Goal: Task Accomplishment & Management: Manage account settings

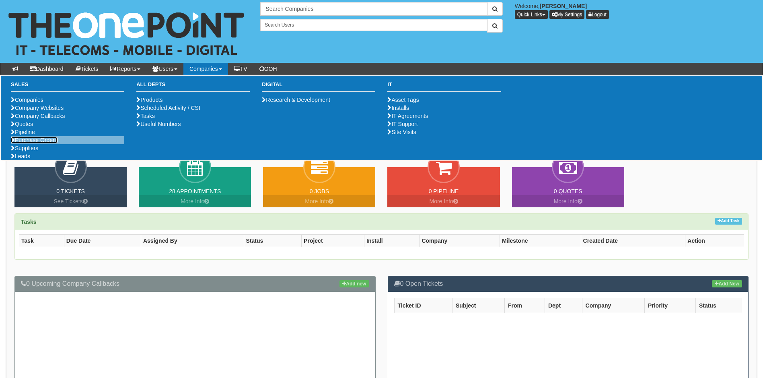
click at [42, 143] on link "Purchase Orders" at bounding box center [34, 140] width 47 height 6
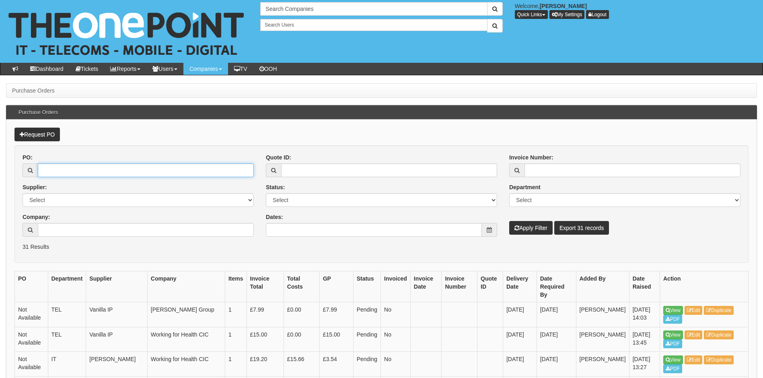
drag, startPoint x: 75, startPoint y: 171, endPoint x: 85, endPoint y: 170, distance: 10.1
click at [76, 171] on input "PO:" at bounding box center [146, 170] width 216 height 14
type input "19126"
click at [509, 221] on button "Apply Filter" at bounding box center [530, 228] width 43 height 14
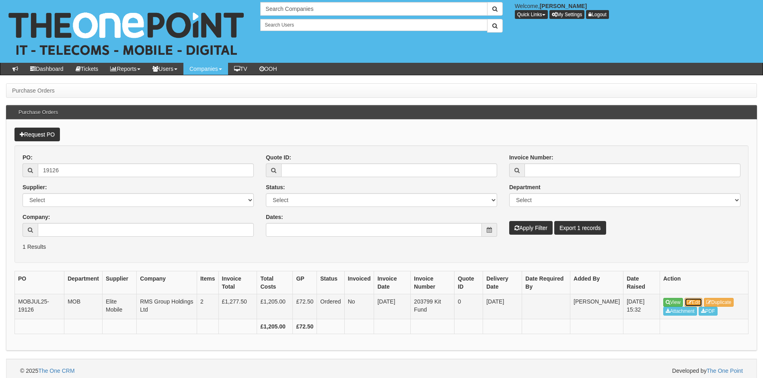
click at [696, 300] on link "Edit" at bounding box center [694, 302] width 18 height 9
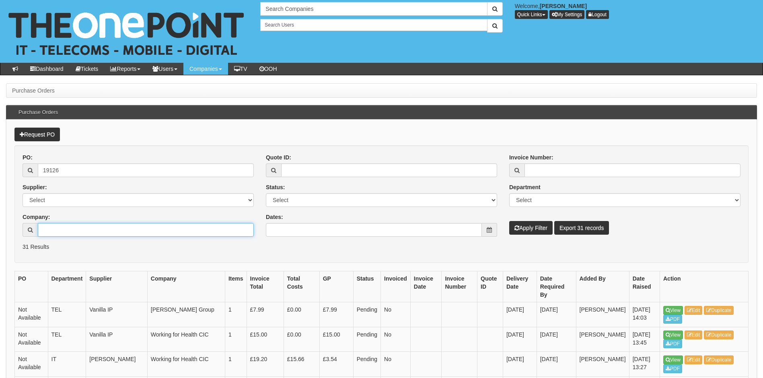
click at [66, 227] on input "Company:" at bounding box center [146, 230] width 216 height 14
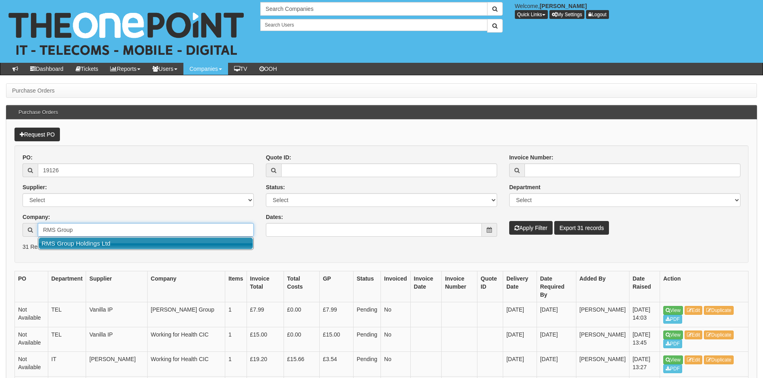
click at [93, 239] on link "RMS Group Holdings Ltd" at bounding box center [146, 243] width 214 height 12
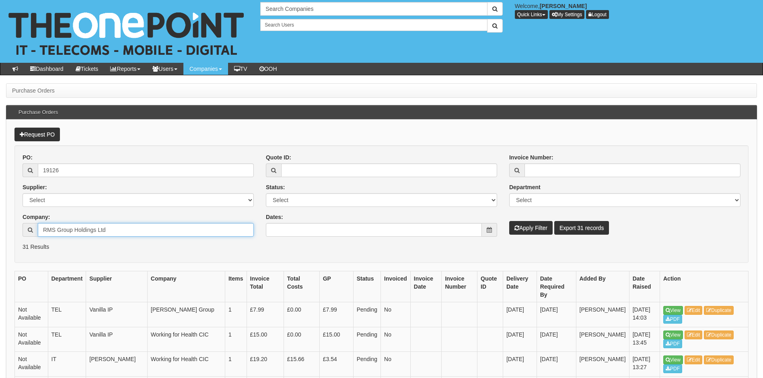
type input "RMS Group Holdings Ltd"
click at [527, 228] on button "Apply Filter" at bounding box center [530, 228] width 43 height 14
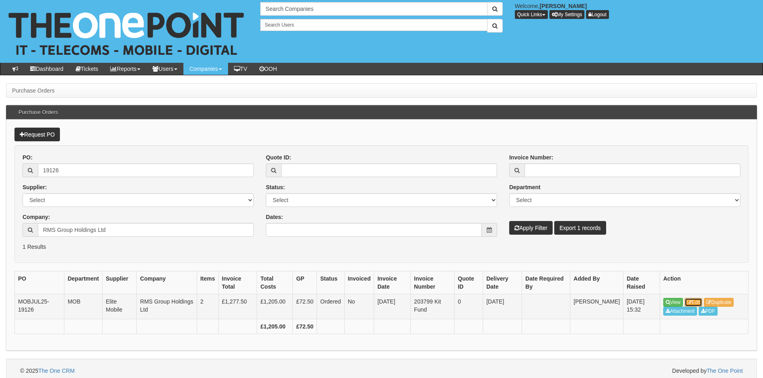
click at [689, 301] on icon at bounding box center [689, 302] width 5 height 5
drag, startPoint x: 86, startPoint y: 165, endPoint x: 0, endPoint y: 161, distance: 85.8
click at [8, 162] on div "Request PO PO: 19126 Supplier: Select 123 REG.co.uk 1Password 3 4Gon AA Jones E…" at bounding box center [381, 235] width 751 height 231
click at [530, 229] on button "Apply Filter" at bounding box center [530, 228] width 43 height 14
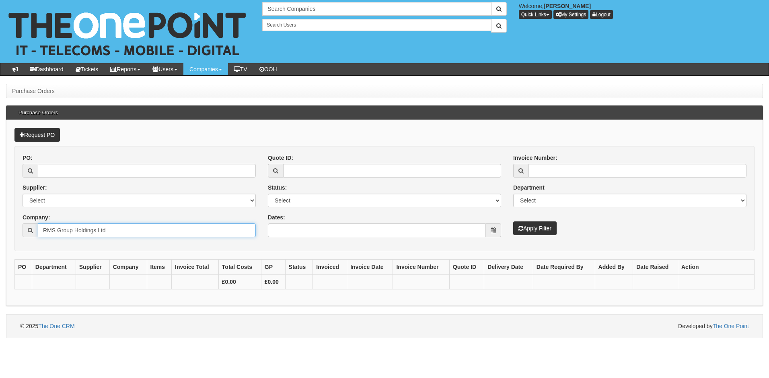
click at [107, 224] on input "RMS Group Holdings Ltd" at bounding box center [147, 230] width 218 height 14
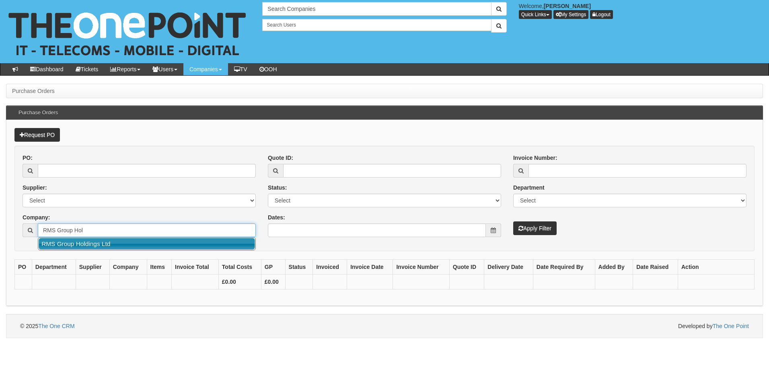
click at [119, 237] on ul "RMS Group Holdings Ltd" at bounding box center [147, 243] width 218 height 13
click at [106, 242] on link "RMS Group Holdings Ltd" at bounding box center [147, 244] width 217 height 12
type input "RMS Group Holdings Ltd"
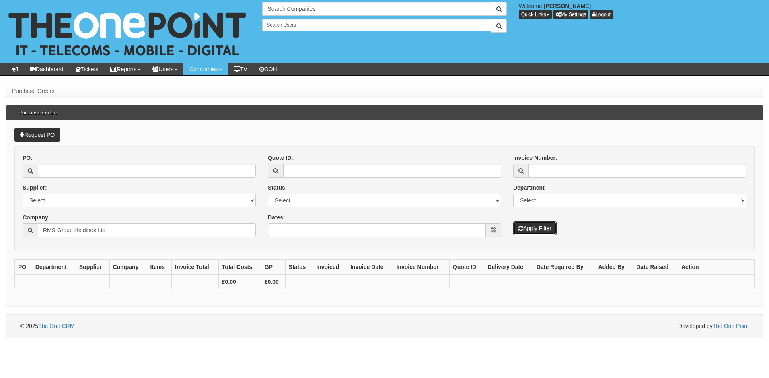
click at [540, 227] on button "Apply Filter" at bounding box center [534, 228] width 43 height 14
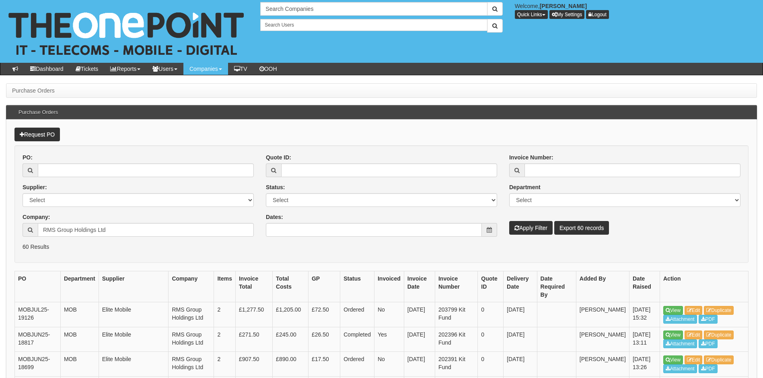
click at [493, 245] on p "60 Results" at bounding box center [382, 247] width 718 height 8
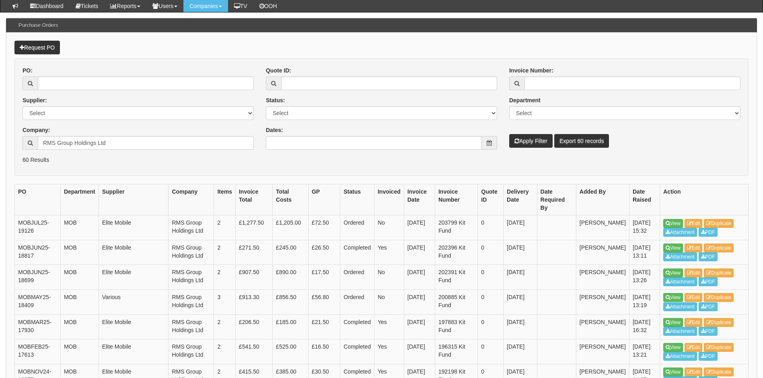
scroll to position [80, 0]
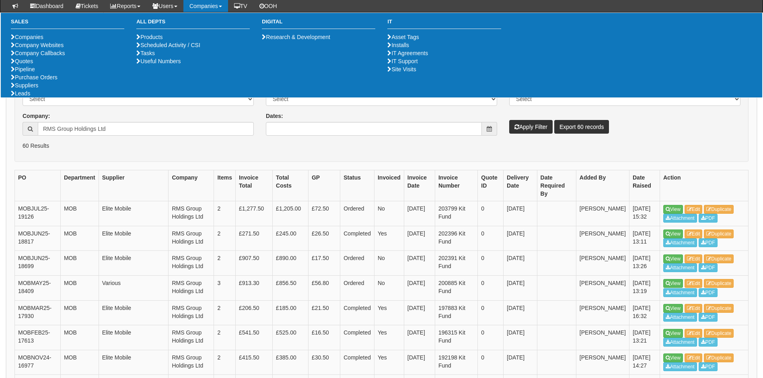
click at [555, 155] on form "PO: Supplier: Select 123 REG.co.uk 1Password 3 4Gon AA Jones Electric Ltd Abzor…" at bounding box center [381, 103] width 734 height 118
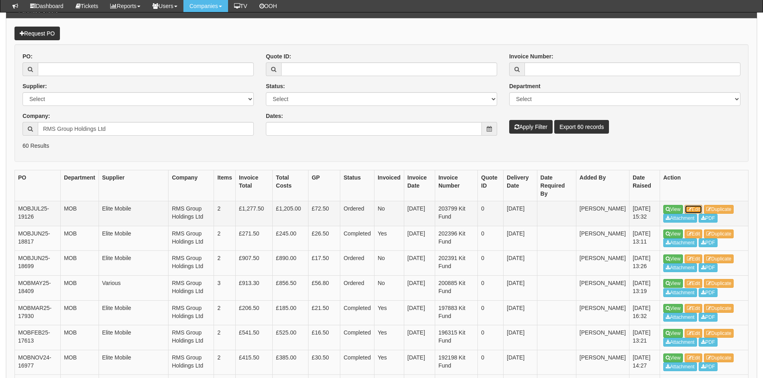
click at [696, 205] on link "Edit" at bounding box center [694, 209] width 18 height 9
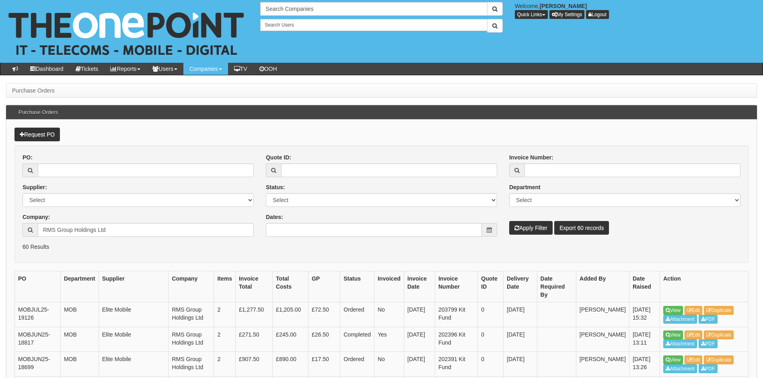
scroll to position [101, 0]
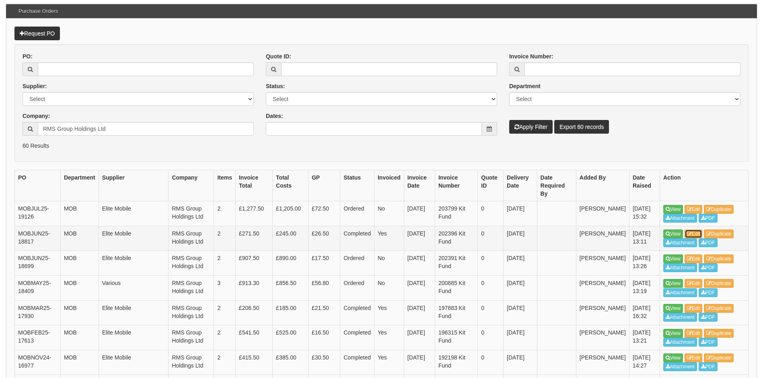
click at [695, 229] on link "Edit" at bounding box center [694, 233] width 18 height 9
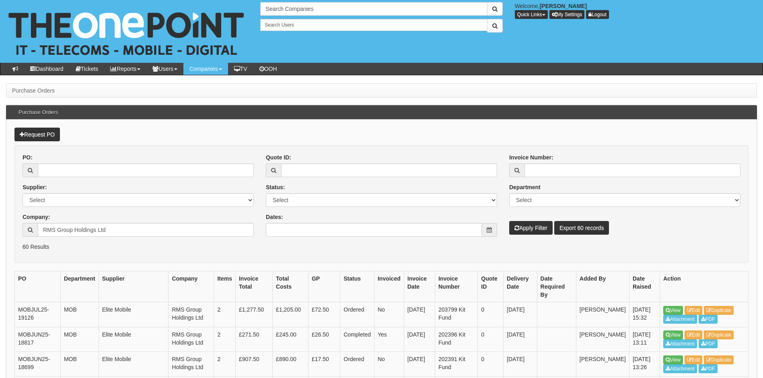
scroll to position [101, 0]
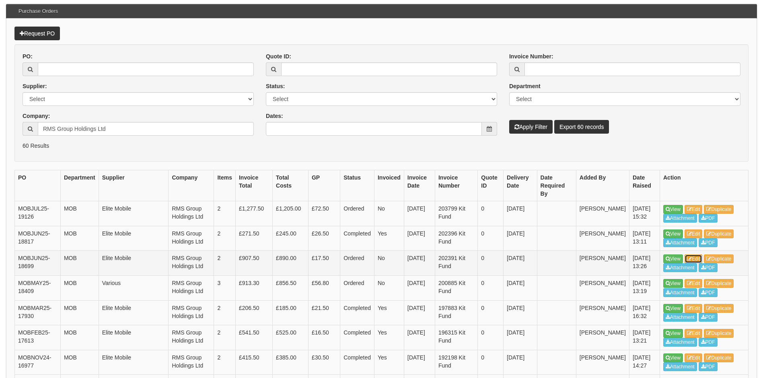
click at [700, 254] on link "Edit" at bounding box center [694, 258] width 18 height 9
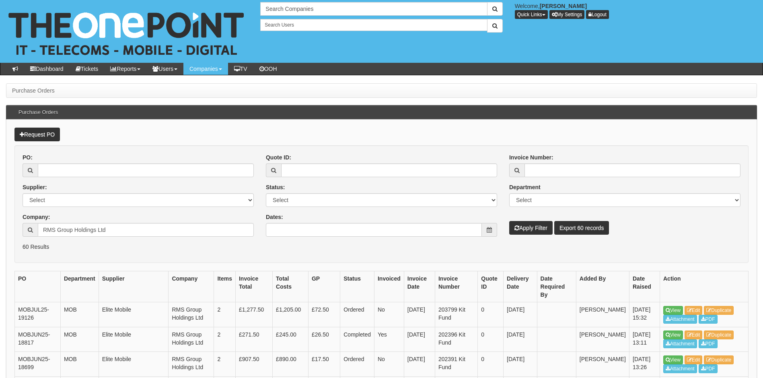
scroll to position [101, 0]
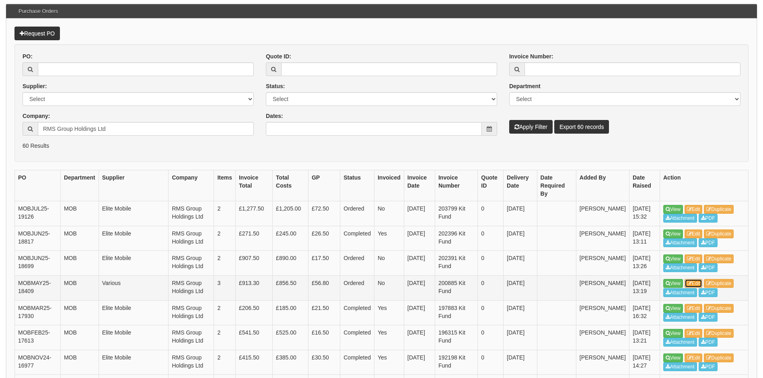
click at [699, 279] on link "Edit" at bounding box center [694, 283] width 18 height 9
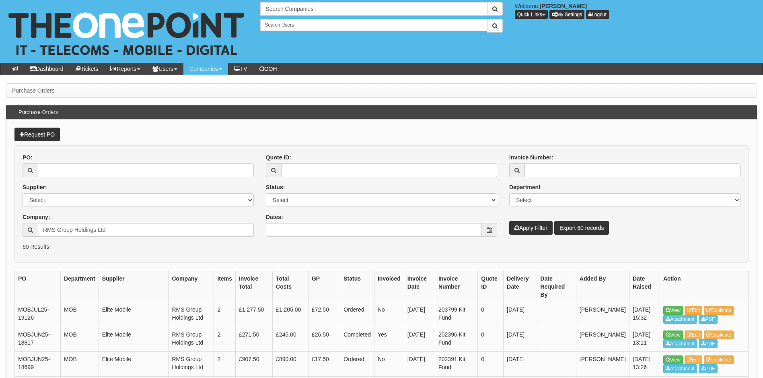
scroll to position [101, 0]
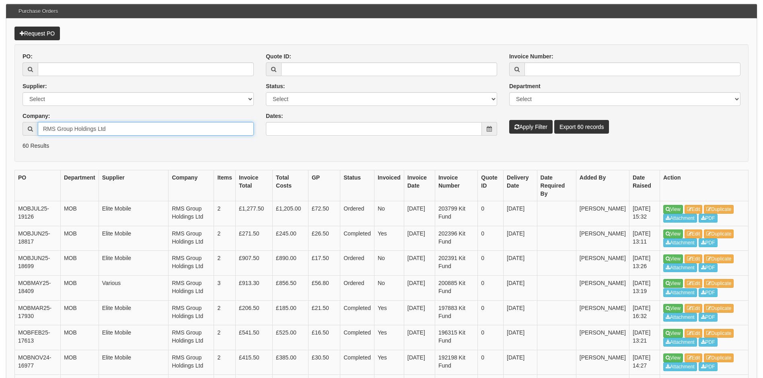
click at [90, 125] on input "RMS Group Holdings Ltd" at bounding box center [146, 129] width 216 height 14
drag, startPoint x: 122, startPoint y: 126, endPoint x: 59, endPoint y: 130, distance: 62.5
click at [59, 130] on input "RMS Group Holdings Ltd" at bounding box center [146, 129] width 216 height 14
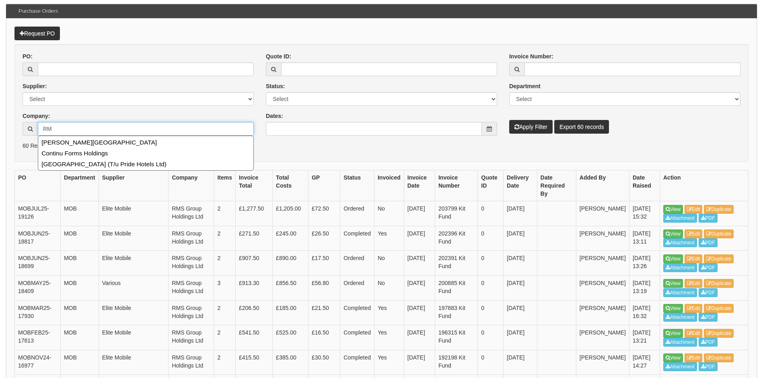
type input "R"
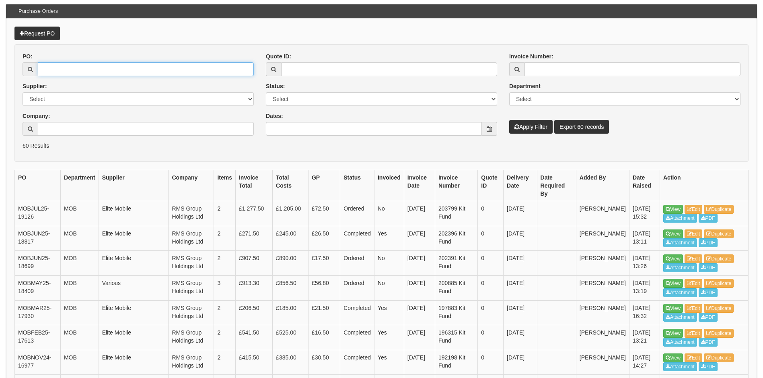
click at [71, 67] on input "PO:" at bounding box center [146, 69] width 216 height 14
type input "18974"
click at [509, 120] on button "Apply Filter" at bounding box center [530, 127] width 43 height 14
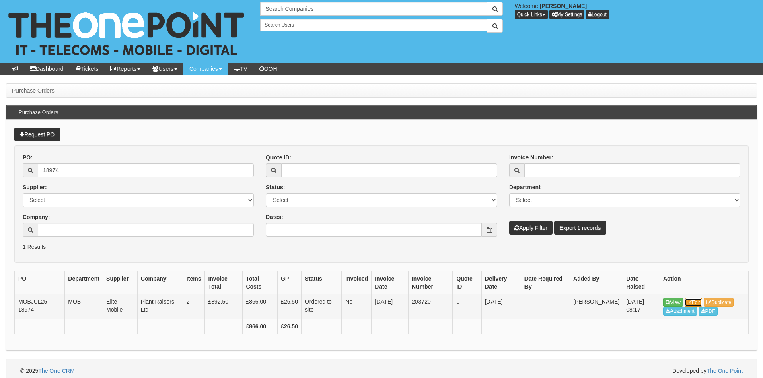
click at [703, 302] on link "Edit" at bounding box center [694, 302] width 18 height 9
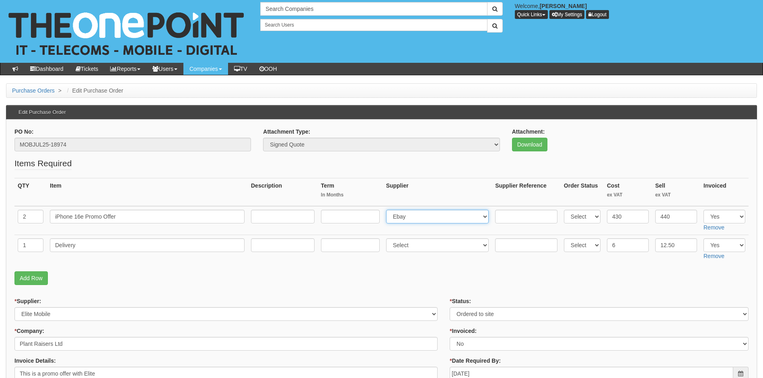
click at [410, 215] on select "Select 123 REG.co.uk 1Password 3 4Gon AA Jones Electric Ltd Abzorb Access Group…" at bounding box center [437, 217] width 103 height 14
select select "260"
click at [518, 217] on input "text" at bounding box center [526, 217] width 62 height 14
paste input "SI/5880493"
type input "SI/5880493"
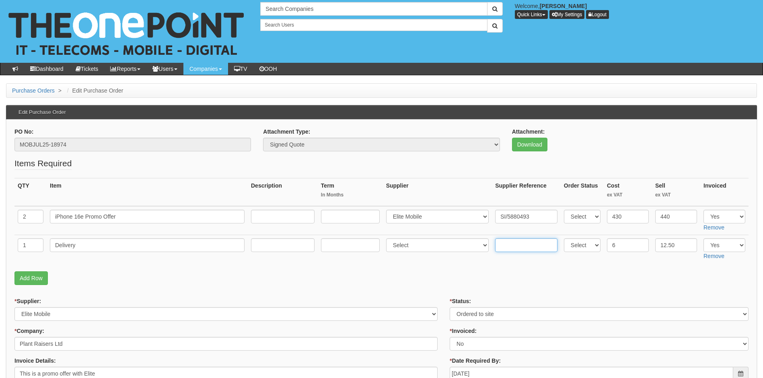
click at [524, 243] on input "text" at bounding box center [526, 245] width 62 height 14
paste input "SI/5880493"
type input "SI/5880493"
click at [416, 244] on select "Select 123 [DOMAIN_NAME] 1Password 3 4Gon [PERSON_NAME] Electric Ltd Abzorb Acc…" at bounding box center [437, 245] width 103 height 14
select select "260"
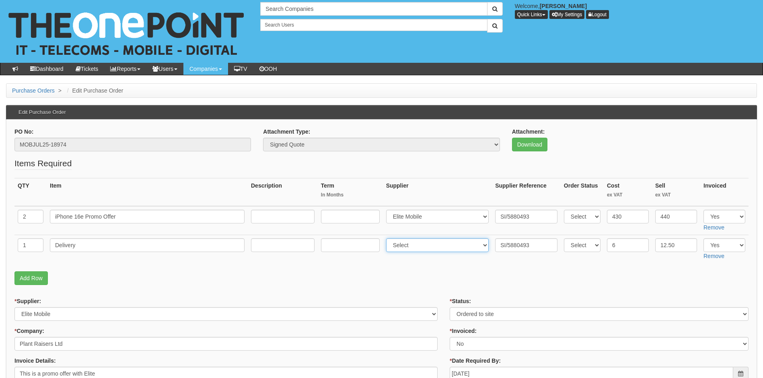
click at [388, 238] on select "Select 123 REG.co.uk 1Password 3 4Gon AA Jones Electric Ltd Abzorb Access Group…" at bounding box center [437, 245] width 103 height 14
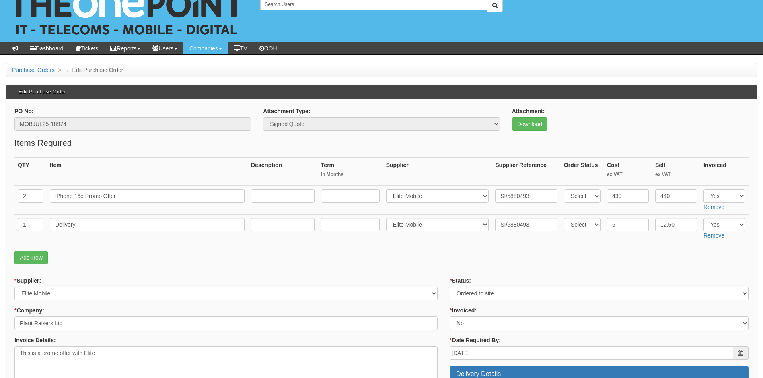
scroll to position [40, 0]
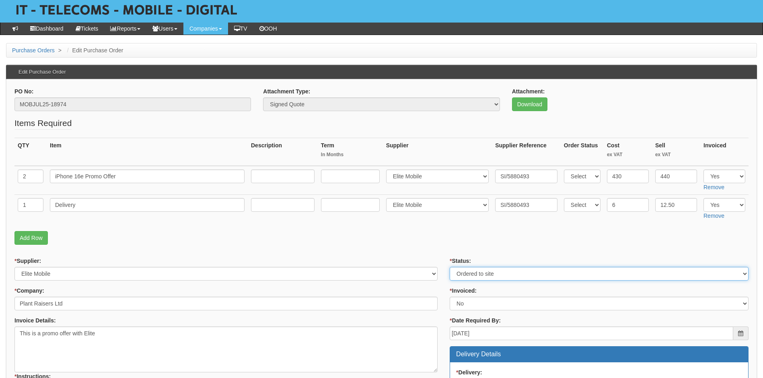
click at [478, 268] on select "Select Approved Completed Delivered Invoiced Ordered Ordered to site Part Order…" at bounding box center [599, 274] width 299 height 14
select select "4"
click at [450, 267] on select "Select Approved Completed Delivered Invoiced Ordered Ordered to site Part Order…" at bounding box center [599, 274] width 299 height 14
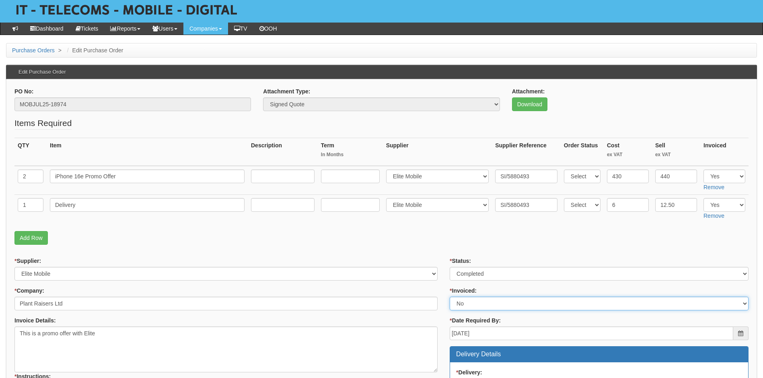
click at [471, 302] on select "Select Yes No N/A STB (part of order)" at bounding box center [599, 304] width 299 height 14
select select "1"
click at [450, 297] on select "Select Yes No N/A STB (part of order)" at bounding box center [599, 304] width 299 height 14
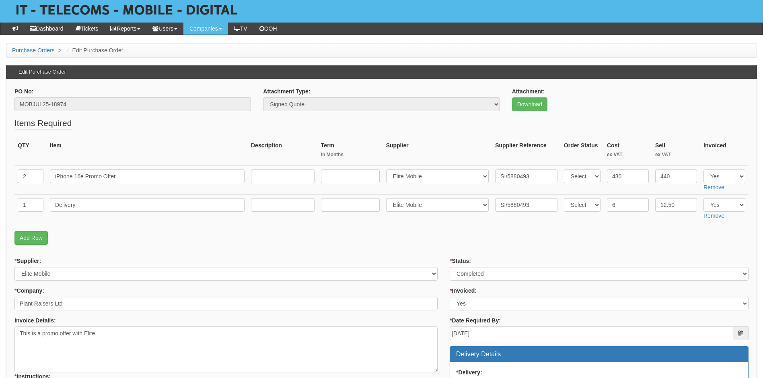
drag, startPoint x: 439, startPoint y: 227, endPoint x: 431, endPoint y: 209, distance: 18.9
click at [439, 226] on fieldset "Items Required QTY Item Description Term In Months Supplier Supplier Reference …" at bounding box center [381, 183] width 734 height 132
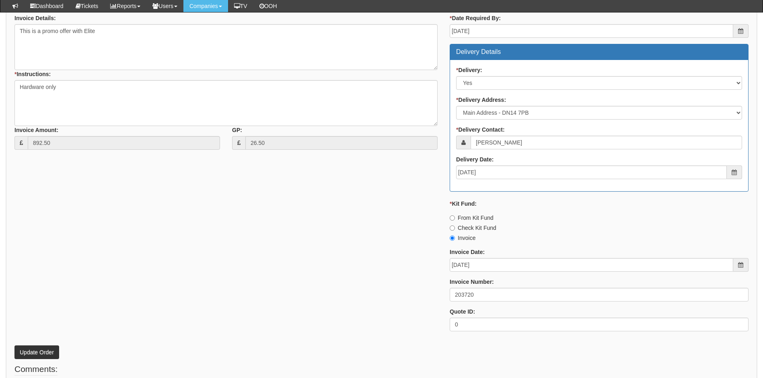
scroll to position [362, 0]
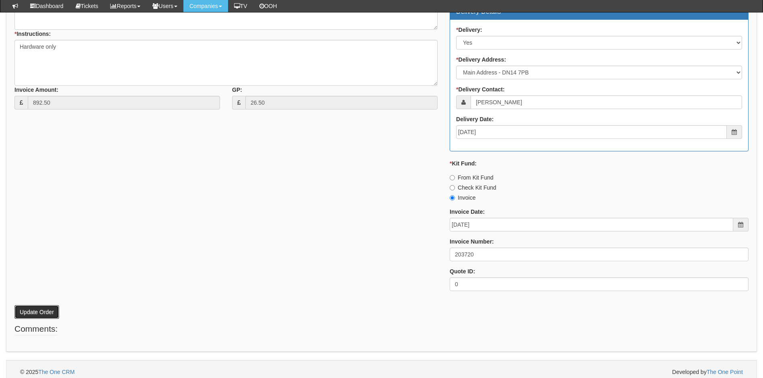
click at [51, 313] on button "Update Order" at bounding box center [36, 312] width 45 height 14
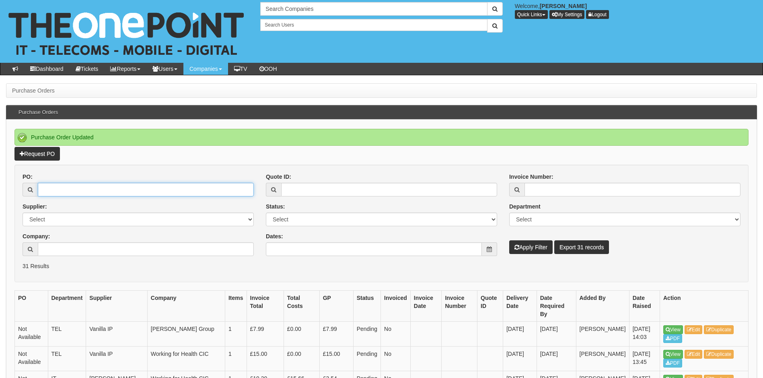
drag, startPoint x: 62, startPoint y: 185, endPoint x: 76, endPoint y: 188, distance: 15.3
click at [62, 185] on input "PO:" at bounding box center [146, 190] width 216 height 14
type input "18954"
click at [509, 240] on button "Apply Filter" at bounding box center [530, 247] width 43 height 14
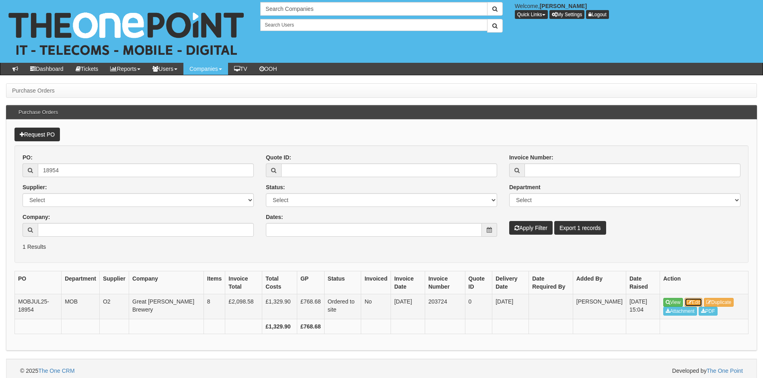
click at [700, 301] on link "Edit" at bounding box center [694, 302] width 18 height 9
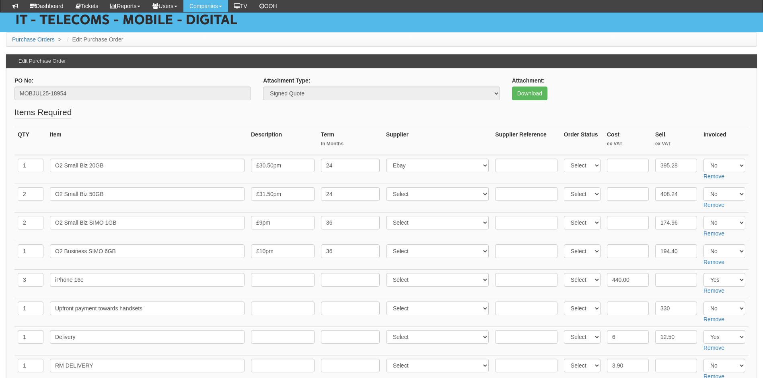
scroll to position [80, 0]
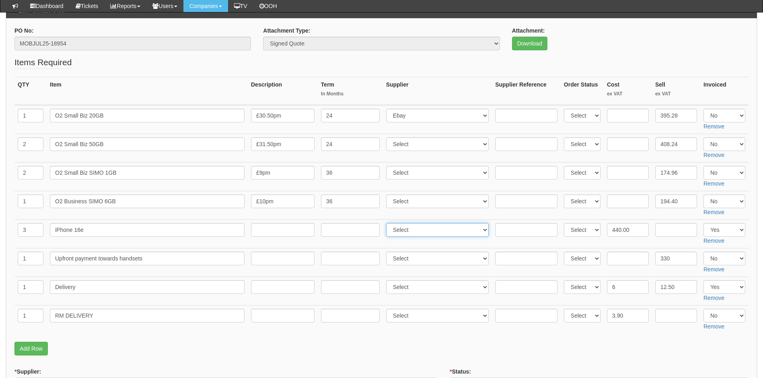
click at [424, 232] on select "Select 123 [DOMAIN_NAME] 1Password 3 4Gon [PERSON_NAME] Electric Ltd Abzorb Acc…" at bounding box center [437, 230] width 103 height 14
click at [424, 231] on select "Select 123 [DOMAIN_NAME] 1Password 3 4Gon [PERSON_NAME] Electric Ltd Abzorb Acc…" at bounding box center [437, 230] width 103 height 14
select select "260"
click at [388, 223] on select "Select 123 REG.co.uk 1Password 3 4Gon AA Jones Electric Ltd Abzorb Access Group…" at bounding box center [437, 230] width 103 height 14
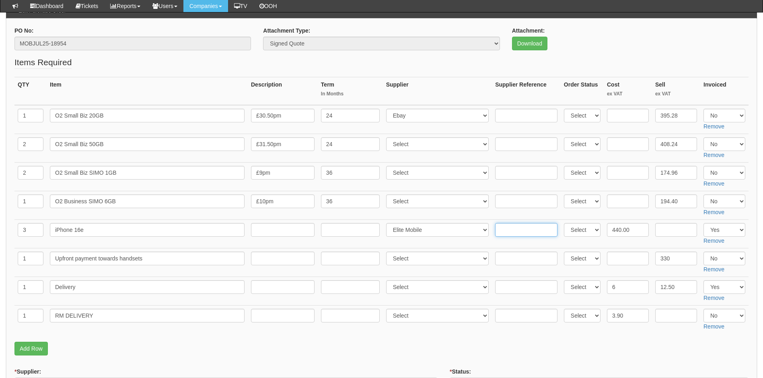
click at [515, 231] on input "text" at bounding box center [526, 230] width 62 height 14
paste input "SI/5880604"
type input "SI/5880604"
click at [519, 289] on input "text" at bounding box center [526, 287] width 62 height 14
paste input "SI/5880604"
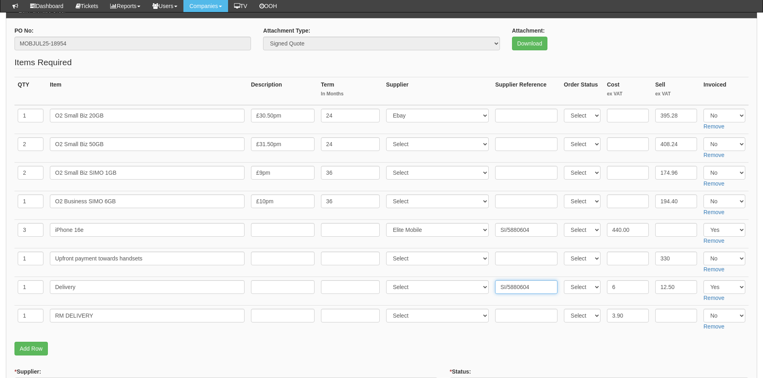
type input "SI/5880604"
click at [414, 290] on select "Select 123 REG.co.uk 1Password 3 4Gon AA Jones Electric Ltd Abzorb Access Group…" at bounding box center [437, 287] width 103 height 14
select select "260"
click at [388, 280] on select "Select 123 REG.co.uk 1Password 3 4Gon AA Jones Electric Ltd Abzorb Access Group…" at bounding box center [437, 287] width 103 height 14
click at [420, 341] on fieldset "Items Required QTY Item Description Term In Months Supplier Supplier Reference …" at bounding box center [381, 207] width 734 height 303
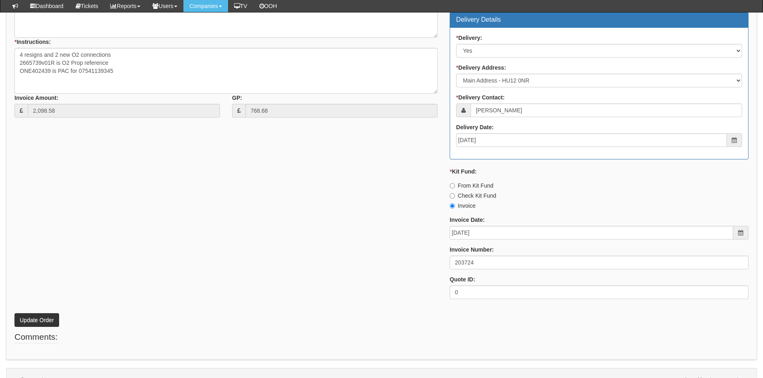
scroll to position [540, 0]
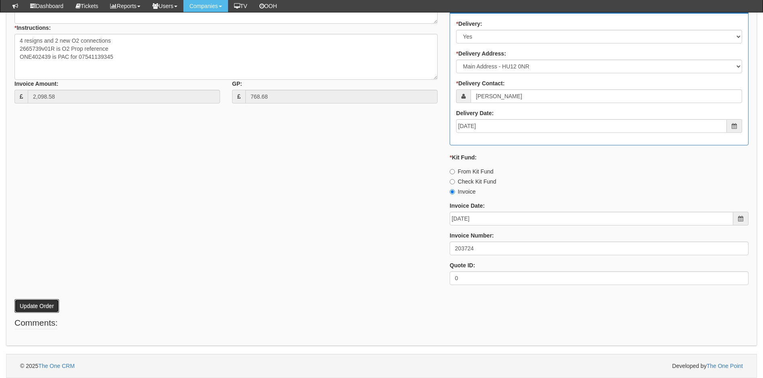
click at [33, 303] on button "Update Order" at bounding box center [36, 306] width 45 height 14
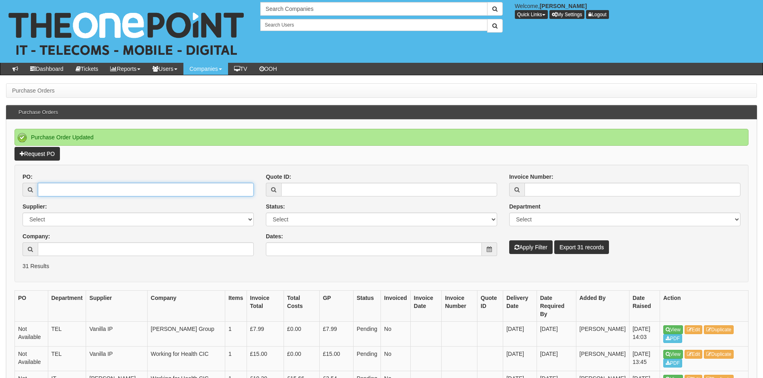
click at [87, 190] on input "PO:" at bounding box center [146, 190] width 216 height 14
type input "18953"
click at [509, 240] on button "Apply Filter" at bounding box center [530, 247] width 43 height 14
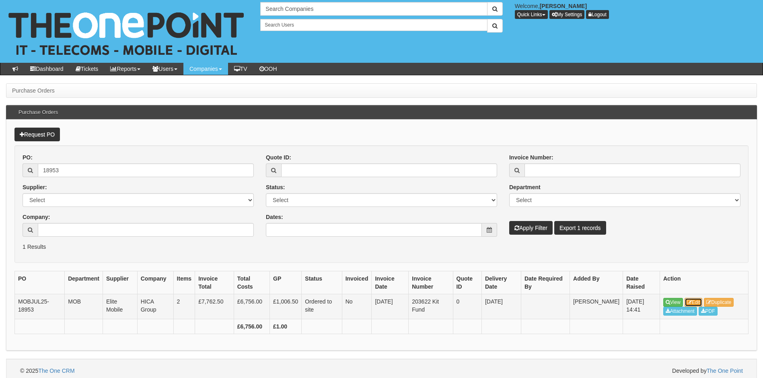
click at [695, 301] on link "Edit" at bounding box center [694, 302] width 18 height 9
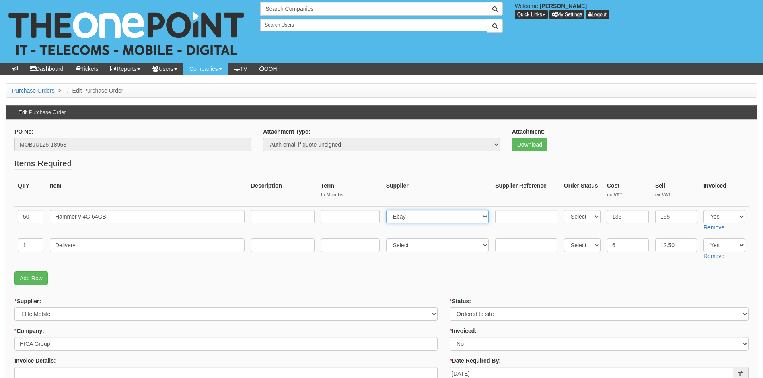
click at [429, 218] on select "Select 123 [DOMAIN_NAME] 1Password 3 4Gon [PERSON_NAME] Electric Ltd Abzorb Acc…" at bounding box center [437, 217] width 103 height 14
select select "260"
click at [388, 210] on select "Select 123 [DOMAIN_NAME] 1Password 3 4Gon [PERSON_NAME] Electric Ltd Abzorb Acc…" at bounding box center [437, 217] width 103 height 14
click at [502, 214] on input "text" at bounding box center [526, 217] width 62 height 14
paste input "SI/5881010"
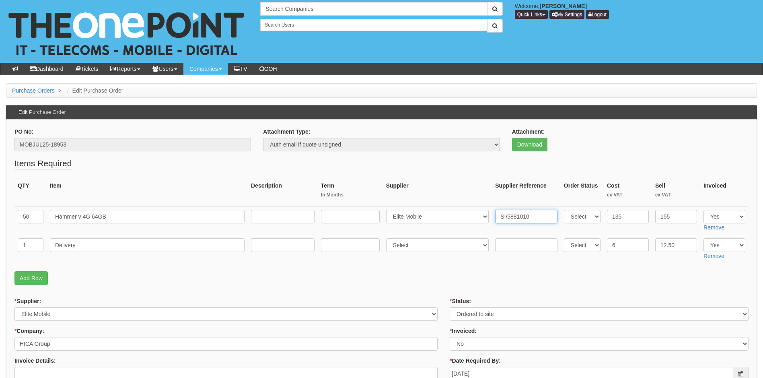
type input "SI/5881010"
click at [505, 244] on input "text" at bounding box center [526, 245] width 62 height 14
paste input "SI/5881010"
type input "SI/5881010"
click at [412, 246] on select "Select 123 [DOMAIN_NAME] 1Password 3 4Gon [PERSON_NAME] Electric Ltd Abzorb Acc…" at bounding box center [437, 245] width 103 height 14
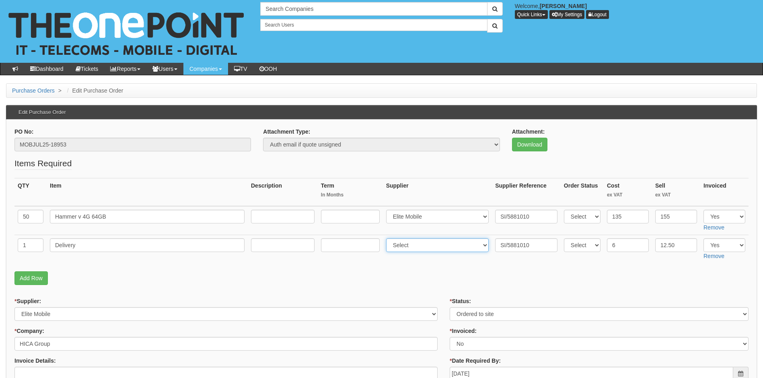
select select "260"
click at [388, 238] on select "Select 123 [DOMAIN_NAME] 1Password 3 4Gon [PERSON_NAME] Electric Ltd Abzorb Acc…" at bounding box center [437, 245] width 103 height 14
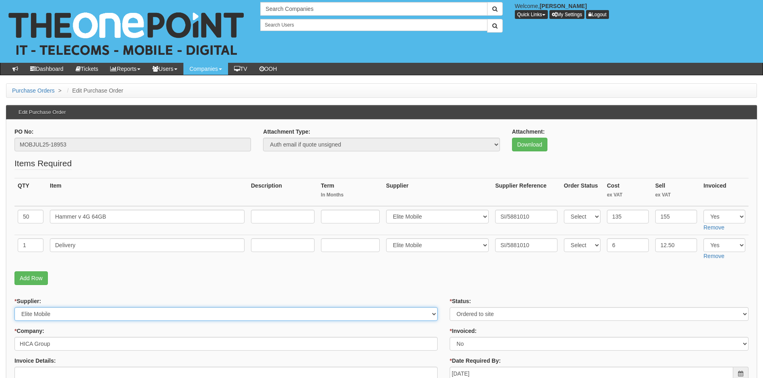
click at [385, 310] on select "Select 123 REG.co.uk 1Password 3 4Gon AA Jones Electric Ltd Abzorb Access Group…" at bounding box center [225, 314] width 423 height 14
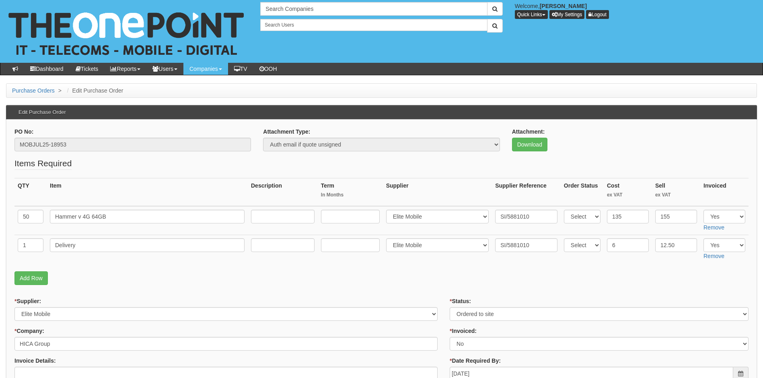
click at [453, 278] on p "Add Row" at bounding box center [381, 278] width 734 height 14
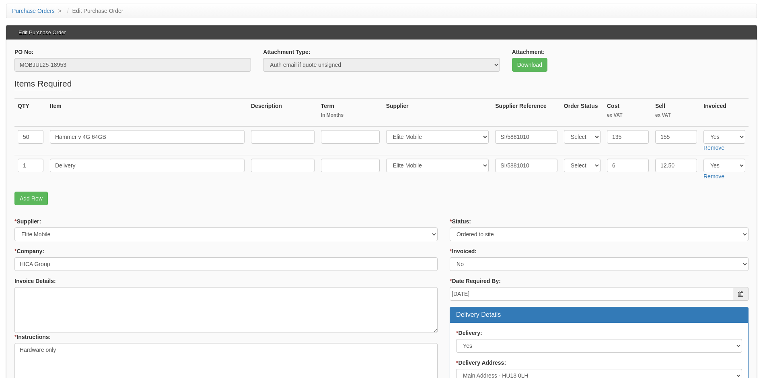
scroll to position [80, 0]
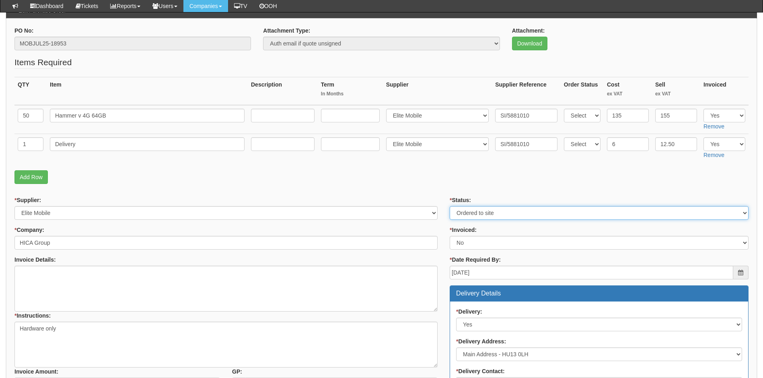
click at [481, 211] on select "Select Approved Completed Delivered Invoiced Ordered Ordered to site Part Order…" at bounding box center [599, 213] width 299 height 14
select select "4"
click at [450, 206] on select "Select Approved Completed Delivered Invoiced Ordered Ordered to site Part Order…" at bounding box center [599, 213] width 299 height 14
drag, startPoint x: 468, startPoint y: 243, endPoint x: 468, endPoint y: 248, distance: 4.9
click at [468, 243] on select "Select Yes No N/A STB (part of order)" at bounding box center [599, 243] width 299 height 14
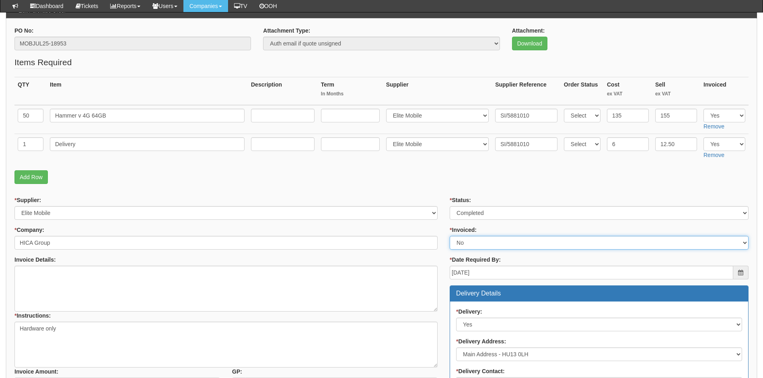
select select "1"
click at [450, 236] on select "Select Yes No N/A STB (part of order)" at bounding box center [599, 243] width 299 height 14
click at [429, 177] on p "Add Row" at bounding box center [381, 177] width 734 height 14
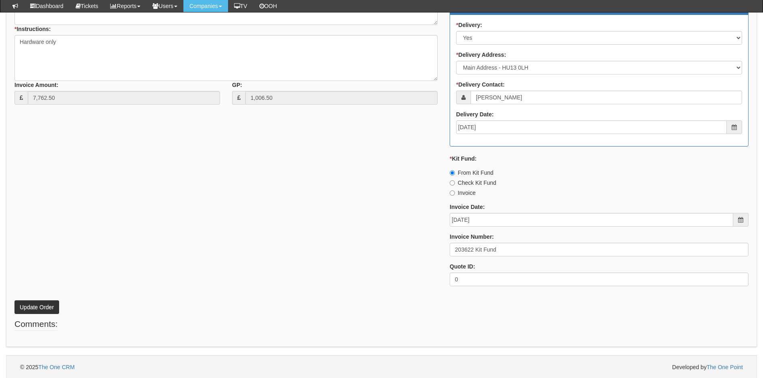
scroll to position [368, 0]
click at [40, 308] on button "Update Order" at bounding box center [36, 306] width 45 height 14
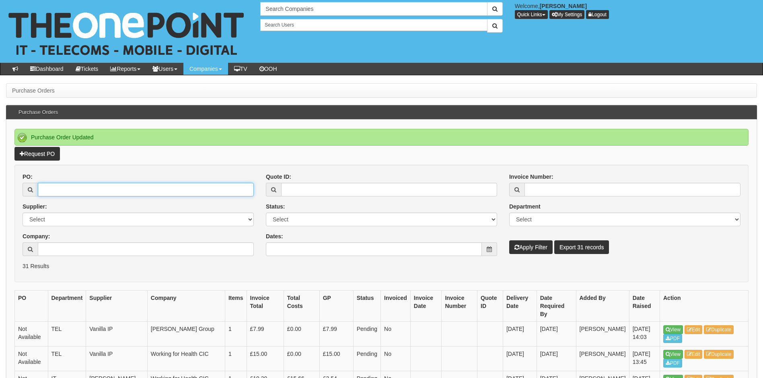
click at [74, 189] on input "PO:" at bounding box center [146, 190] width 216 height 14
type input "18971"
click at [509, 240] on button "Apply Filter" at bounding box center [530, 247] width 43 height 14
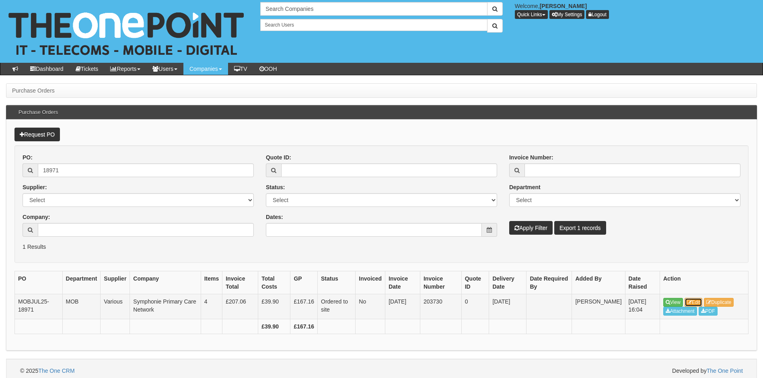
click at [692, 301] on icon at bounding box center [689, 302] width 5 height 5
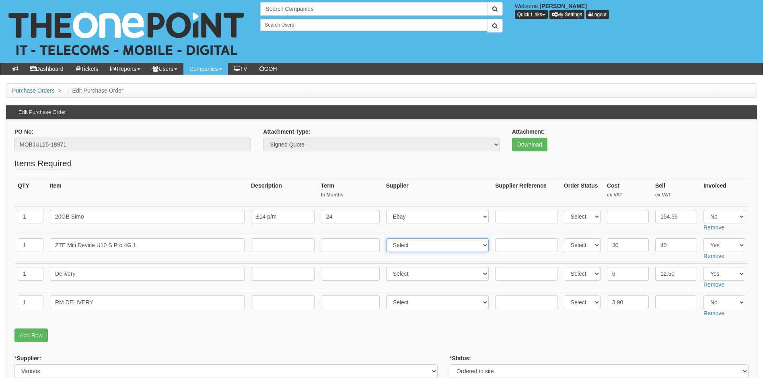
click at [441, 245] on select "Select 123 [DOMAIN_NAME] 1Password 3 4Gon [PERSON_NAME] Electric Ltd Abzorb Acc…" at bounding box center [437, 245] width 103 height 14
select select "260"
click at [388, 238] on select "Select 123 [DOMAIN_NAME] 1Password 3 4Gon [PERSON_NAME] Electric Ltd Abzorb Acc…" at bounding box center [437, 245] width 103 height 14
click at [525, 246] on input "text" at bounding box center [526, 245] width 62 height 14
paste input "SI/5881812"
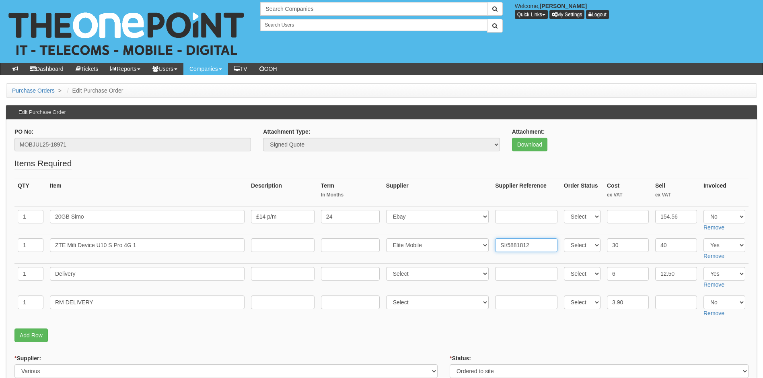
type input "SI/5881812"
click at [417, 277] on select "Select 123 REG.co.uk 1Password 3 4Gon AA Jones Electric Ltd Abzorb Access Group…" at bounding box center [437, 274] width 103 height 14
select select "260"
click at [388, 267] on select "Select 123 REG.co.uk 1Password 3 4Gon AA Jones Electric Ltd Abzorb Access Group…" at bounding box center [437, 274] width 103 height 14
click at [519, 274] on input "text" at bounding box center [526, 274] width 62 height 14
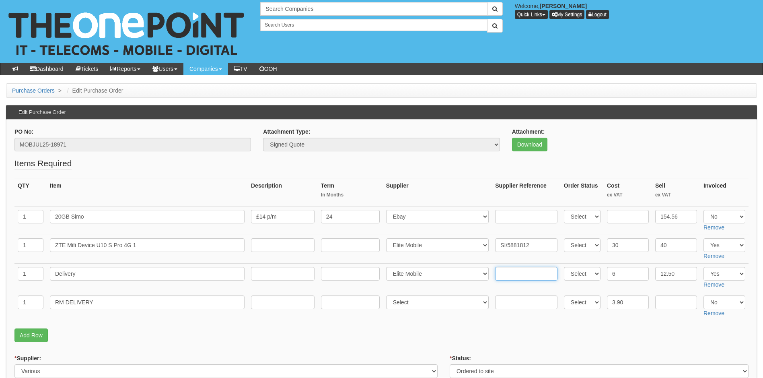
paste input "SI/5881812"
type input "SI/5881812"
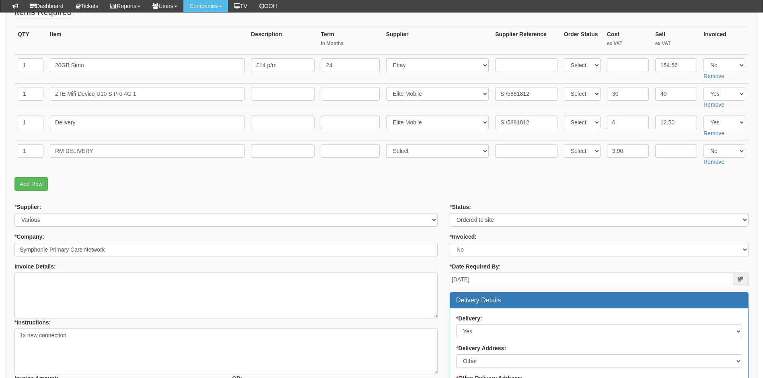
scroll to position [161, 0]
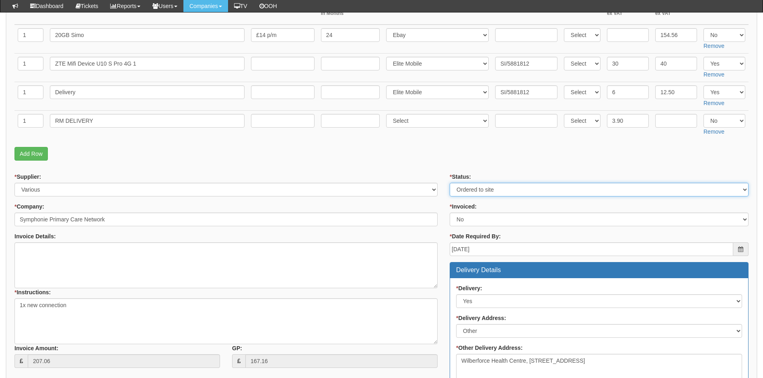
click at [474, 190] on select "Select Approved Completed Delivered Invoiced Ordered Ordered to site Part Order…" at bounding box center [599, 190] width 299 height 14
select select "4"
click at [450, 183] on select "Select Approved Completed Delivered Invoiced Ordered Ordered to site Part Order…" at bounding box center [599, 190] width 299 height 14
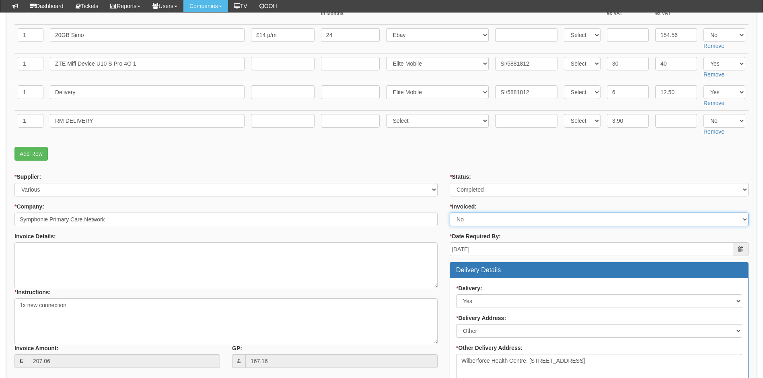
click at [470, 220] on select "Select Yes No N/A STB (part of order)" at bounding box center [599, 219] width 299 height 14
select select "1"
click at [450, 212] on select "Select Yes No N/A STB (part of order)" at bounding box center [599, 219] width 299 height 14
click at [438, 165] on form "PO No: MOBJUL25-18971 Attachment Type: Select Signed Quote Auth email if quote …" at bounding box center [381, 292] width 734 height 693
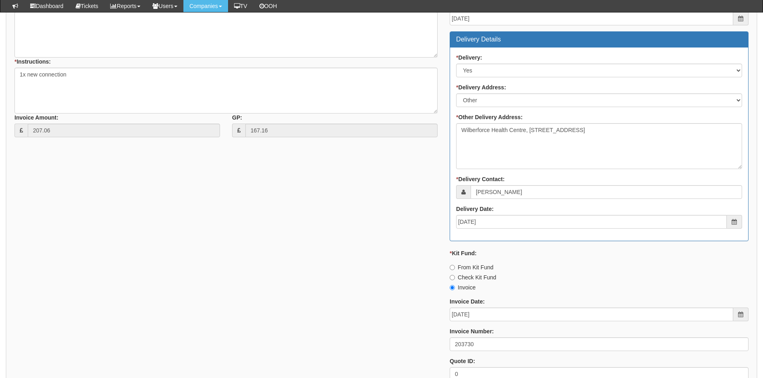
scroll to position [443, 0]
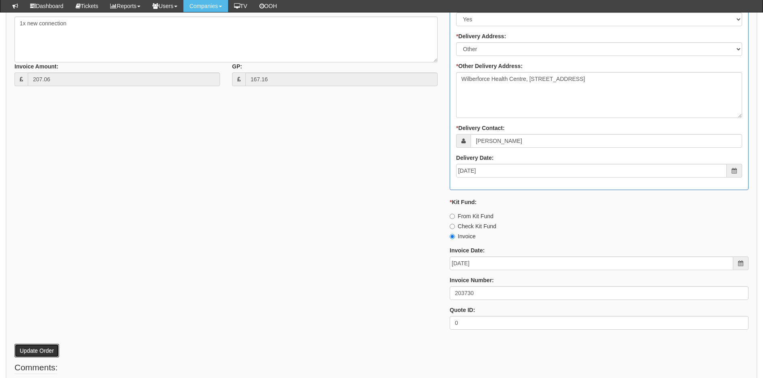
click at [34, 349] on button "Update Order" at bounding box center [36, 351] width 45 height 14
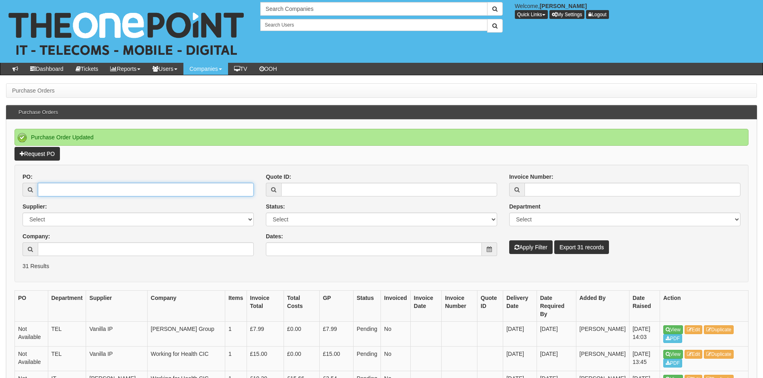
drag, startPoint x: 87, startPoint y: 187, endPoint x: 94, endPoint y: 186, distance: 6.6
click at [87, 187] on input "PO:" at bounding box center [146, 190] width 216 height 14
type input "19028"
click at [509, 240] on button "Apply Filter" at bounding box center [530, 247] width 43 height 14
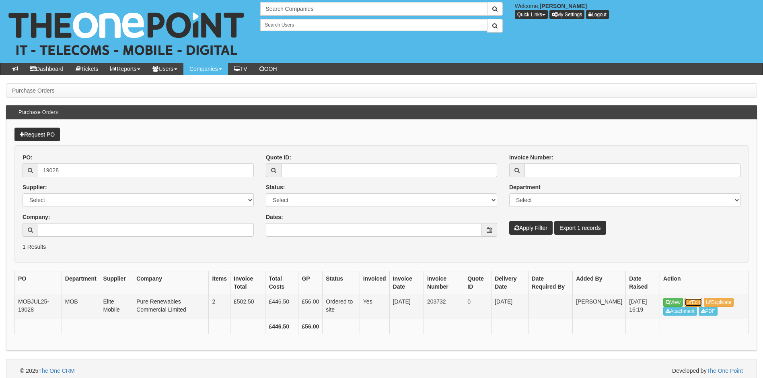
click at [698, 302] on link "Edit" at bounding box center [694, 302] width 18 height 9
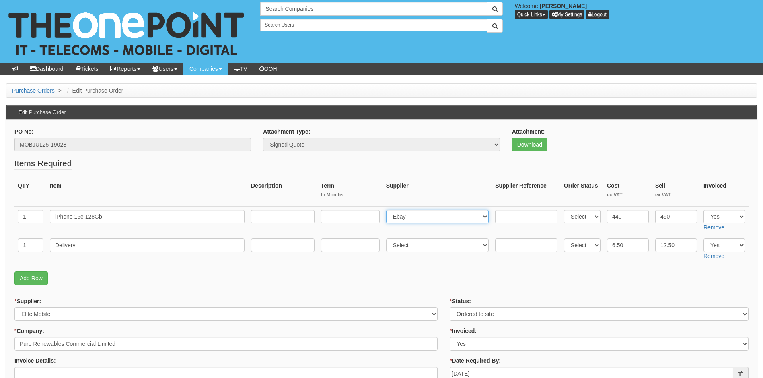
click at [423, 221] on select "Select 123 REG.co.uk 1Password 3 4Gon AA Jones Electric Ltd Abzorb Access Group…" at bounding box center [437, 217] width 103 height 14
select select "260"
click at [388, 210] on select "Select 123 REG.co.uk 1Password 3 4Gon AA Jones Electric Ltd Abzorb Access Group…" at bounding box center [437, 217] width 103 height 14
click at [526, 214] on input "text" at bounding box center [526, 217] width 62 height 14
paste input "SI/5882148"
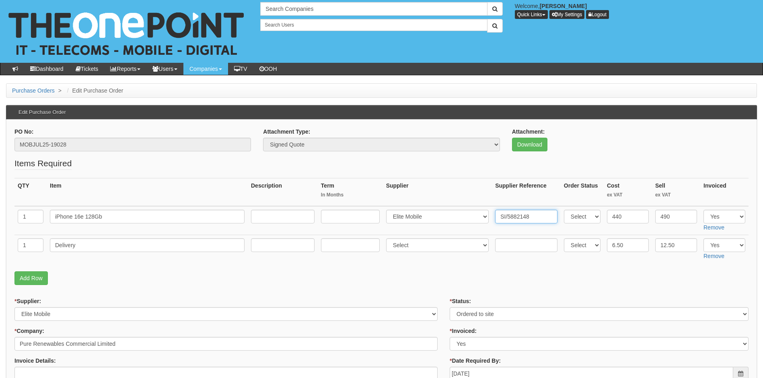
type input "SI/5882148"
click at [520, 244] on input "text" at bounding box center [526, 245] width 62 height 14
paste input "SI/5882148"
type input "SI/5882148"
click at [419, 245] on select "Select 123 REG.co.uk 1Password 3 4Gon AA Jones Electric Ltd Abzorb Access Group…" at bounding box center [437, 245] width 103 height 14
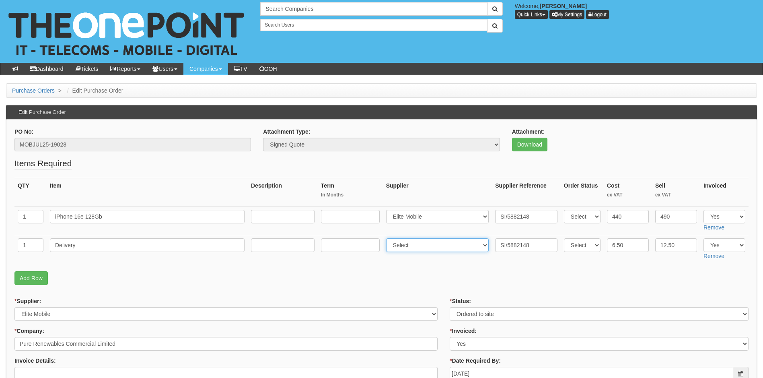
select select "260"
click at [388, 238] on select "Select 123 REG.co.uk 1Password 3 4Gon AA Jones Electric Ltd Abzorb Access Group…" at bounding box center [437, 245] width 103 height 14
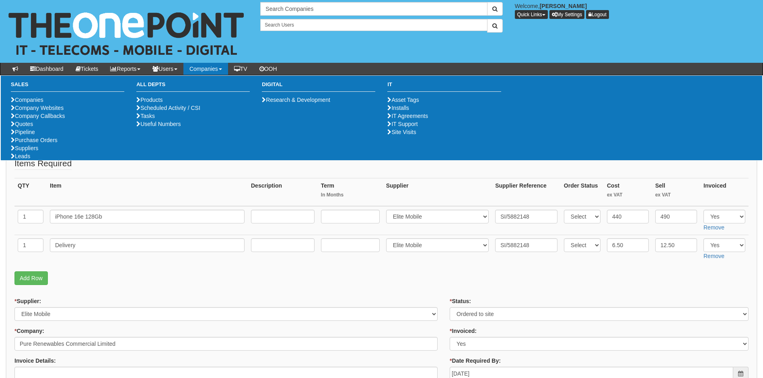
click at [247, 274] on p "Add Row" at bounding box center [381, 278] width 734 height 14
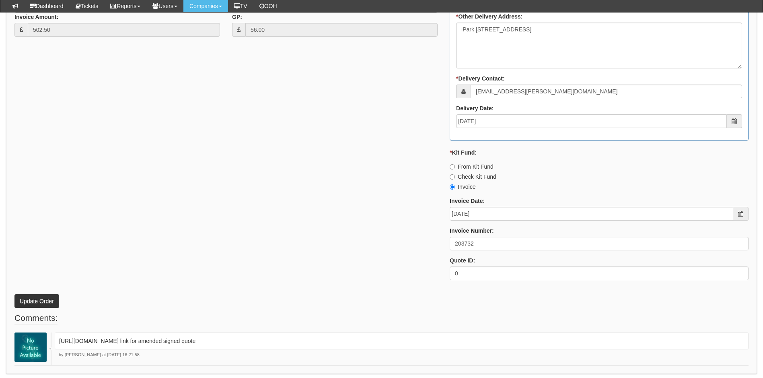
scroll to position [463, 0]
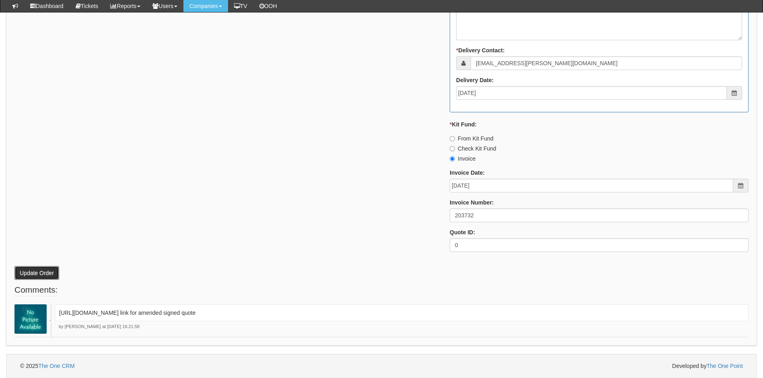
click at [42, 272] on button "Update Order" at bounding box center [36, 273] width 45 height 14
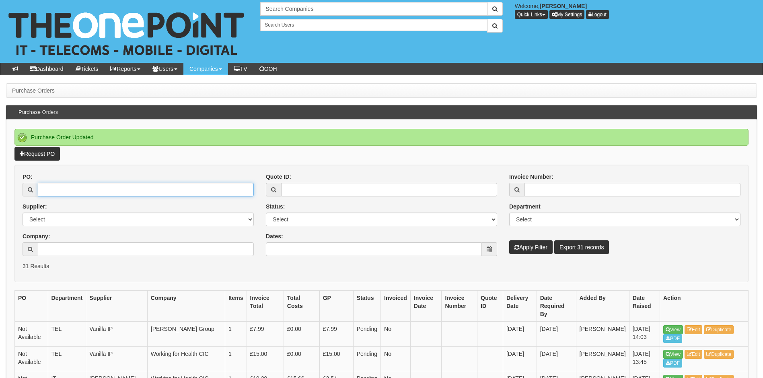
click at [96, 189] on input "PO:" at bounding box center [146, 190] width 216 height 14
type input "18873"
click at [509, 240] on button "Apply Filter" at bounding box center [530, 247] width 43 height 14
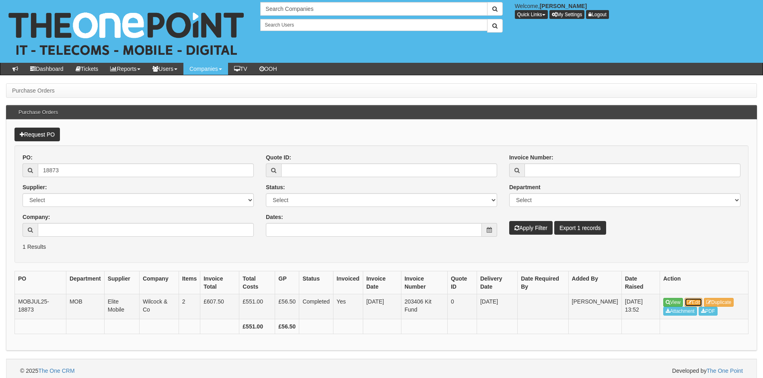
click at [696, 301] on link "Edit" at bounding box center [694, 302] width 18 height 9
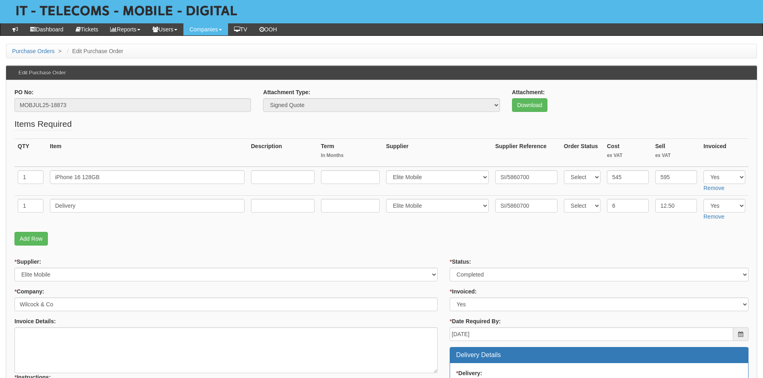
scroll to position [39, 0]
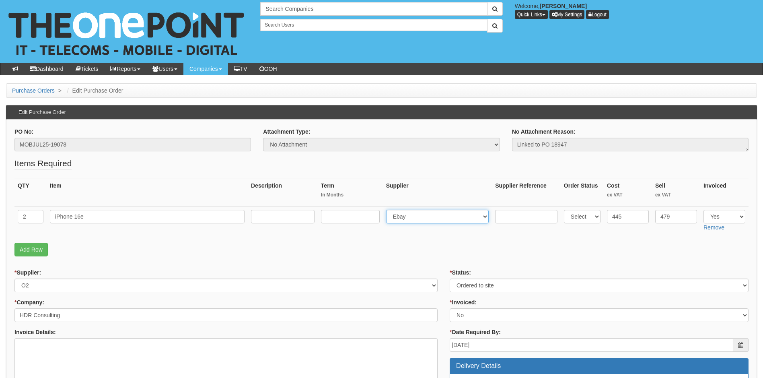
click at [415, 219] on select "Select 123 REG.co.uk 1Password 3 4Gon AA Jones Electric Ltd Abzorb Access Group…" at bounding box center [437, 217] width 103 height 14
select select "260"
click at [388, 210] on select "Select 123 REG.co.uk 1Password 3 4Gon AA Jones Electric Ltd Abzorb Access Group…" at bounding box center [437, 217] width 103 height 14
click at [499, 214] on input "text" at bounding box center [526, 217] width 62 height 14
paste input "SI/5886487"
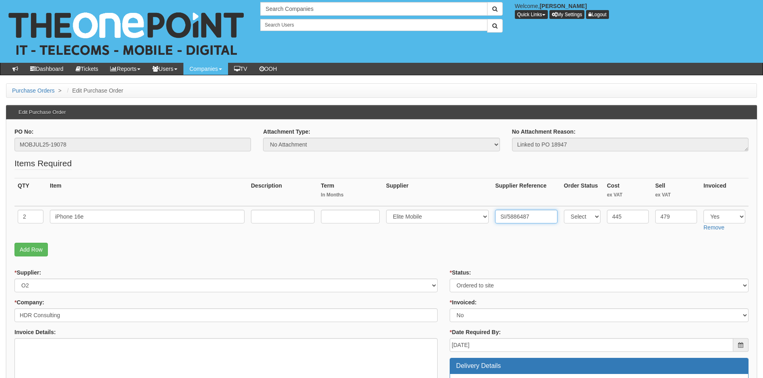
type input "SI/5886487"
click at [427, 253] on p "Add Row" at bounding box center [381, 250] width 734 height 14
click at [476, 282] on select "Select Approved Completed Delivered Invoiced Ordered Ordered to site Part Order…" at bounding box center [599, 285] width 299 height 14
select select "4"
click at [450, 278] on select "Select Approved Completed Delivered Invoiced Ordered Ordered to site Part Order…" at bounding box center [599, 285] width 299 height 14
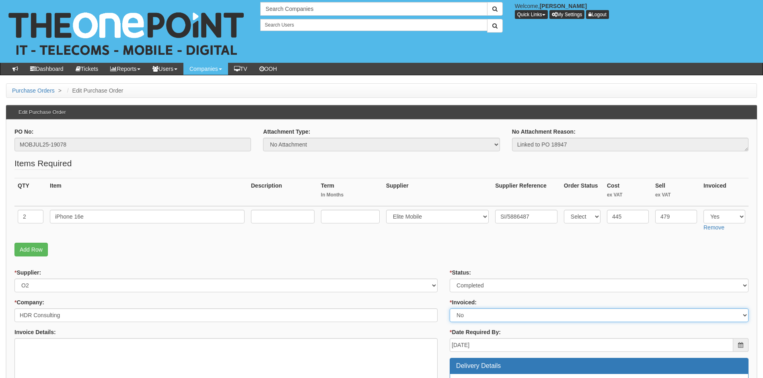
click at [474, 312] on select "Select Yes No N/A STB (part of order)" at bounding box center [599, 315] width 299 height 14
select select "1"
click at [450, 308] on select "Select Yes No N/A STB (part of order)" at bounding box center [599, 315] width 299 height 14
click at [432, 231] on td "Select 123 REG.co.uk 1Password 3 4Gon AA Jones Electric Ltd Abzorb Access Group…" at bounding box center [437, 220] width 109 height 29
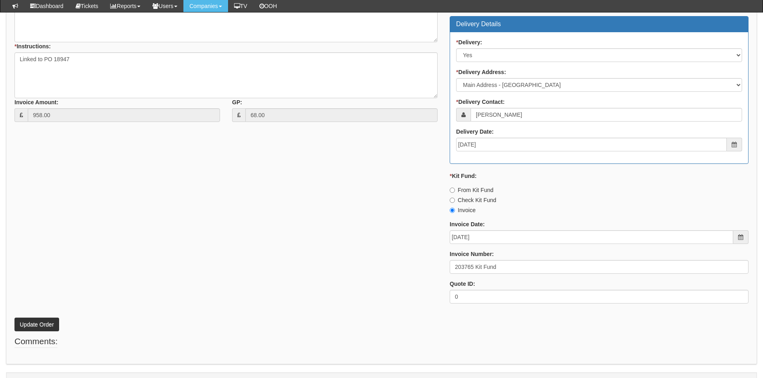
scroll to position [322, 0]
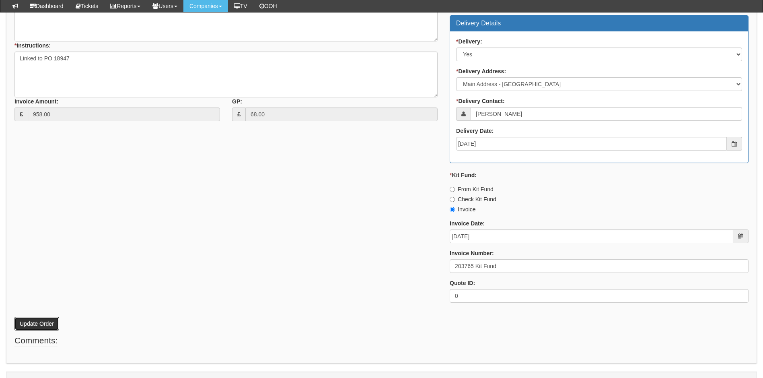
click at [39, 319] on button "Update Order" at bounding box center [36, 324] width 45 height 14
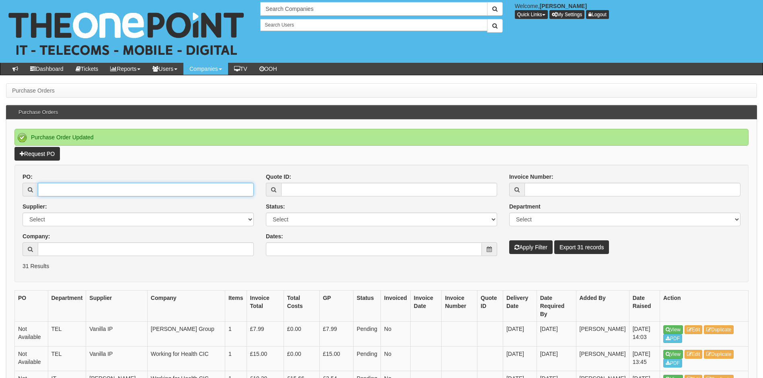
click at [97, 190] on input "PO:" at bounding box center [146, 190] width 216 height 14
type input "19086"
click at [509, 240] on button "Apply Filter" at bounding box center [530, 247] width 43 height 14
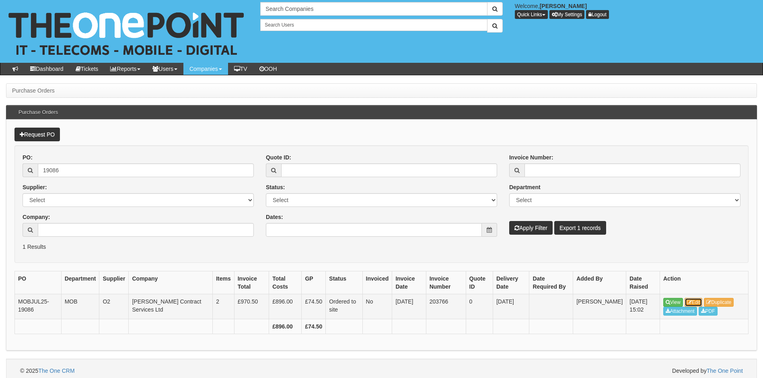
click at [696, 304] on link "Edit" at bounding box center [694, 302] width 18 height 9
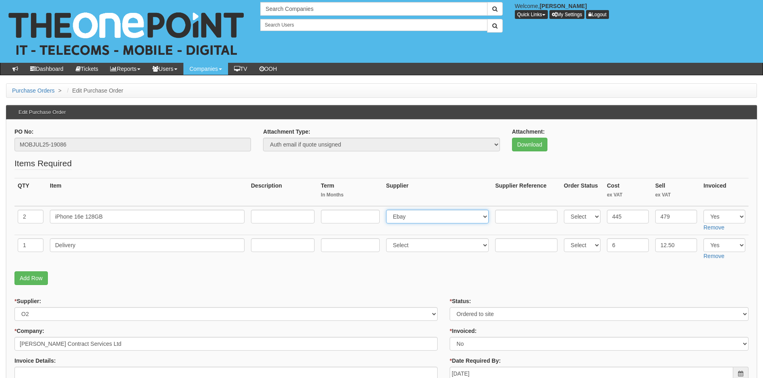
click at [429, 217] on select "Select 123 REG.co.uk 1Password 3 4Gon AA Jones Electric Ltd Abzorb Access Group…" at bounding box center [437, 217] width 103 height 14
select select "260"
click at [388, 210] on select "Select 123 REG.co.uk 1Password 3 4Gon AA Jones Electric Ltd Abzorb Access Group…" at bounding box center [437, 217] width 103 height 14
click at [501, 217] on input "text" at bounding box center [526, 217] width 62 height 14
paste input "SI/5886489"
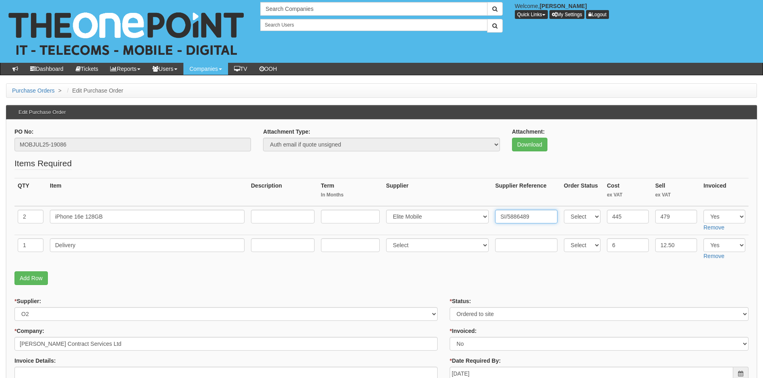
type input "SI/5886489"
click at [513, 243] on input "text" at bounding box center [526, 245] width 62 height 14
paste input "SI/5886489"
type input "SI/5886489"
click at [417, 250] on select "Select 123 REG.co.uk 1Password 3 4Gon AA Jones Electric Ltd Abzorb Access Group…" at bounding box center [437, 245] width 103 height 14
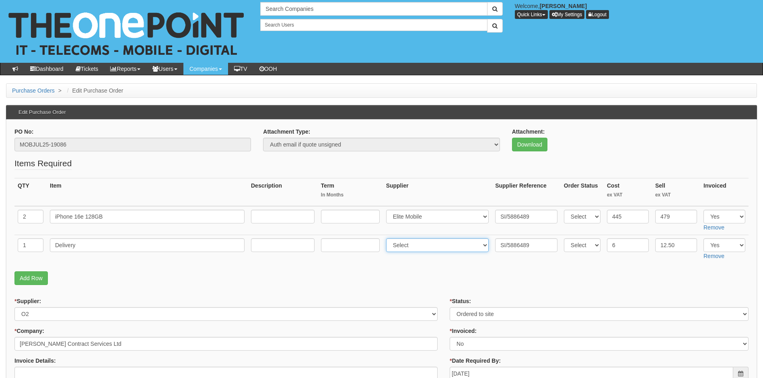
select select "260"
click at [388, 238] on select "Select 123 [DOMAIN_NAME] 1Password 3 4Gon [PERSON_NAME] Electric Ltd Abzorb Acc…" at bounding box center [437, 245] width 103 height 14
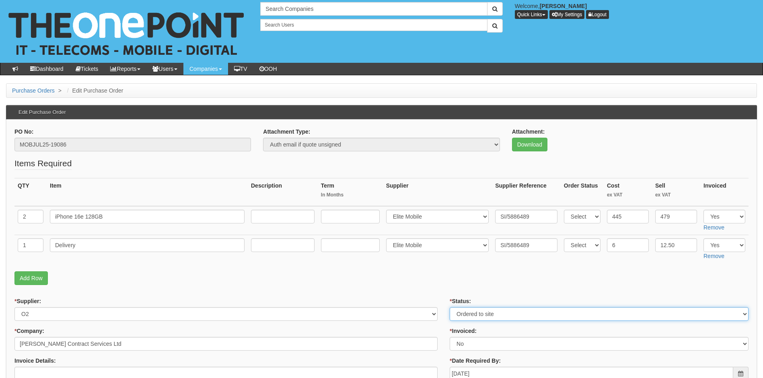
click at [476, 311] on select "Select Approved Completed Delivered Invoiced Ordered Ordered to site Part Order…" at bounding box center [599, 314] width 299 height 14
select select "4"
click at [450, 307] on select "Select Approved Completed Delivered Invoiced Ordered Ordered to site Part Order…" at bounding box center [599, 314] width 299 height 14
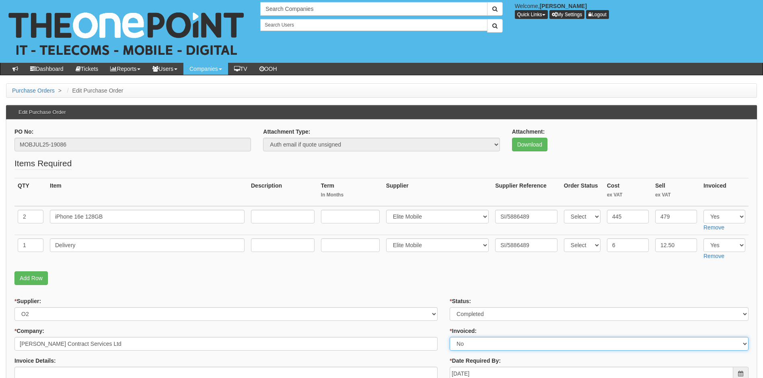
click at [470, 343] on select "Select Yes No N/A STB (part of order)" at bounding box center [599, 344] width 299 height 14
select select "1"
click at [450, 337] on select "Select Yes No N/A STB (part of order)" at bounding box center [599, 344] width 299 height 14
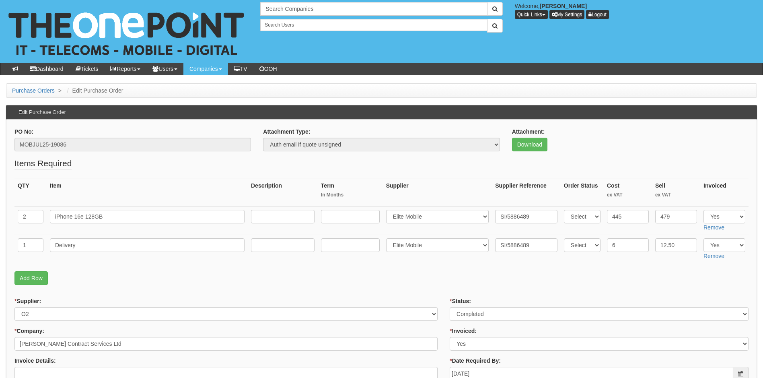
click at [435, 275] on p "Add Row" at bounding box center [381, 278] width 734 height 14
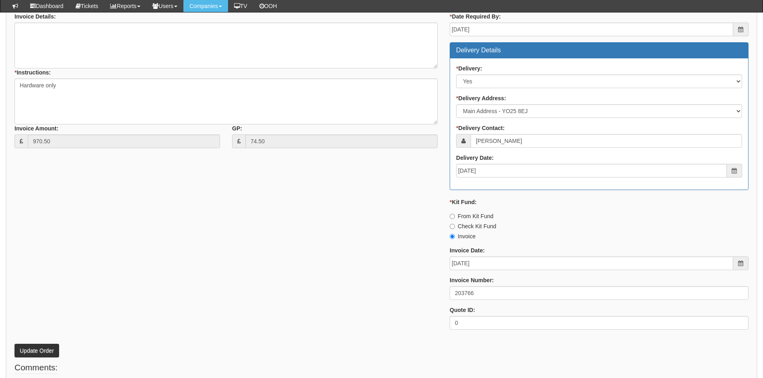
scroll to position [368, 0]
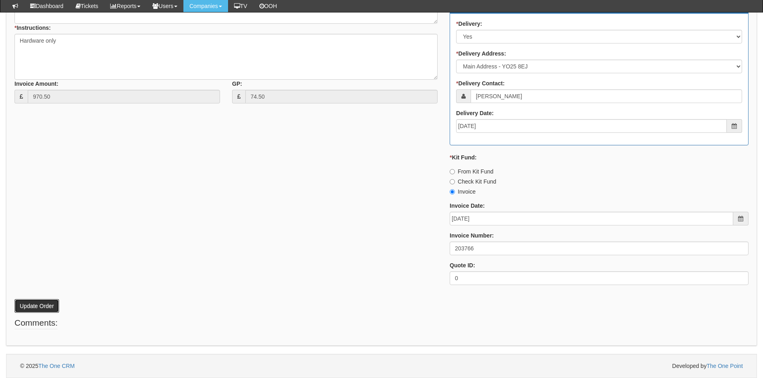
click at [28, 305] on button "Update Order" at bounding box center [36, 306] width 45 height 14
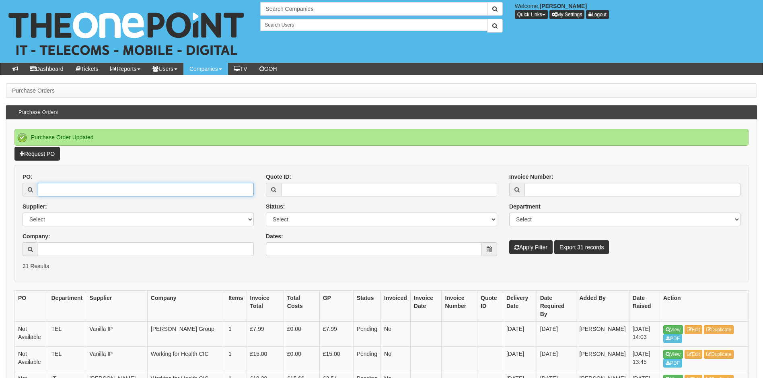
click at [66, 192] on input "PO:" at bounding box center [146, 190] width 216 height 14
type input "19103"
click at [509, 240] on button "Apply Filter" at bounding box center [530, 247] width 43 height 14
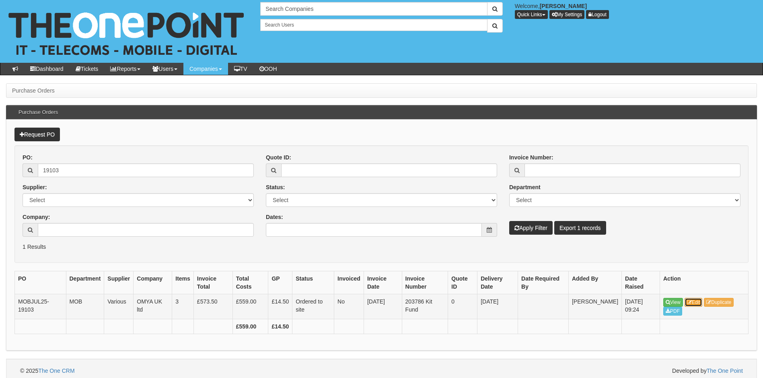
click at [698, 301] on link "Edit" at bounding box center [694, 302] width 18 height 9
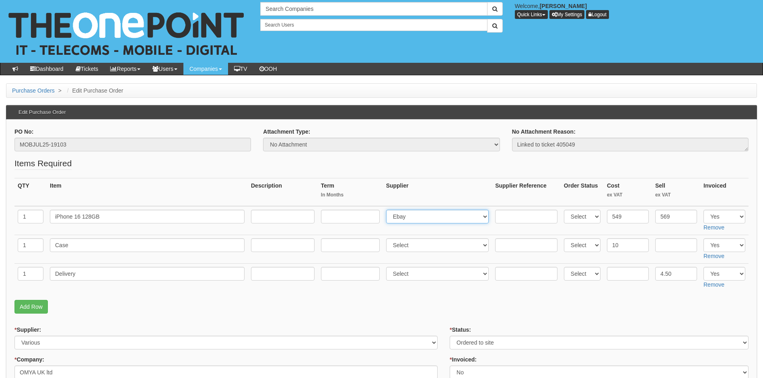
click at [423, 213] on select "Select 123 REG.co.uk 1Password 3 4Gon AA Jones Electric Ltd Abzorb Access Group…" at bounding box center [437, 217] width 103 height 14
select select "260"
click at [388, 210] on select "Select 123 REG.co.uk 1Password 3 4Gon AA Jones Electric Ltd Abzorb Access Group…" at bounding box center [437, 217] width 103 height 14
click at [513, 218] on input "text" at bounding box center [526, 217] width 62 height 14
paste input "SI/5888703"
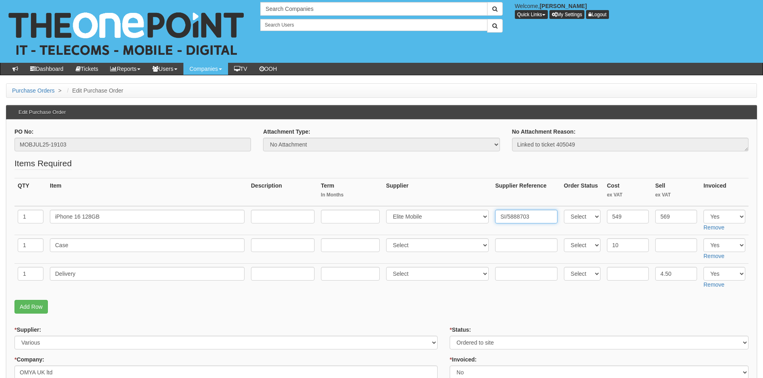
type input "SI/5888703"
click at [503, 245] on input "text" at bounding box center [526, 245] width 62 height 14
paste input "SI/5888703"
type input "SI/5888703"
click at [423, 242] on select "Select 123 REG.co.uk 1Password 3 4Gon AA Jones Electric Ltd Abzorb Access Group…" at bounding box center [437, 245] width 103 height 14
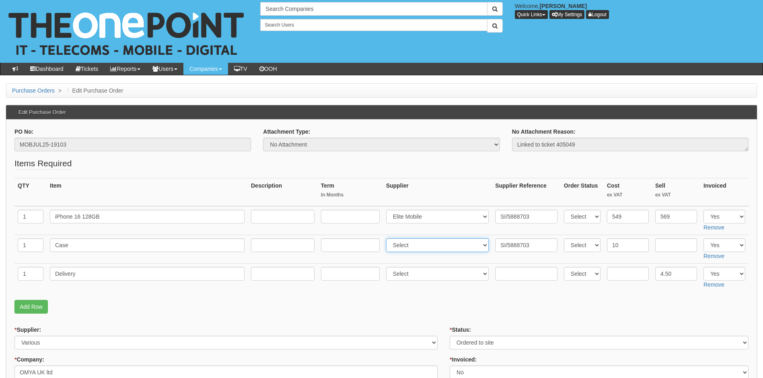
select select "260"
click at [388, 238] on select "Select 123 REG.co.uk 1Password 3 4Gon AA Jones Electric Ltd Abzorb Access Group…" at bounding box center [437, 245] width 103 height 14
drag, startPoint x: 617, startPoint y: 271, endPoint x: 622, endPoint y: 273, distance: 5.8
click at [617, 271] on input "text" at bounding box center [628, 274] width 42 height 14
type input "6.0"
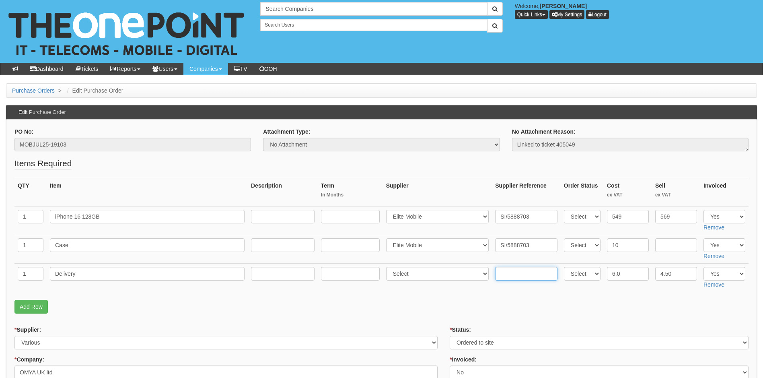
click at [495, 274] on input "text" at bounding box center [526, 274] width 62 height 14
paste input "SI/5888703"
type input "SI/5888703"
click at [421, 274] on select "Select 123 [DOMAIN_NAME] 1Password 3 4Gon [PERSON_NAME] Electric Ltd Abzorb Acc…" at bounding box center [437, 274] width 103 height 14
select select "260"
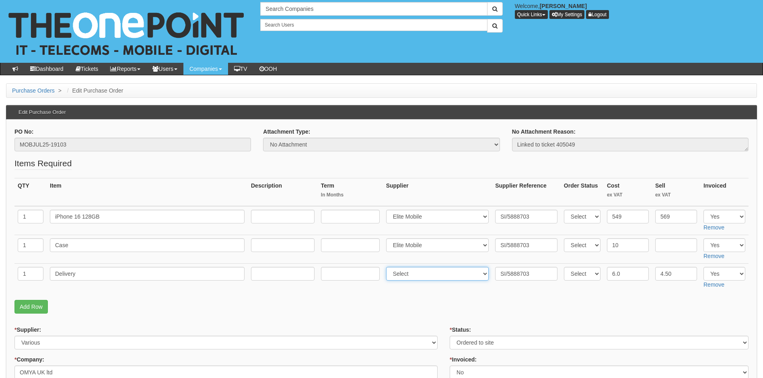
click at [388, 267] on select "Select 123 [DOMAIN_NAME] 1Password 3 4Gon [PERSON_NAME] Electric Ltd Abzorb Acc…" at bounding box center [437, 274] width 103 height 14
click at [427, 298] on fieldset "Items Required QTY Item Description Term In Months Supplier Supplier Reference …" at bounding box center [381, 237] width 734 height 160
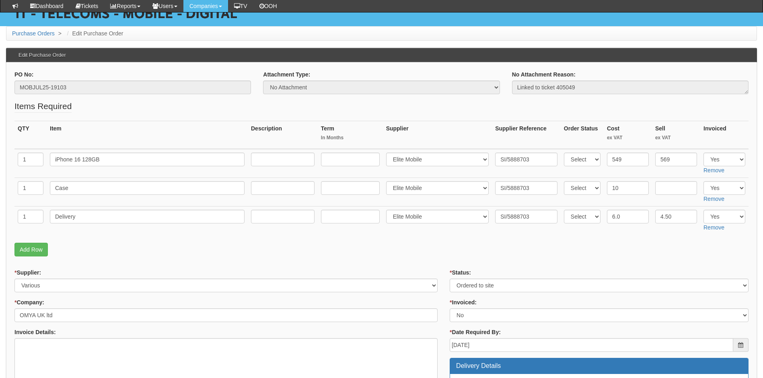
scroll to position [80, 0]
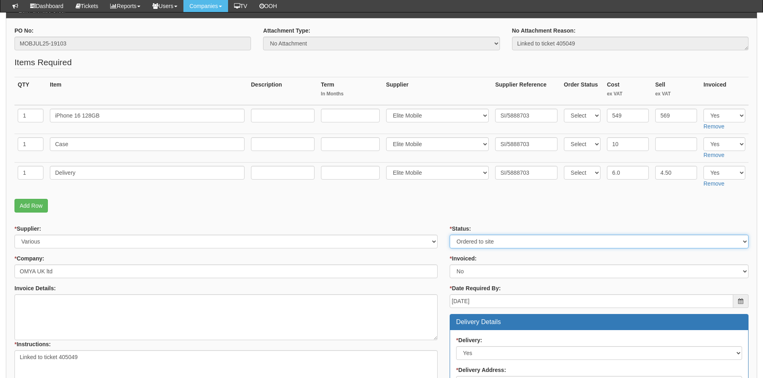
click at [472, 241] on select "Select Approved Completed Delivered Invoiced Ordered Ordered to site Part Order…" at bounding box center [599, 242] width 299 height 14
select select "4"
click at [450, 235] on select "Select Approved Completed Delivered Invoiced Ordered Ordered to site Part Order…" at bounding box center [599, 242] width 299 height 14
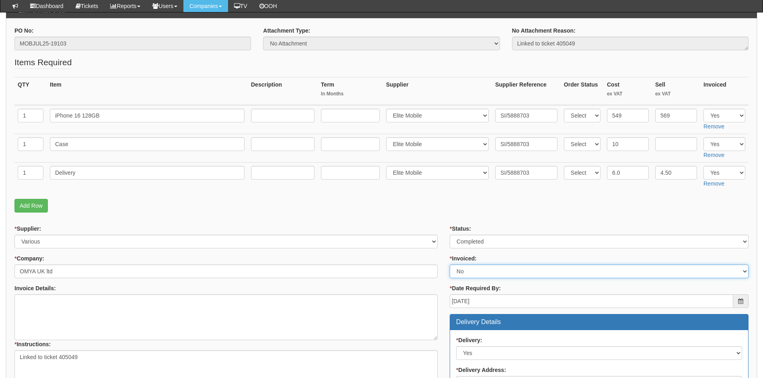
click at [464, 271] on select "Select Yes No N/A STB (part of order)" at bounding box center [599, 271] width 299 height 14
select select "1"
click at [450, 264] on select "Select Yes No N/A STB (part of order)" at bounding box center [599, 271] width 299 height 14
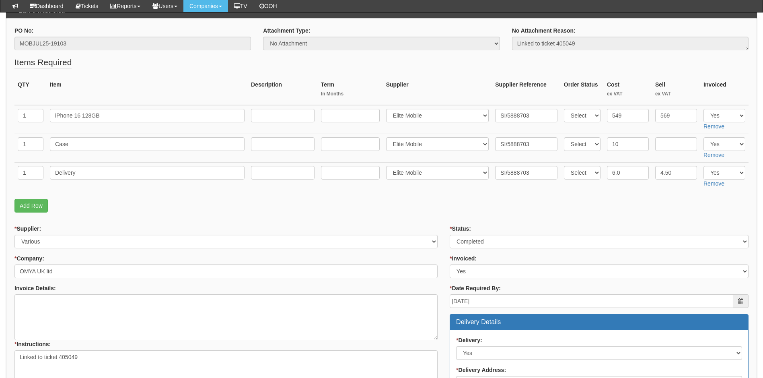
click at [426, 212] on p "Add Row" at bounding box center [381, 206] width 734 height 14
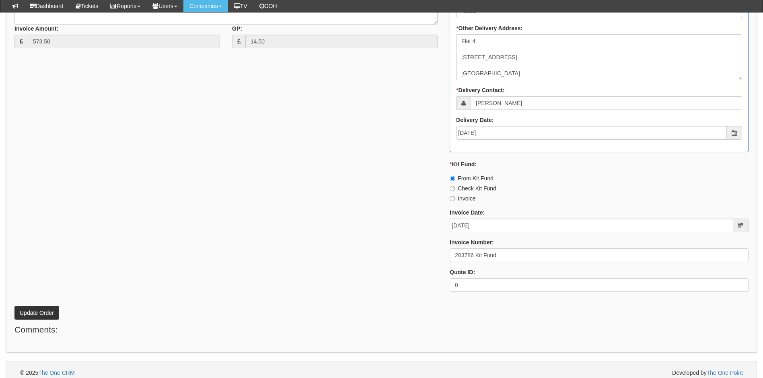
scroll to position [459, 0]
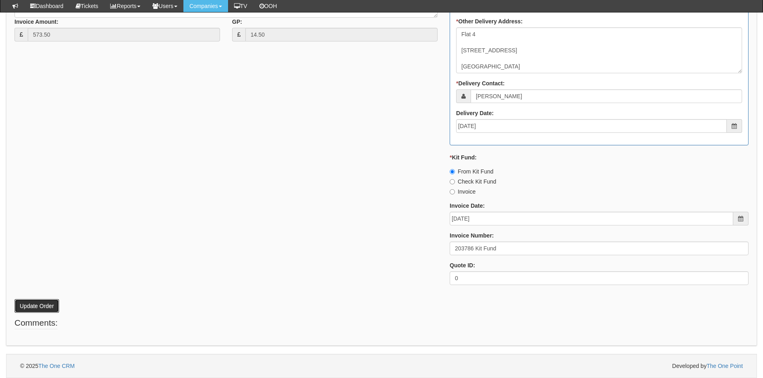
click at [36, 308] on button "Update Order" at bounding box center [36, 306] width 45 height 14
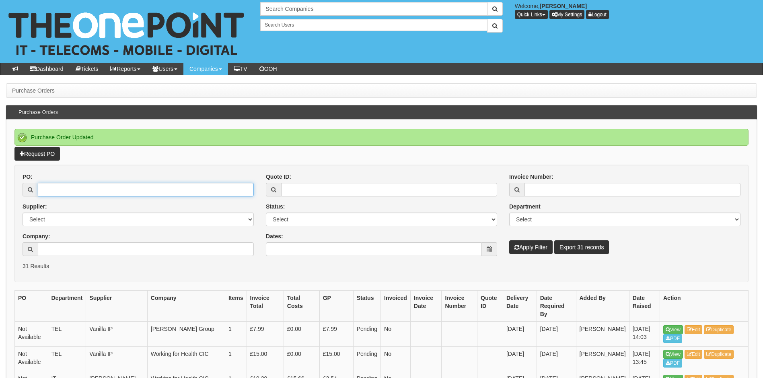
click at [89, 189] on input "PO:" at bounding box center [146, 190] width 216 height 14
type input "19101"
click at [509, 240] on button "Apply Filter" at bounding box center [530, 247] width 43 height 14
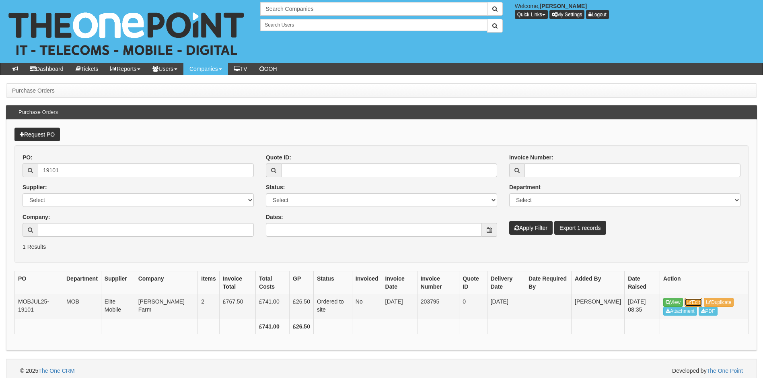
click at [702, 303] on link "Edit" at bounding box center [694, 302] width 18 height 9
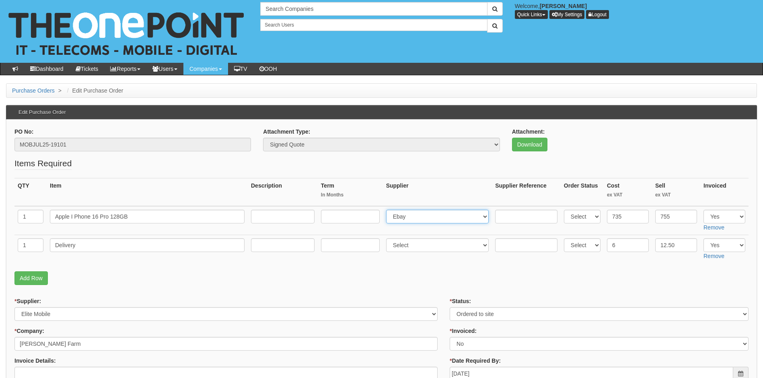
click at [421, 215] on select "Select 123 REG.co.uk 1Password 3 4Gon AA Jones Electric Ltd Abzorb Access Group…" at bounding box center [437, 217] width 103 height 14
select select "260"
click at [388, 210] on select "Select 123 REG.co.uk 1Password 3 4Gon AA Jones Electric Ltd Abzorb Access Group…" at bounding box center [437, 217] width 103 height 14
click at [511, 219] on input "text" at bounding box center [526, 217] width 62 height 14
paste input "SI/5889630"
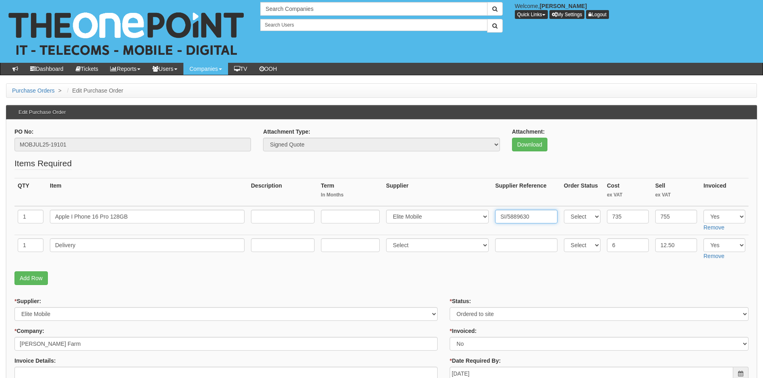
type input "SI/5889630"
click at [513, 241] on input "text" at bounding box center [526, 245] width 62 height 14
paste input "SI/5889630"
type input "SI/5889630"
click at [411, 243] on select "Select 123 REG.co.uk 1Password 3 4Gon AA Jones Electric Ltd Abzorb Access Group…" at bounding box center [437, 245] width 103 height 14
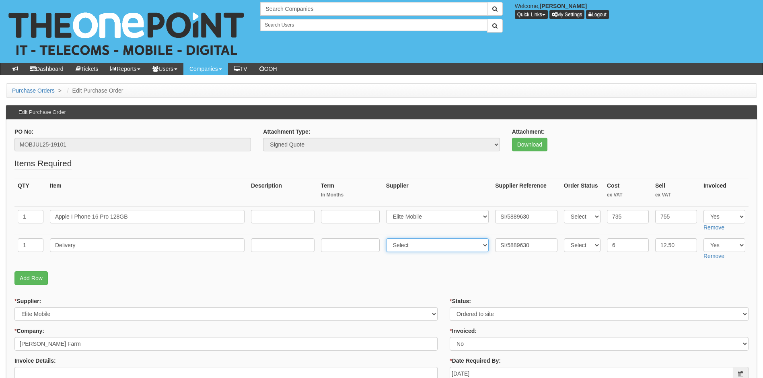
select select "260"
click at [388, 238] on select "Select 123 REG.co.uk 1Password 3 4Gon AA Jones Electric Ltd Abzorb Access Group…" at bounding box center [437, 245] width 103 height 14
click at [460, 279] on p "Add Row" at bounding box center [381, 278] width 734 height 14
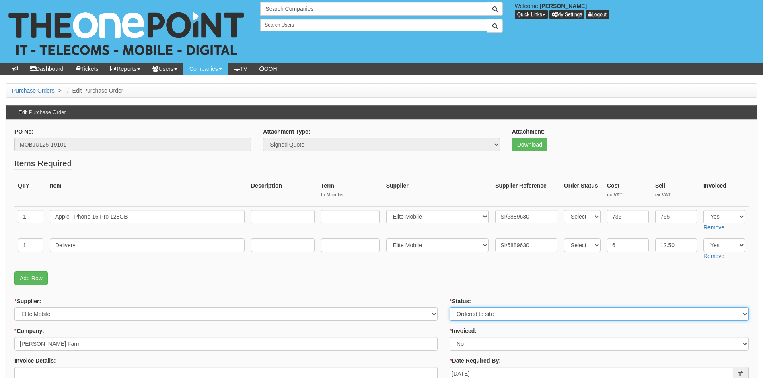
click at [464, 311] on select "Select Approved Completed Delivered Invoiced Ordered Ordered to site Part Order…" at bounding box center [599, 314] width 299 height 14
select select "4"
click at [450, 307] on select "Select Approved Completed Delivered Invoiced Ordered Ordered to site Part Order…" at bounding box center [599, 314] width 299 height 14
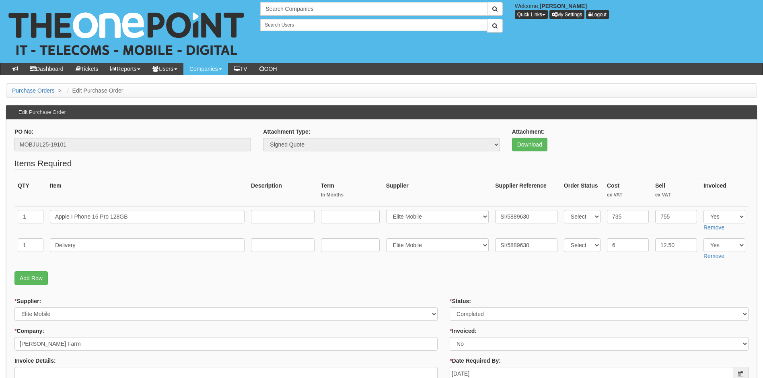
click at [427, 278] on p "Add Row" at bounding box center [381, 278] width 734 height 14
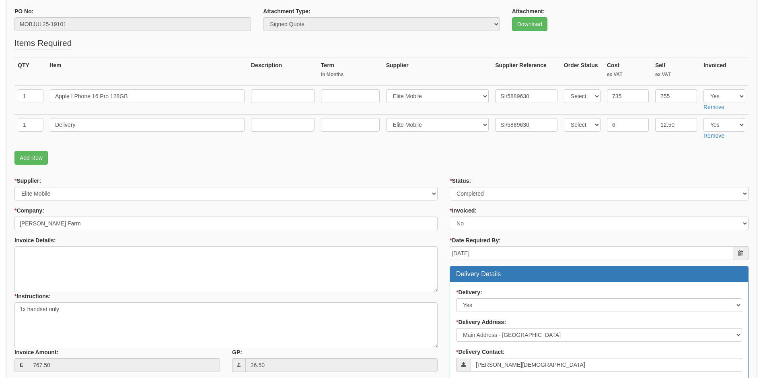
scroll to position [121, 0]
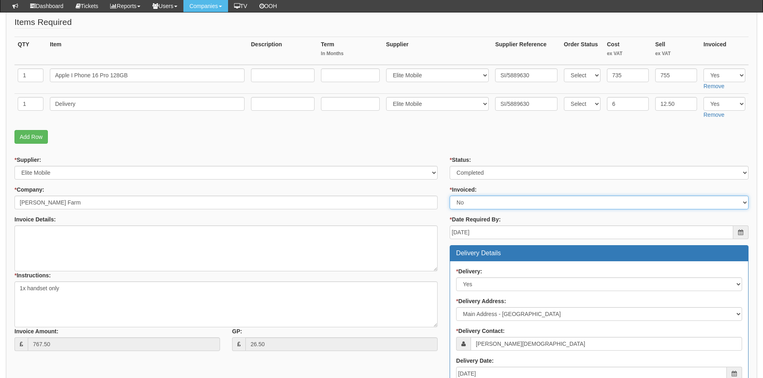
click at [470, 200] on select "Select Yes No N/A STB (part of order)" at bounding box center [599, 203] width 299 height 14
select select "1"
click at [450, 196] on select "Select Yes No N/A STB (part of order)" at bounding box center [599, 203] width 299 height 14
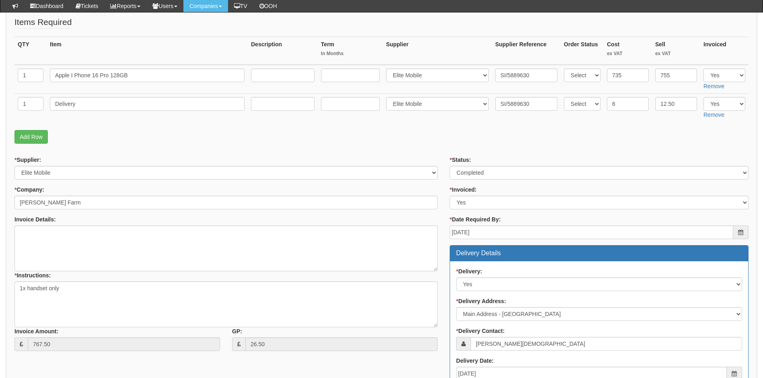
click at [441, 157] on div "* Supplier: Select 123 REG.co.uk 1Password 3 4Gon AA Jones Electric Ltd Abzorb …" at bounding box center [225, 256] width 435 height 201
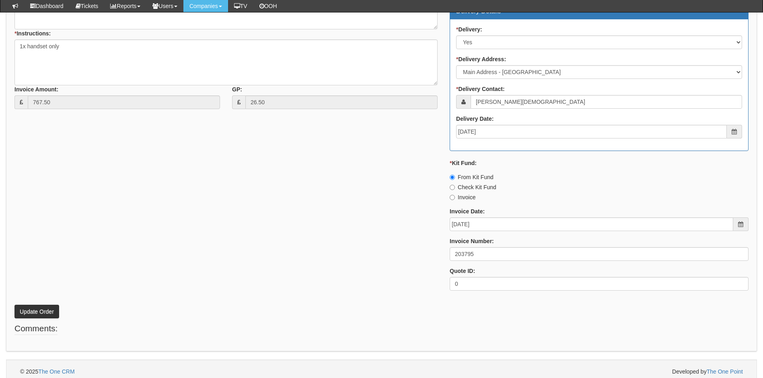
scroll to position [368, 0]
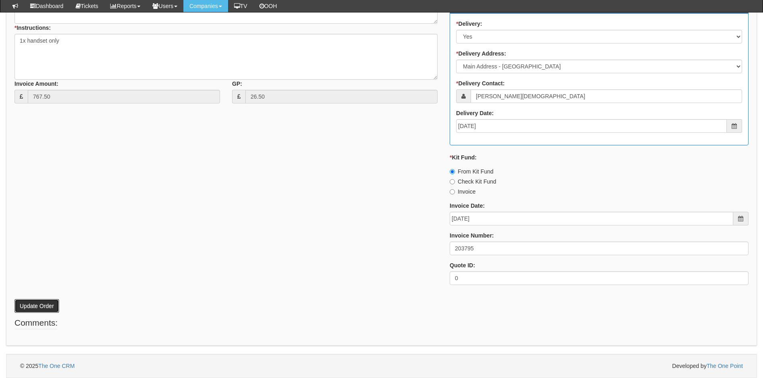
click at [38, 305] on button "Update Order" at bounding box center [36, 306] width 45 height 14
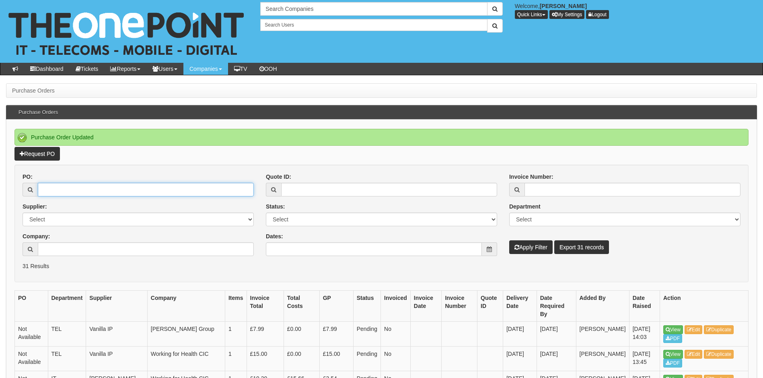
drag, startPoint x: 82, startPoint y: 187, endPoint x: 87, endPoint y: 188, distance: 5.0
click at [82, 187] on input "PO:" at bounding box center [146, 190] width 216 height 14
type input "18887"
click at [509, 240] on button "Apply Filter" at bounding box center [530, 247] width 43 height 14
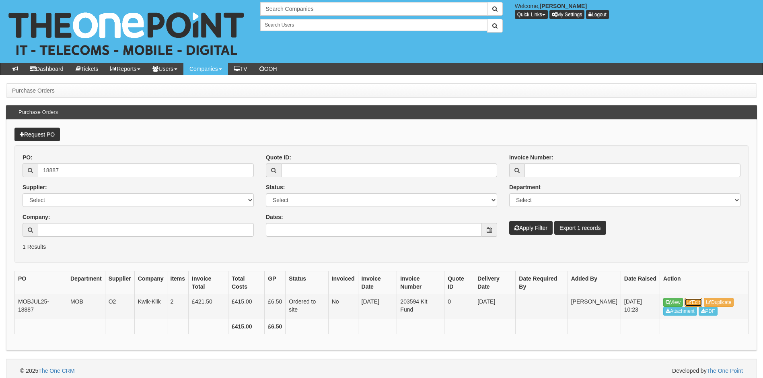
click at [697, 302] on link "Edit" at bounding box center [694, 302] width 18 height 9
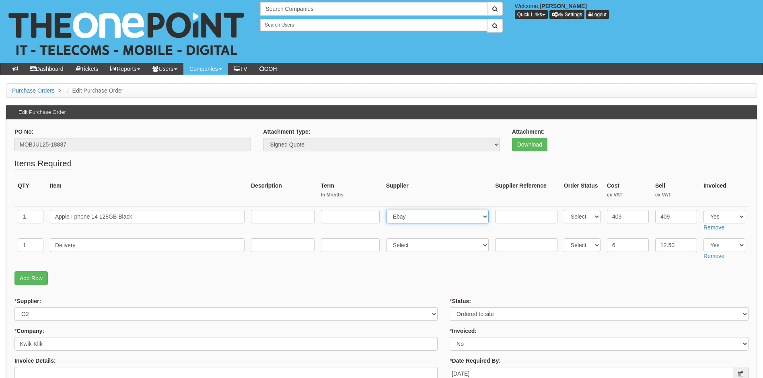
click at [415, 218] on select "Select 123 REG.co.uk 1Password 3 4Gon AA Jones Electric Ltd Abzorb Access Group…" at bounding box center [437, 217] width 103 height 14
select select "260"
click at [388, 210] on select "Select 123 REG.co.uk 1Password 3 4Gon AA Jones Electric Ltd Abzorb Access Group…" at bounding box center [437, 217] width 103 height 14
click at [506, 218] on input "text" at bounding box center [526, 217] width 62 height 14
paste input "SI/5890437"
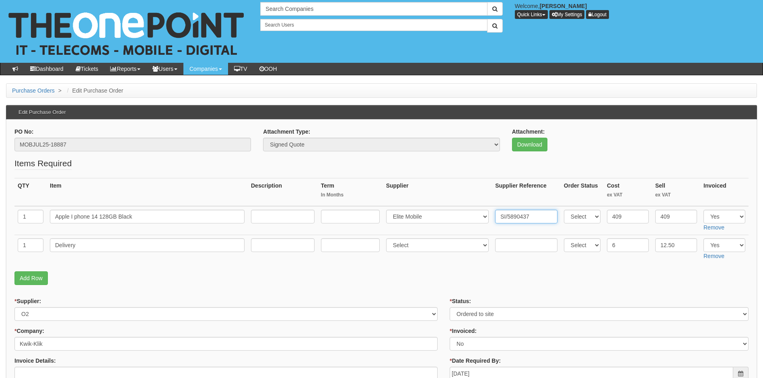
type input "SI/5890437"
click at [512, 243] on input "text" at bounding box center [526, 245] width 62 height 14
paste input "SI/5890437"
type input "SI/5890437"
click at [423, 241] on select "Select 123 REG.co.uk 1Password 3 4Gon AA Jones Electric Ltd Abzorb Access Group…" at bounding box center [437, 245] width 103 height 14
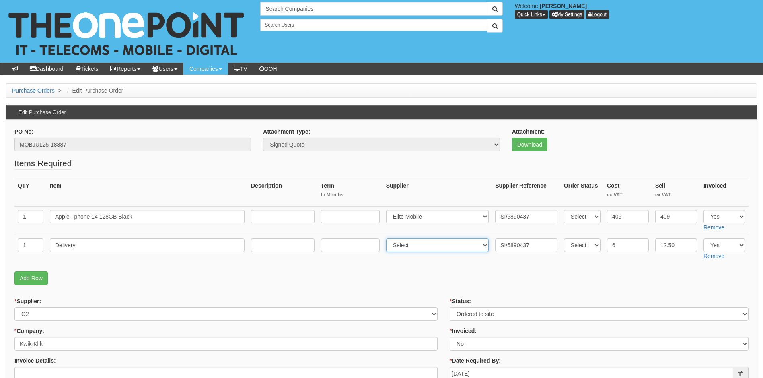
select select "260"
click at [388, 238] on select "Select 123 REG.co.uk 1Password 3 4Gon AA Jones Electric Ltd Abzorb Access Group…" at bounding box center [437, 245] width 103 height 14
click at [446, 261] on td "Select 123 REG.co.uk 1Password 3 4Gon AA Jones Electric Ltd Abzorb Access Group…" at bounding box center [437, 249] width 109 height 29
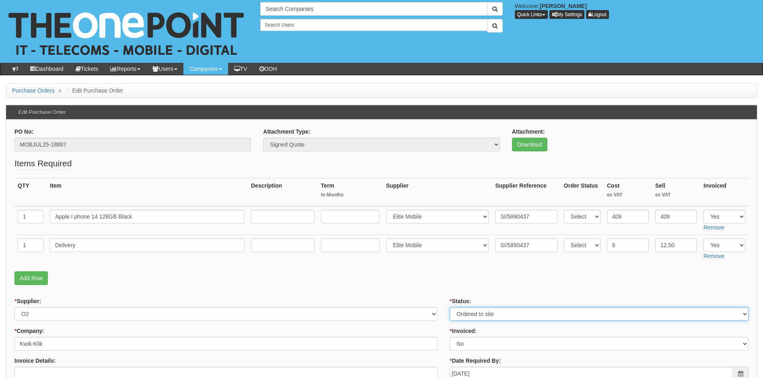
click at [469, 315] on select "Select Approved Completed Delivered Invoiced Ordered Ordered to site Part Order…" at bounding box center [599, 314] width 299 height 14
select select "4"
click at [450, 307] on select "Select Approved Completed Delivered Invoiced Ordered Ordered to site Part Order…" at bounding box center [599, 314] width 299 height 14
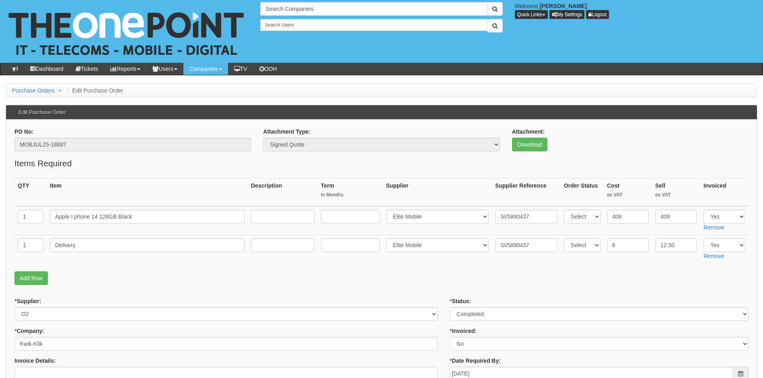
click at [457, 271] on fieldset "Items Required QTY Item Description Term In Months Supplier Supplier Reference …" at bounding box center [381, 223] width 734 height 132
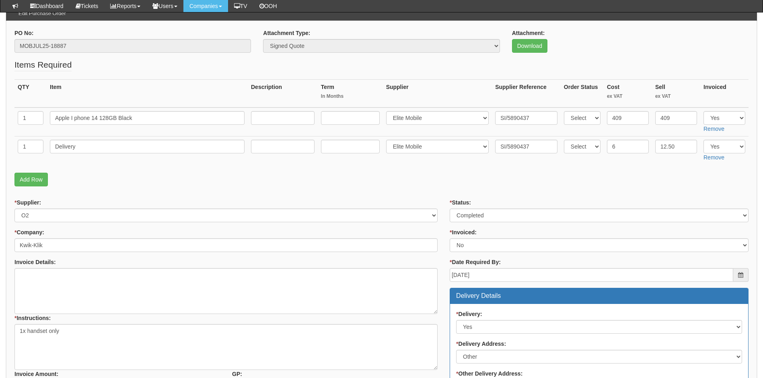
scroll to position [80, 0]
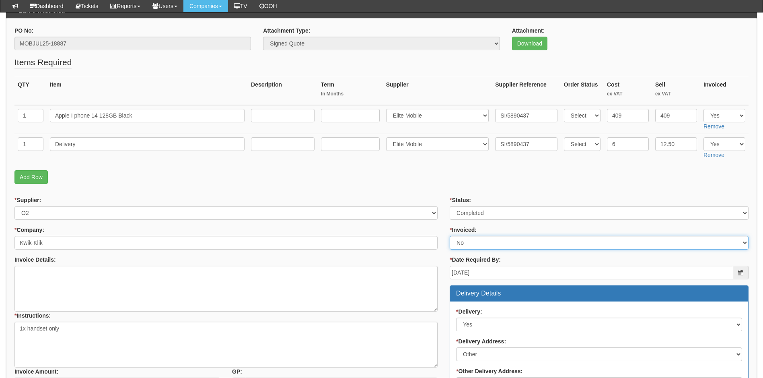
click at [462, 246] on select "Select Yes No N/A STB (part of order)" at bounding box center [599, 243] width 299 height 14
select select "1"
click at [450, 236] on select "Select Yes No N/A STB (part of order)" at bounding box center [599, 243] width 299 height 14
click at [434, 169] on fieldset "Items Required QTY Item Description Term In Months Supplier Supplier Reference …" at bounding box center [381, 122] width 734 height 132
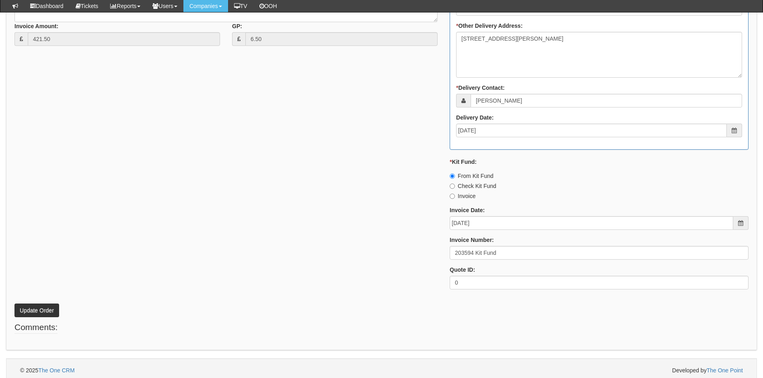
scroll to position [430, 0]
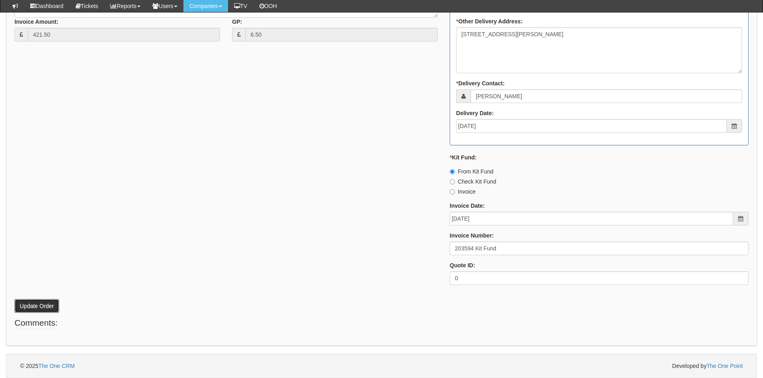
click at [17, 306] on button "Update Order" at bounding box center [36, 306] width 45 height 14
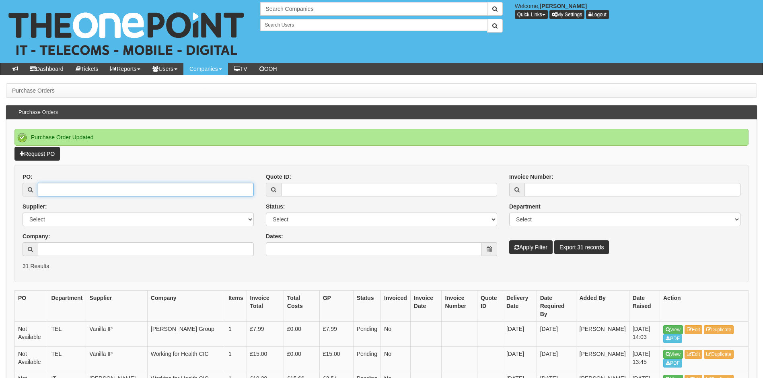
click at [121, 192] on input "PO:" at bounding box center [146, 190] width 216 height 14
type input "19126"
click at [509, 240] on button "Apply Filter" at bounding box center [530, 247] width 43 height 14
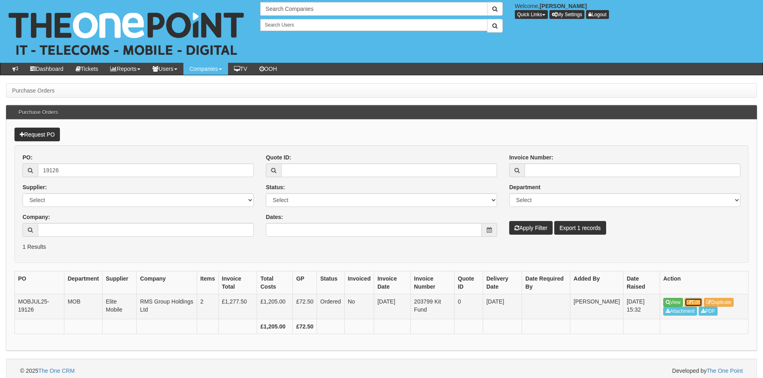
click at [694, 301] on link "Edit" at bounding box center [694, 302] width 18 height 9
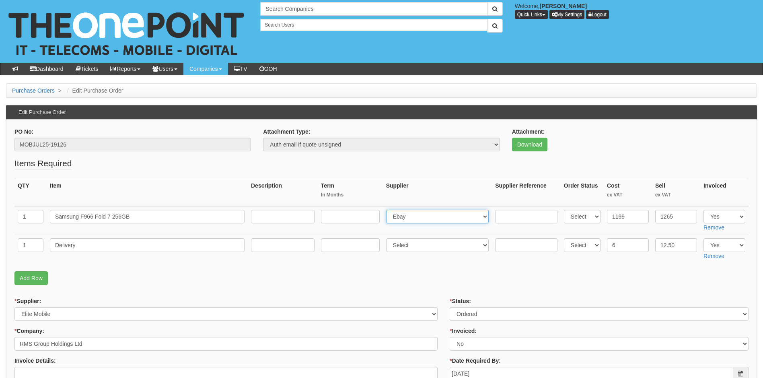
click at [418, 221] on select "Select 123 [DOMAIN_NAME] 1Password 3 4Gon [PERSON_NAME] Electric Ltd Abzorb Acc…" at bounding box center [437, 217] width 103 height 14
select select "260"
click at [388, 210] on select "Select 123 [DOMAIN_NAME] 1Password 3 4Gon [PERSON_NAME] Electric Ltd Abzorb Acc…" at bounding box center [437, 217] width 103 height 14
click at [521, 216] on input "text" at bounding box center [526, 217] width 62 height 14
paste input "SI/5892762"
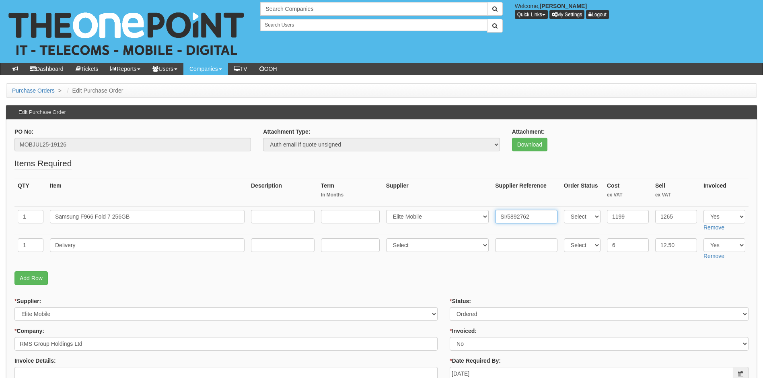
type input "SI/5892762"
click at [515, 241] on input "text" at bounding box center [526, 245] width 62 height 14
paste input "SI/5892762"
type input "SI/5892762"
click at [412, 249] on select "Select 123 REG.co.uk 1Password 3 4Gon AA Jones Electric Ltd Abzorb Access Group…" at bounding box center [437, 245] width 103 height 14
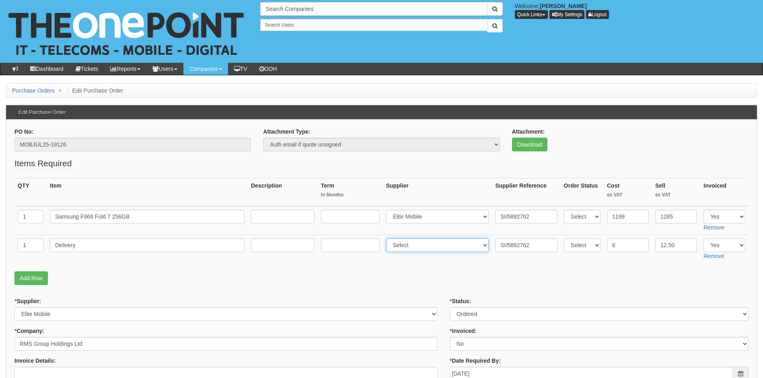
select select "260"
click at [388, 238] on select "Select 123 REG.co.uk 1Password 3 4Gon AA Jones Electric Ltd Abzorb Access Group…" at bounding box center [437, 245] width 103 height 14
click at [445, 272] on p "Add Row" at bounding box center [381, 278] width 734 height 14
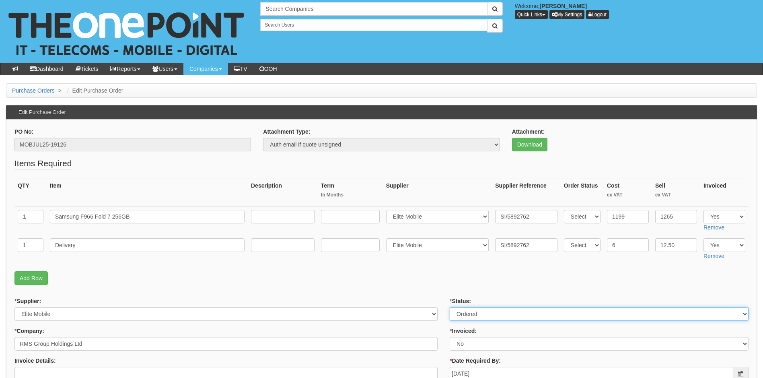
click at [470, 312] on select "Select Approved Completed Delivered Invoiced Ordered Ordered to site Part Order…" at bounding box center [599, 314] width 299 height 14
select select "4"
click at [450, 307] on select "Select Approved Completed Delivered Invoiced Ordered Ordered to site Part Order…" at bounding box center [599, 314] width 299 height 14
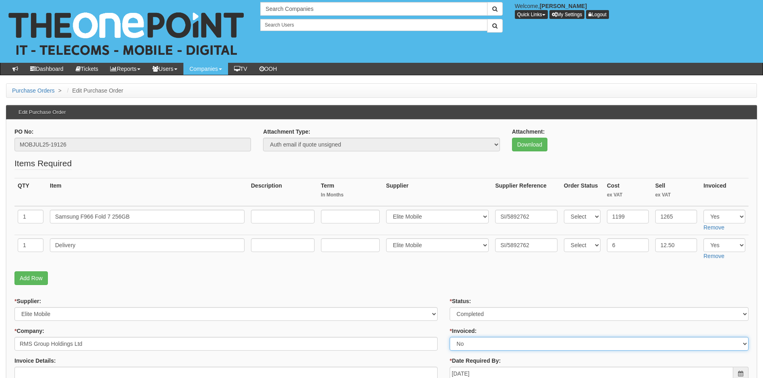
click at [464, 340] on select "Select Yes No N/A STB (part of order)" at bounding box center [599, 344] width 299 height 14
select select "1"
click at [450, 337] on select "Select Yes No N/A STB (part of order)" at bounding box center [599, 344] width 299 height 14
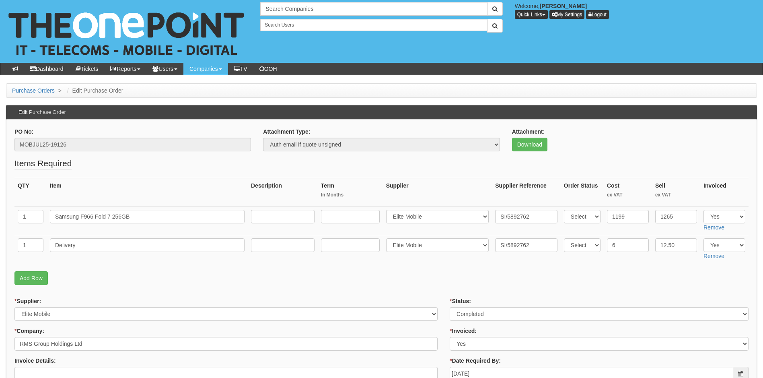
drag, startPoint x: 435, startPoint y: 269, endPoint x: 439, endPoint y: 258, distance: 12.3
click at [435, 269] on fieldset "Items Required QTY Item Description Term In Months Supplier Supplier Reference …" at bounding box center [381, 223] width 734 height 132
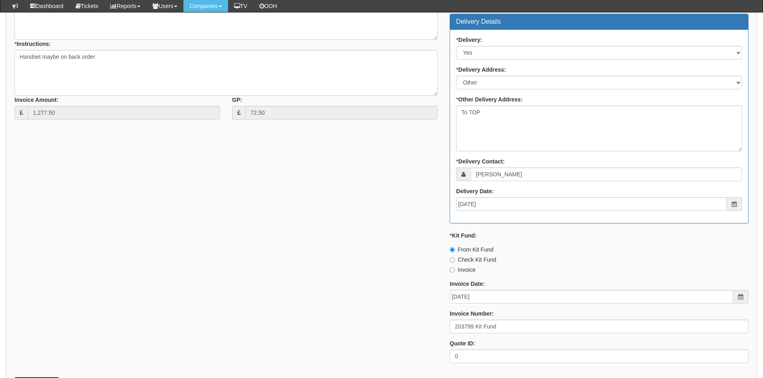
scroll to position [402, 0]
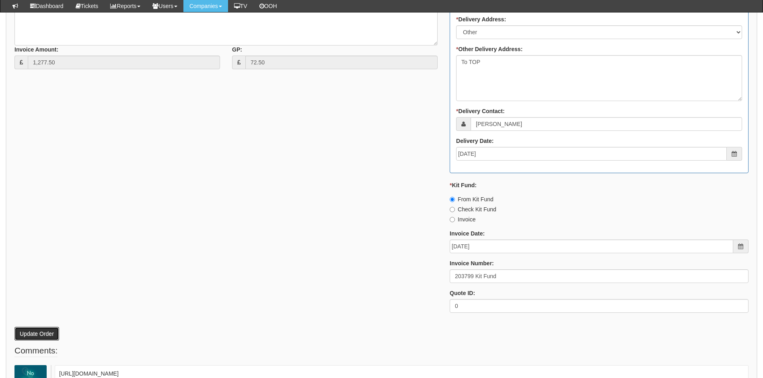
click at [43, 334] on button "Update Order" at bounding box center [36, 334] width 45 height 14
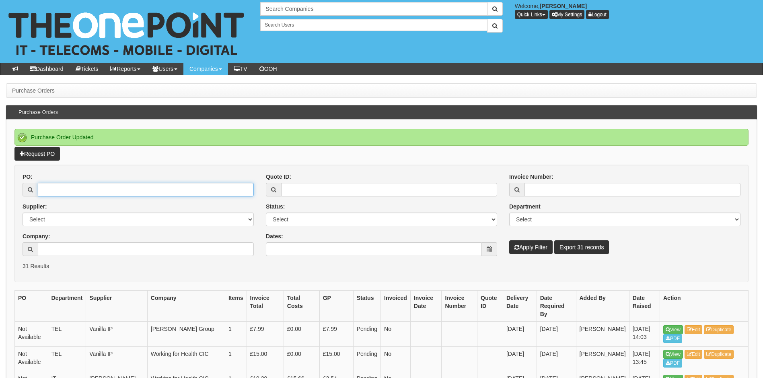
click at [67, 189] on input "PO:" at bounding box center [146, 190] width 216 height 14
type input "18759"
click at [509, 240] on button "Apply Filter" at bounding box center [530, 247] width 43 height 14
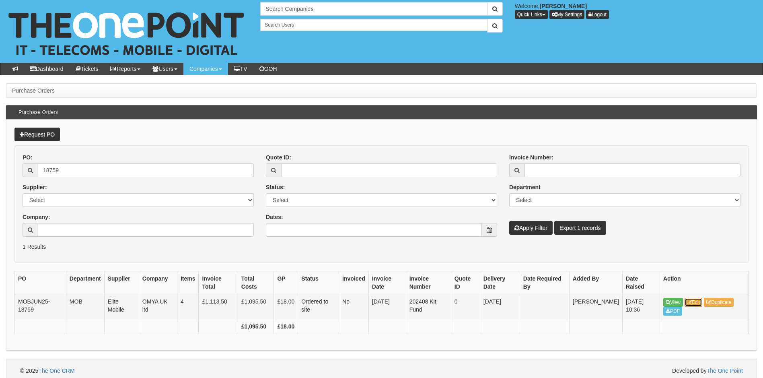
click at [699, 303] on link "Edit" at bounding box center [694, 302] width 18 height 9
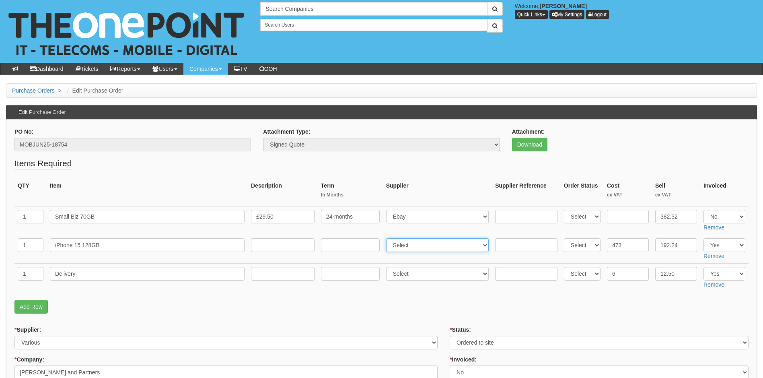
click at [406, 245] on select "Select 123 [DOMAIN_NAME] 1Password 3 4Gon [PERSON_NAME] Electric Ltd Abzorb Acc…" at bounding box center [437, 245] width 103 height 14
select select "260"
click at [388, 238] on select "Select 123 [DOMAIN_NAME] 1Password 3 4Gon [PERSON_NAME] Electric Ltd Abzorb Acc…" at bounding box center [437, 245] width 103 height 14
click at [407, 275] on select "Select 123 [DOMAIN_NAME] 1Password 3 4Gon [PERSON_NAME] Electric Ltd Abzorb Acc…" at bounding box center [437, 274] width 103 height 14
select select "260"
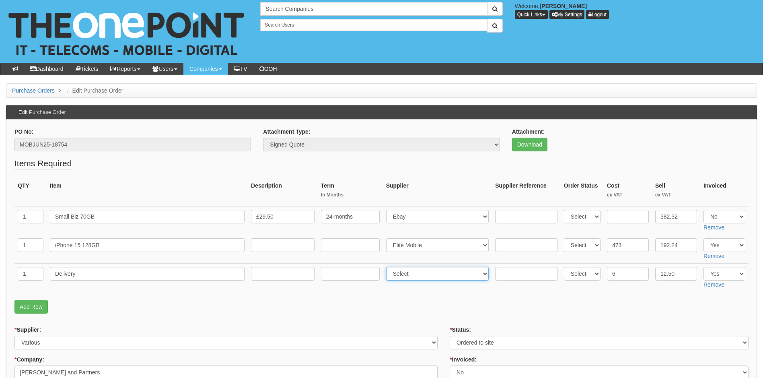
click at [388, 267] on select "Select 123 [DOMAIN_NAME] 1Password 3 4Gon [PERSON_NAME] Electric Ltd Abzorb Acc…" at bounding box center [437, 274] width 103 height 14
click at [510, 245] on input "text" at bounding box center [526, 245] width 62 height 14
paste input "SI/5842227"
type input "SI/5842227"
click at [507, 271] on input "text" at bounding box center [526, 274] width 62 height 14
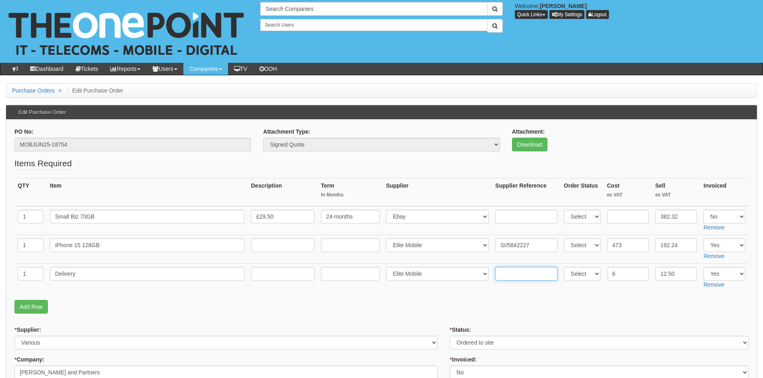
paste input "SI/5842227"
type input "SI/5842227"
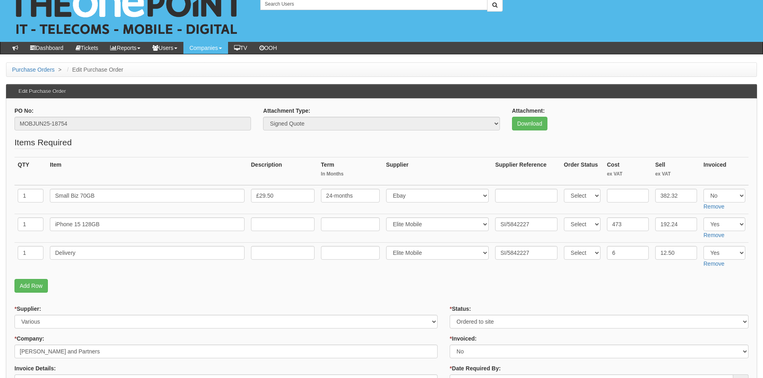
scroll to position [40, 0]
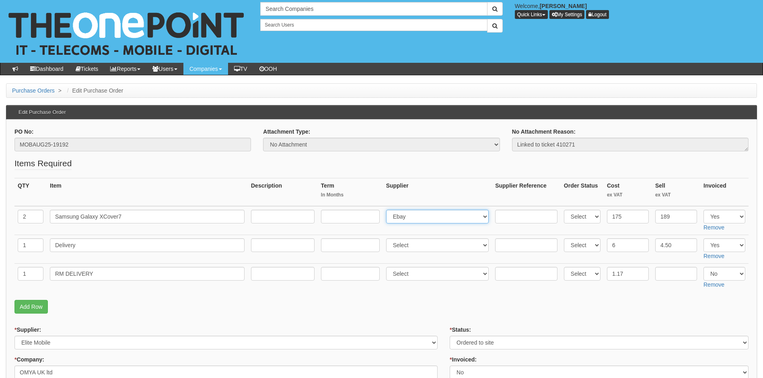
click at [422, 217] on select "Select 123 [DOMAIN_NAME] 1Password 3 4Gon [PERSON_NAME] Electric Ltd Abzorb Acc…" at bounding box center [437, 217] width 103 height 14
select select "260"
click at [388, 210] on select "Select 123 [DOMAIN_NAME] 1Password 3 4Gon [PERSON_NAME] Electric Ltd Abzorb Acc…" at bounding box center [437, 217] width 103 height 14
click at [532, 213] on input "text" at bounding box center [526, 217] width 62 height 14
paste input "SI/5898463"
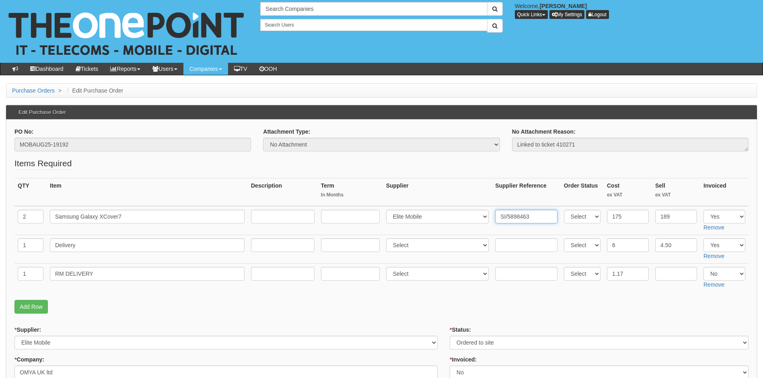
type input "SI/5898463"
click at [507, 243] on input "text" at bounding box center [526, 245] width 62 height 14
paste input "SI/5898463"
type input "SI/5898463"
click at [405, 248] on select "Select 123 [DOMAIN_NAME] 1Password 3 4Gon [PERSON_NAME] Electric Ltd Abzorb Acc…" at bounding box center [437, 245] width 103 height 14
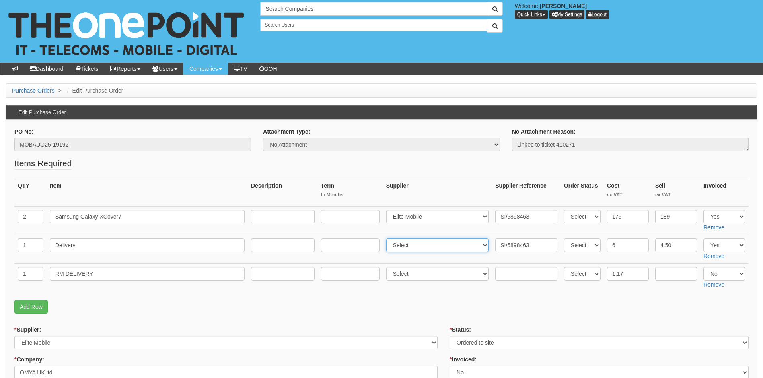
select select "260"
click at [388, 238] on select "Select 123 [DOMAIN_NAME] 1Password 3 4Gon [PERSON_NAME] Electric Ltd Abzorb Acc…" at bounding box center [437, 245] width 103 height 14
click at [403, 310] on p "Add Row" at bounding box center [381, 307] width 734 height 14
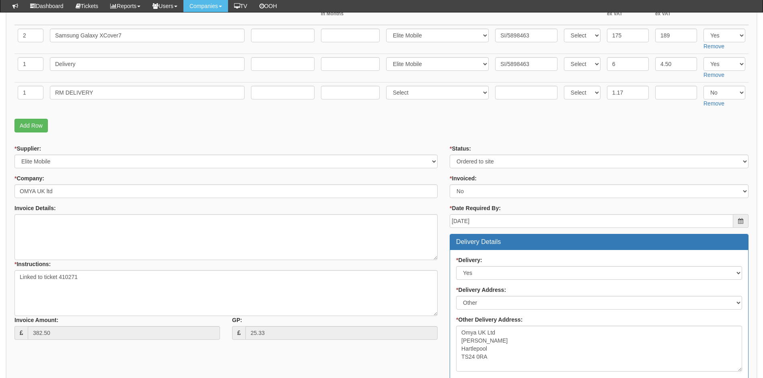
scroll to position [161, 0]
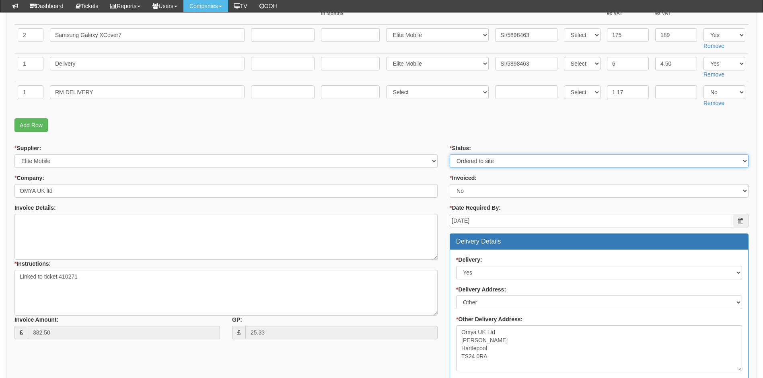
drag, startPoint x: 471, startPoint y: 159, endPoint x: 472, endPoint y: 165, distance: 6.5
click at [471, 159] on select "Select Approved Completed Delivered Invoiced Ordered Ordered to site Part Order…" at bounding box center [599, 161] width 299 height 14
select select "4"
click at [450, 154] on select "Select Approved Completed Delivered Invoiced Ordered Ordered to site Part Order…" at bounding box center [599, 161] width 299 height 14
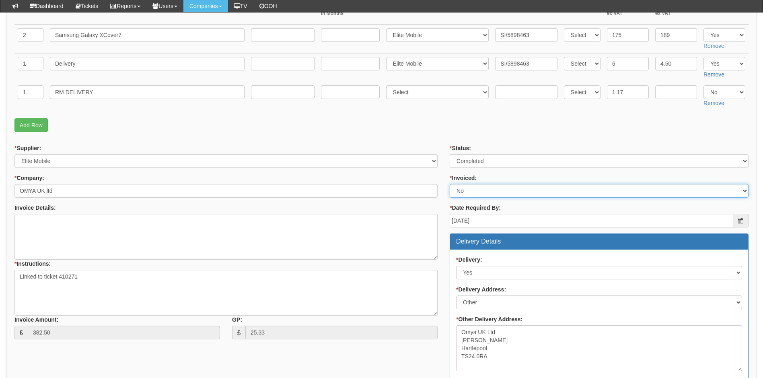
click at [471, 197] on select "Select Yes No N/A STB (part of order)" at bounding box center [599, 191] width 299 height 14
select select "1"
click at [450, 184] on select "Select Yes No N/A STB (part of order)" at bounding box center [599, 191] width 299 height 14
click at [435, 153] on div "* Supplier: Select 123 [DOMAIN_NAME] 1Password 3 4Gon [PERSON_NAME] Electric Lt…" at bounding box center [225, 156] width 423 height 24
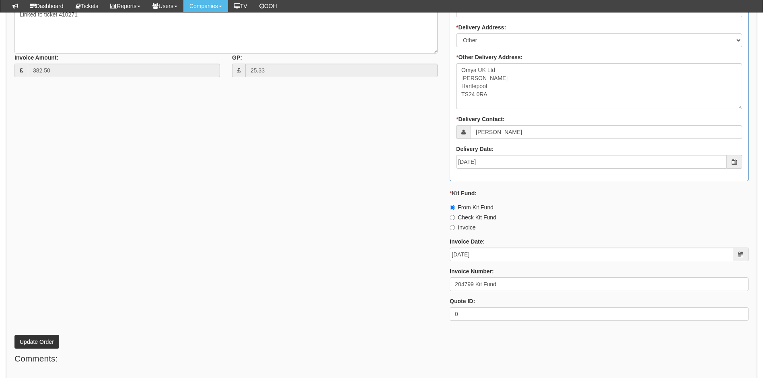
scroll to position [443, 0]
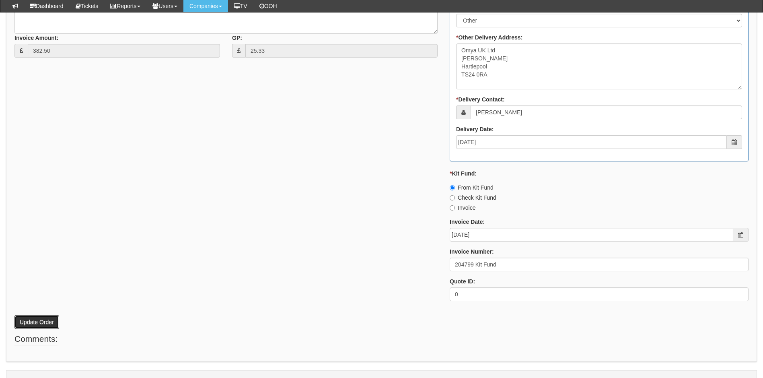
click at [34, 324] on button "Update Order" at bounding box center [36, 322] width 45 height 14
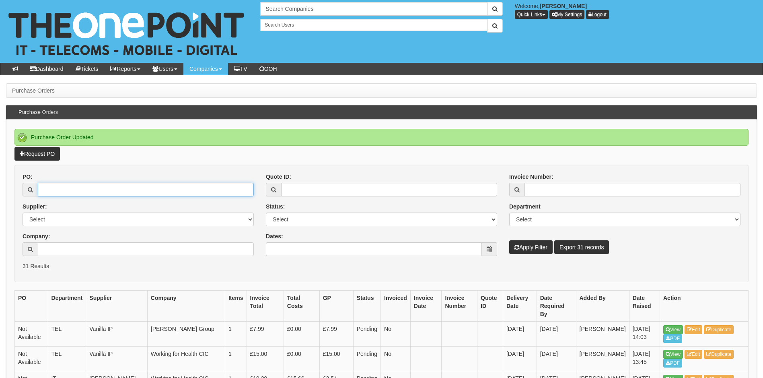
click at [97, 189] on input "PO:" at bounding box center [146, 190] width 216 height 14
type input "19223"
click at [509, 240] on button "Apply Filter" at bounding box center [530, 247] width 43 height 14
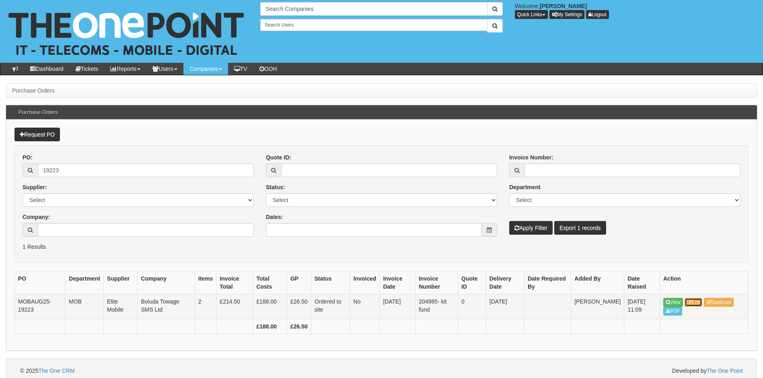
click at [695, 301] on link "Edit" at bounding box center [694, 302] width 18 height 9
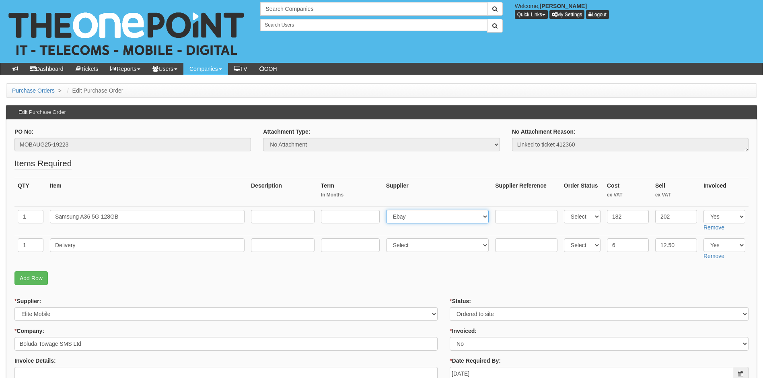
click at [412, 217] on select "Select 123 [DOMAIN_NAME] 1Password 3 4Gon [PERSON_NAME] Electric Ltd Abzorb Acc…" at bounding box center [437, 217] width 103 height 14
select select "260"
click at [388, 210] on select "Select 123 REG.co.uk 1Password 3 4Gon AA Jones Electric Ltd Abzorb Access Group…" at bounding box center [437, 217] width 103 height 14
click at [508, 214] on input "text" at bounding box center [526, 217] width 62 height 14
paste input "SI/5904771"
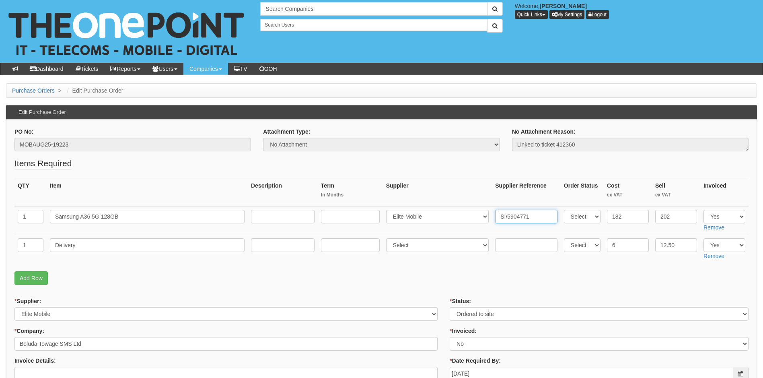
type input "SI/5904771"
click at [402, 247] on select "Select 123 [DOMAIN_NAME] 1Password 3 4Gon [PERSON_NAME] Electric Ltd Abzorb Acc…" at bounding box center [437, 245] width 103 height 14
select select "260"
click at [388, 238] on select "Select 123 [DOMAIN_NAME] 1Password 3 4Gon [PERSON_NAME] Electric Ltd Abzorb Acc…" at bounding box center [437, 245] width 103 height 14
click at [507, 244] on input "text" at bounding box center [526, 245] width 62 height 14
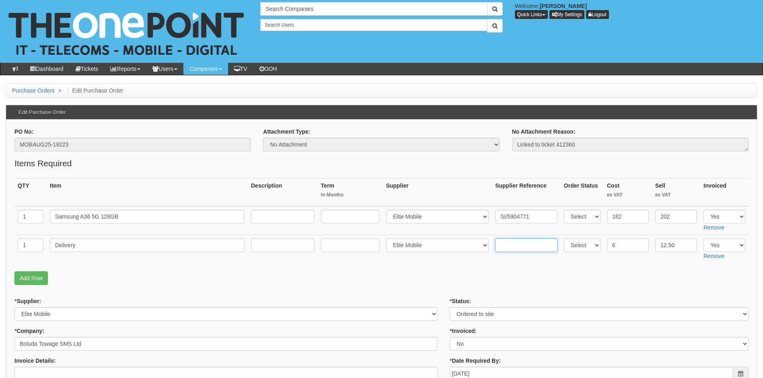
paste input "SI/5904771"
type input "SI/5904771"
click at [433, 267] on fieldset "Items Required QTY Item Description Term In Months Supplier Supplier Reference …" at bounding box center [381, 223] width 734 height 132
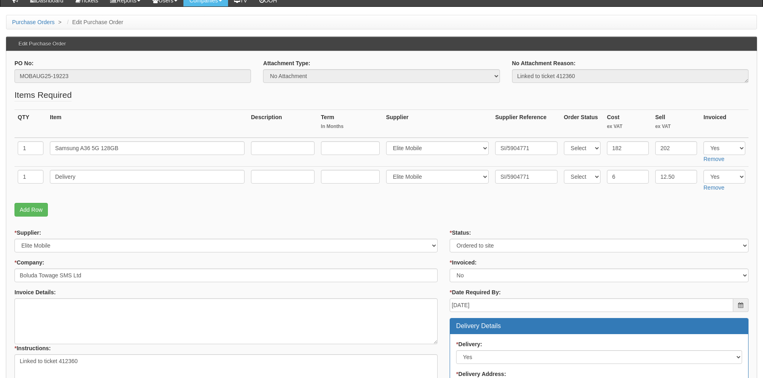
scroll to position [80, 0]
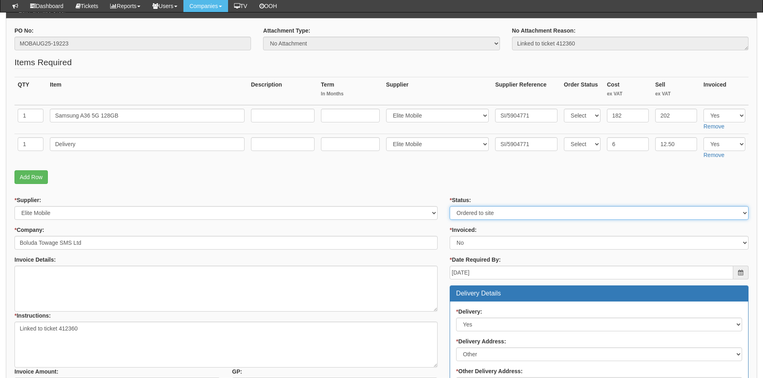
click at [474, 212] on select "Select Approved Completed Delivered Invoiced Ordered Ordered to site Part Order…" at bounding box center [599, 213] width 299 height 14
select select "4"
click at [450, 206] on select "Select Approved Completed Delivered Invoiced Ordered Ordered to site Part Order…" at bounding box center [599, 213] width 299 height 14
click at [472, 243] on select "Select Yes No N/A STB (part of order)" at bounding box center [599, 243] width 299 height 14
select select "1"
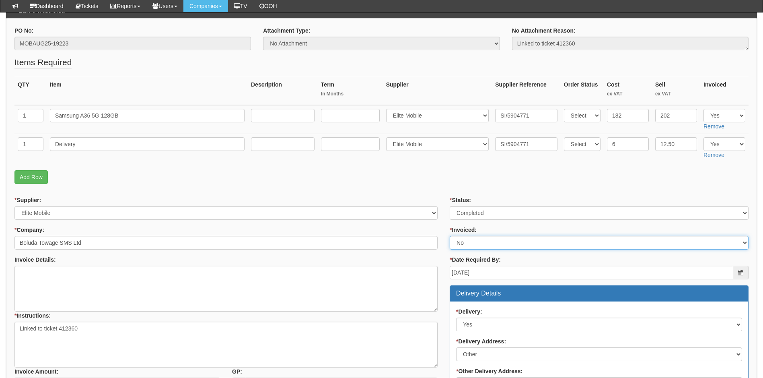
click at [450, 236] on select "Select Yes No N/A STB (part of order)" at bounding box center [599, 243] width 299 height 14
click at [451, 180] on p "Add Row" at bounding box center [381, 177] width 734 height 14
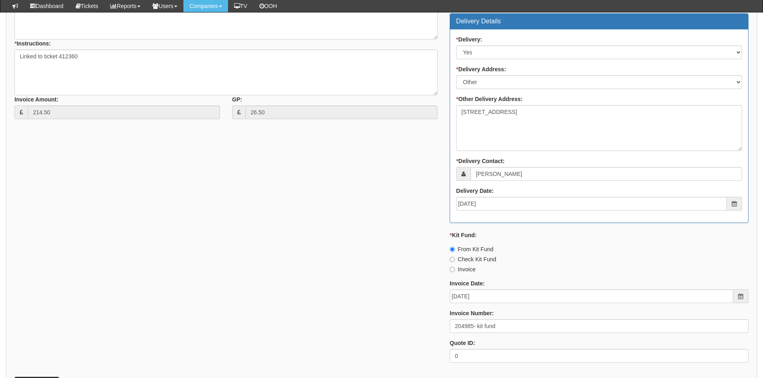
scroll to position [430, 0]
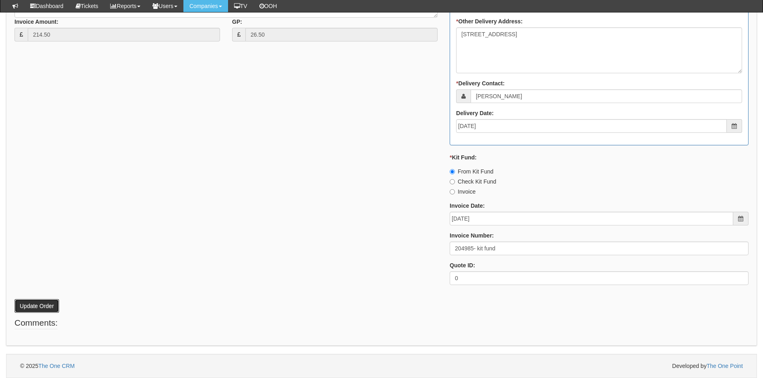
click at [41, 303] on button "Update Order" at bounding box center [36, 306] width 45 height 14
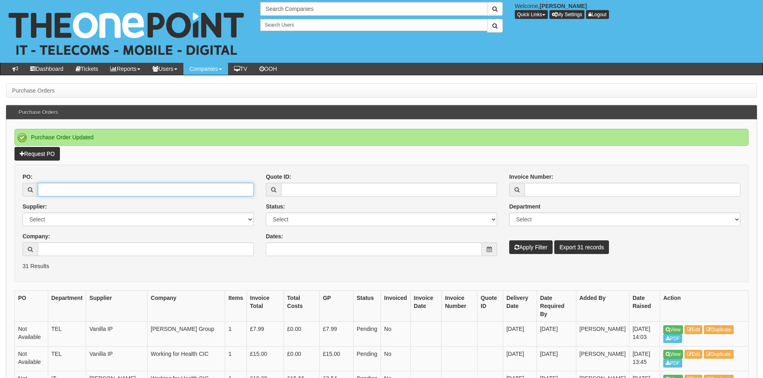
click at [108, 185] on input "PO:" at bounding box center [146, 190] width 216 height 14
type input "19217"
click at [509, 240] on button "Apply Filter" at bounding box center [530, 247] width 43 height 14
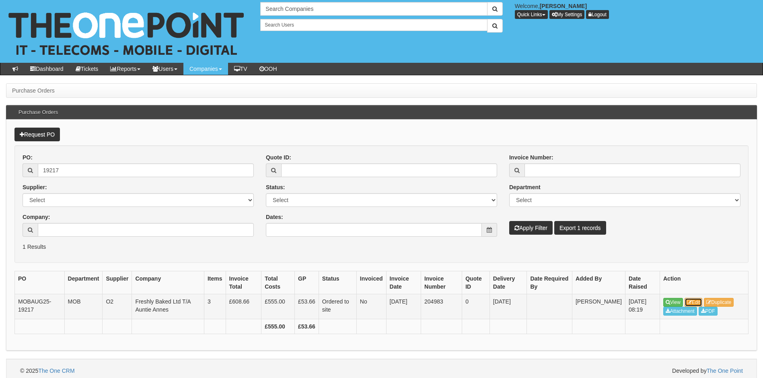
click at [692, 300] on icon at bounding box center [689, 302] width 5 height 5
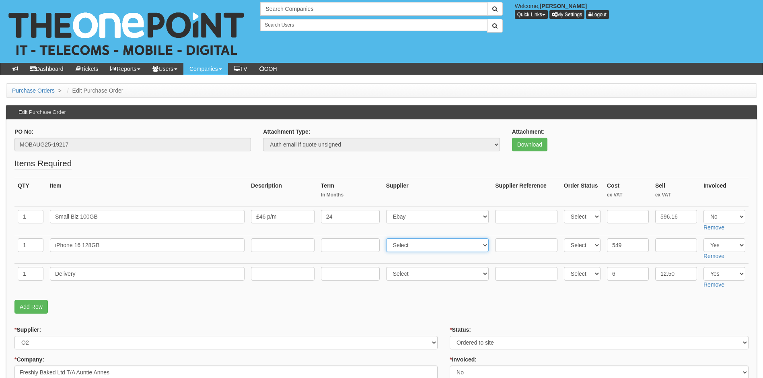
click at [429, 247] on select "Select 123 [DOMAIN_NAME] 1Password 3 4Gon [PERSON_NAME] Electric Ltd Abzorb Acc…" at bounding box center [437, 245] width 103 height 14
select select "260"
click at [388, 238] on select "Select 123 [DOMAIN_NAME] 1Password 3 4Gon [PERSON_NAME] Electric Ltd Abzorb Acc…" at bounding box center [437, 245] width 103 height 14
click at [511, 236] on td at bounding box center [526, 249] width 69 height 29
click at [511, 244] on input "text" at bounding box center [526, 245] width 62 height 14
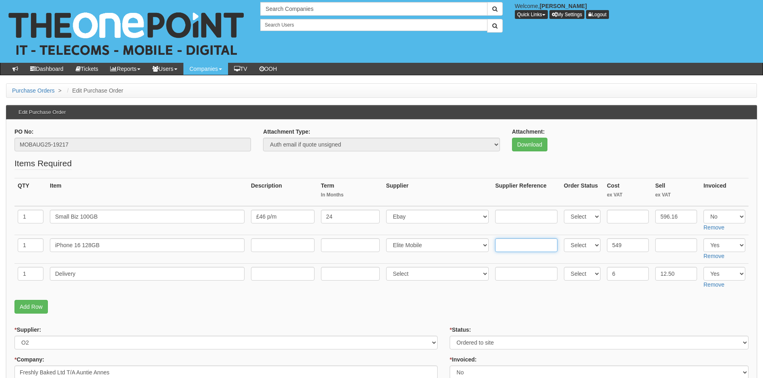
paste input "SI/5904659"
type input "SI/5904659"
click at [408, 274] on select "Select 123 [DOMAIN_NAME] 1Password 3 4Gon [PERSON_NAME] Electric Ltd Abzorb Acc…" at bounding box center [437, 274] width 103 height 14
select select "260"
click at [388, 267] on select "Select 123 [DOMAIN_NAME] 1Password 3 4Gon [PERSON_NAME] Electric Ltd Abzorb Acc…" at bounding box center [437, 274] width 103 height 14
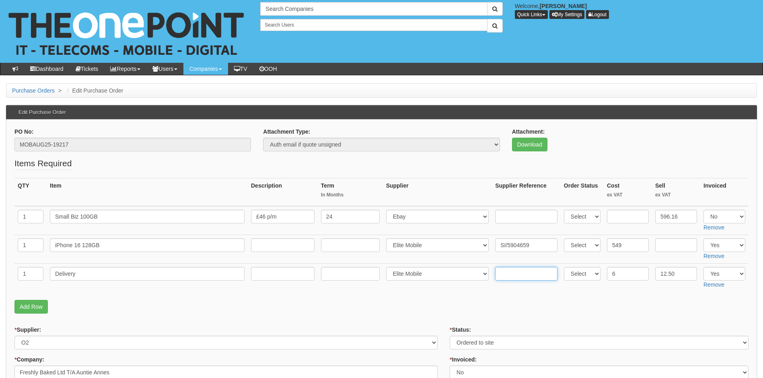
click at [516, 274] on input "text" at bounding box center [526, 274] width 62 height 14
paste input "SI/5904659"
type input "SI/5904659"
click at [432, 300] on p "Add Row" at bounding box center [381, 307] width 734 height 14
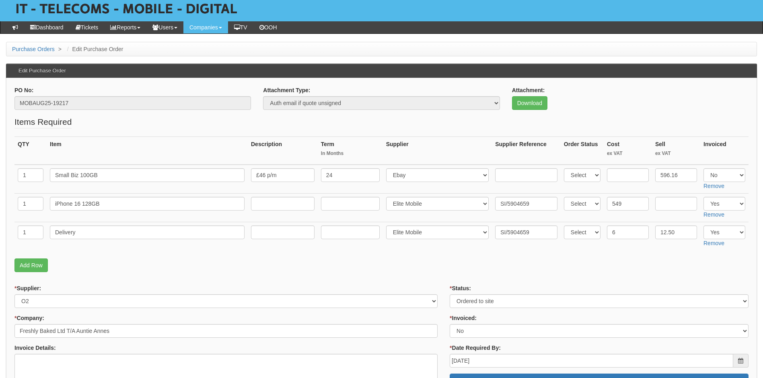
scroll to position [121, 0]
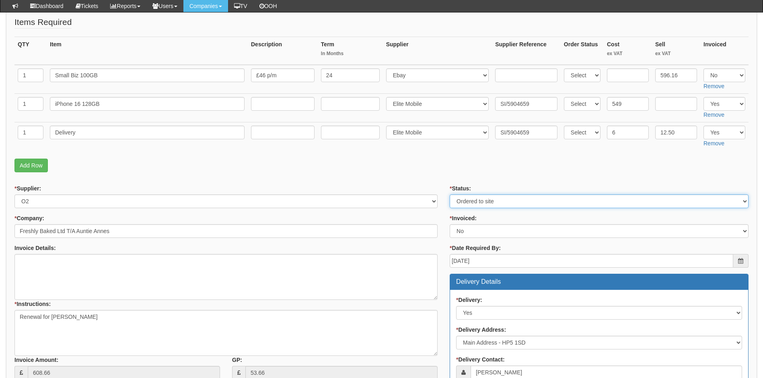
click at [472, 202] on select "Select Approved Completed Delivered Invoiced Ordered Ordered to site Part Order…" at bounding box center [599, 201] width 299 height 14
select select "4"
click at [450, 194] on select "Select Approved Completed Delivered Invoiced Ordered Ordered to site Part Order…" at bounding box center [599, 201] width 299 height 14
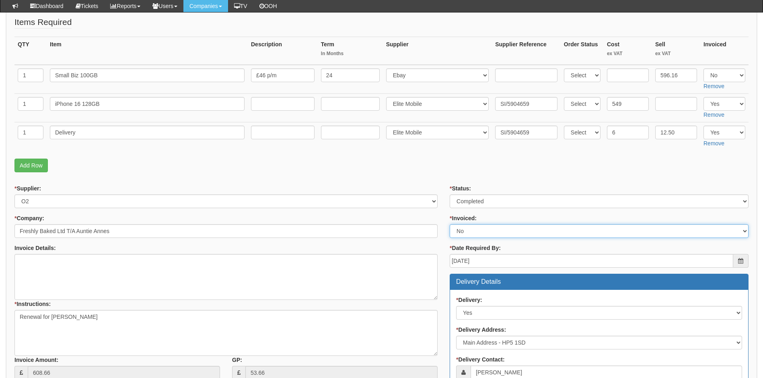
click at [473, 236] on select "Select Yes No N/A STB (part of order)" at bounding box center [599, 231] width 299 height 14
select select "1"
click at [450, 224] on select "Select Yes No N/A STB (part of order)" at bounding box center [599, 231] width 299 height 14
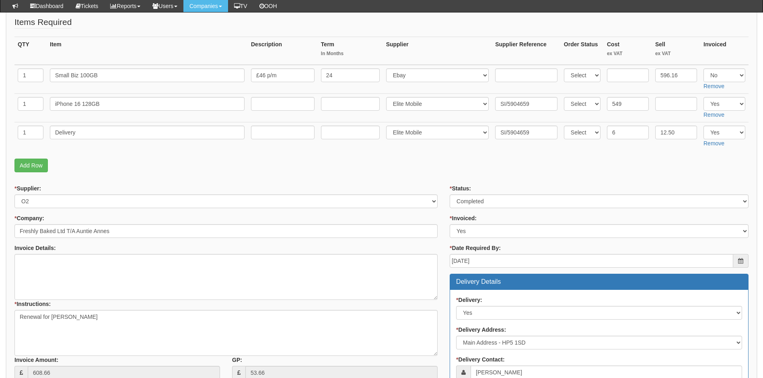
drag, startPoint x: 441, startPoint y: 181, endPoint x: 441, endPoint y: 171, distance: 10.1
click at [441, 181] on form "PO No: MOBAUG25-19217 Attachment Type: Select Signed Quote Auth email if quote …" at bounding box center [381, 287] width 734 height 602
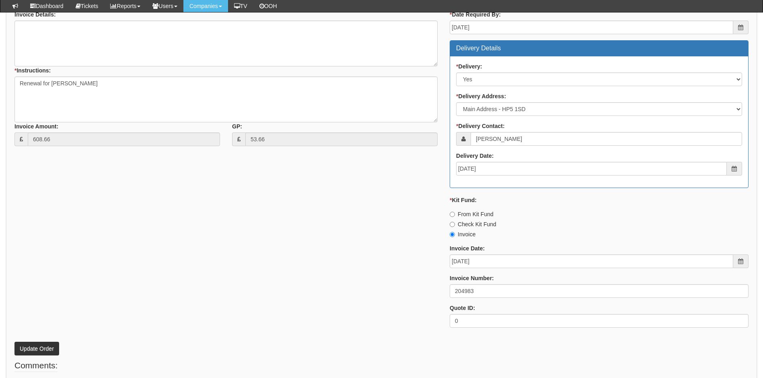
scroll to position [397, 0]
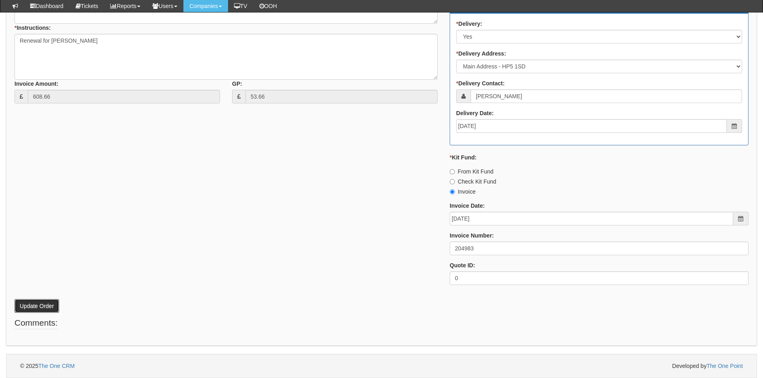
click at [54, 299] on button "Update Order" at bounding box center [36, 306] width 45 height 14
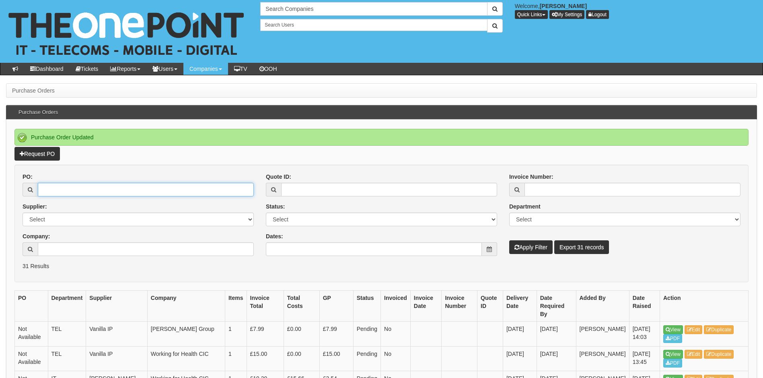
click at [73, 193] on input "PO:" at bounding box center [146, 190] width 216 height 14
drag, startPoint x: 58, startPoint y: 191, endPoint x: 66, endPoint y: 191, distance: 7.2
click at [58, 191] on input "1" at bounding box center [146, 190] width 216 height 14
type input "19053"
click at [509, 240] on button "Apply Filter" at bounding box center [530, 247] width 43 height 14
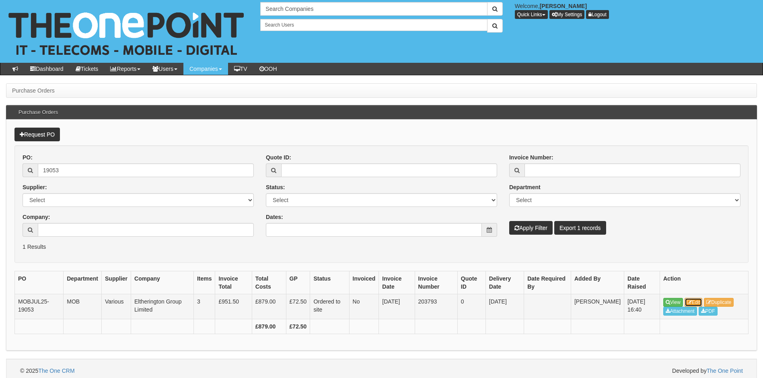
click at [701, 302] on link "Edit" at bounding box center [694, 302] width 18 height 9
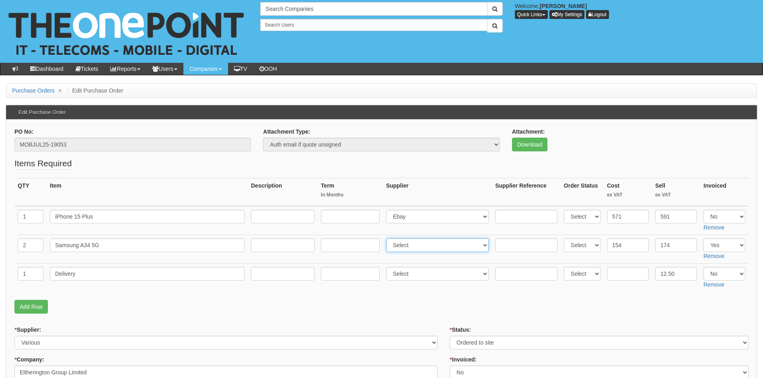
click at [429, 246] on select "Select 123 REG.co.uk 1Password 3 4Gon AA Jones Electric Ltd Abzorb Access Group…" at bounding box center [437, 245] width 103 height 14
select select "260"
click at [388, 238] on select "Select 123 REG.co.uk 1Password 3 4Gon AA Jones Electric Ltd Abzorb Access Group…" at bounding box center [437, 245] width 103 height 14
click at [505, 245] on input "text" at bounding box center [526, 245] width 62 height 14
paste input "SI/5906141"
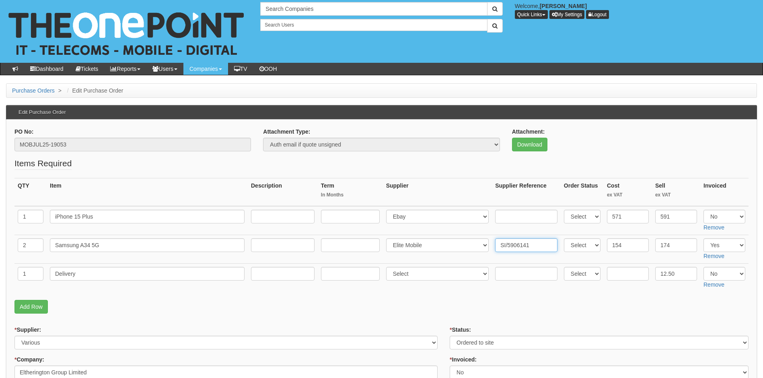
type input "SI/5906141"
click at [407, 293] on fieldset "Items Required QTY Item Description Term In Months Supplier Supplier Reference …" at bounding box center [381, 237] width 734 height 160
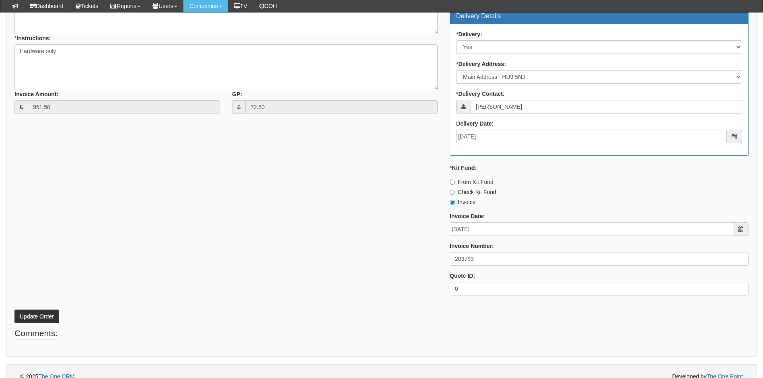
scroll to position [397, 0]
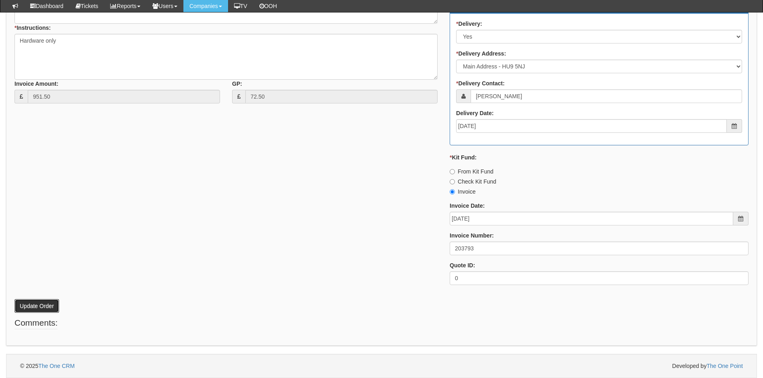
click at [31, 307] on button "Update Order" at bounding box center [36, 306] width 45 height 14
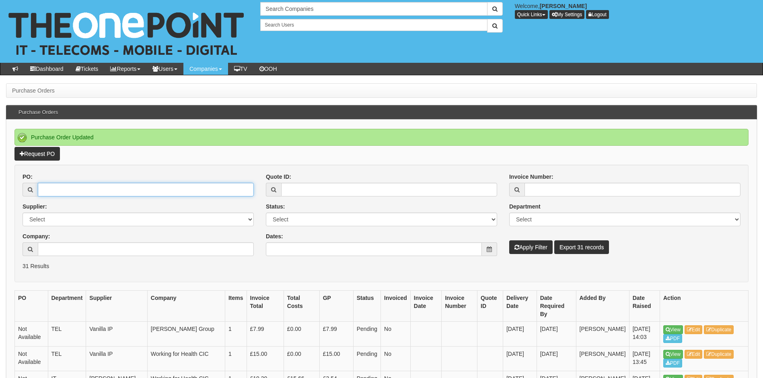
drag, startPoint x: 80, startPoint y: 190, endPoint x: 99, endPoint y: 190, distance: 18.9
click at [80, 190] on input "PO:" at bounding box center [146, 190] width 216 height 14
type input "17344"
click at [509, 240] on button "Apply Filter" at bounding box center [530, 247] width 43 height 14
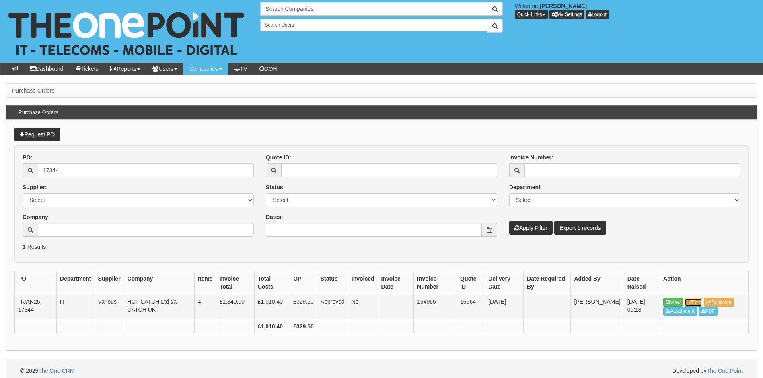
click at [695, 299] on link "Edit" at bounding box center [694, 302] width 18 height 9
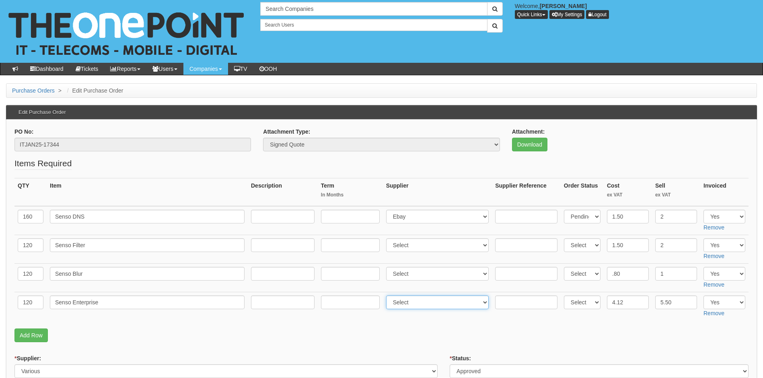
click at [420, 303] on select "Select 123 REG.co.uk 1Password 3 4Gon AA Jones Electric Ltd Abzorb Access Group…" at bounding box center [437, 302] width 103 height 14
select select "283"
click at [420, 302] on select "Select 123 REG.co.uk 1Password 3 4Gon AA Jones Electric Ltd Abzorb Access Group…" at bounding box center [437, 302] width 103 height 14
click at [458, 305] on select "Select 123 REG.co.uk 1Password 3 4Gon AA Jones Electric Ltd Abzorb Access Group…" at bounding box center [437, 302] width 103 height 14
select select
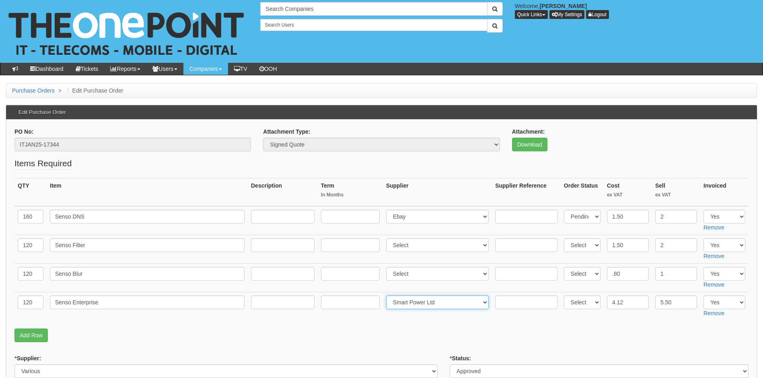
click at [388, 295] on select "Select 123 REG.co.uk 1Password 3 4Gon AA Jones Electric Ltd Abzorb Access Group…" at bounding box center [437, 302] width 103 height 14
click at [520, 304] on input "text" at bounding box center [526, 302] width 62 height 14
click at [534, 305] on input "Senso" at bounding box center [526, 302] width 62 height 14
click at [470, 326] on fieldset "Items Required QTY Item Description Term In Months Supplier Supplier Reference …" at bounding box center [381, 251] width 734 height 189
click at [527, 304] on input "Senso" at bounding box center [526, 302] width 62 height 14
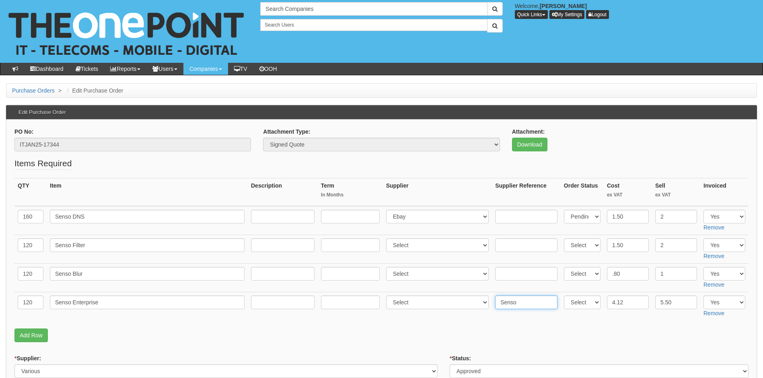
click at [549, 301] on input "Senso" at bounding box center [526, 302] width 62 height 14
click at [443, 334] on p "Add Row" at bounding box center [381, 335] width 734 height 14
drag, startPoint x: 530, startPoint y: 304, endPoint x: 536, endPoint y: 304, distance: 6.8
click at [530, 304] on input "Senso" at bounding box center [526, 302] width 62 height 14
drag, startPoint x: 542, startPoint y: 299, endPoint x: 553, endPoint y: 301, distance: 10.9
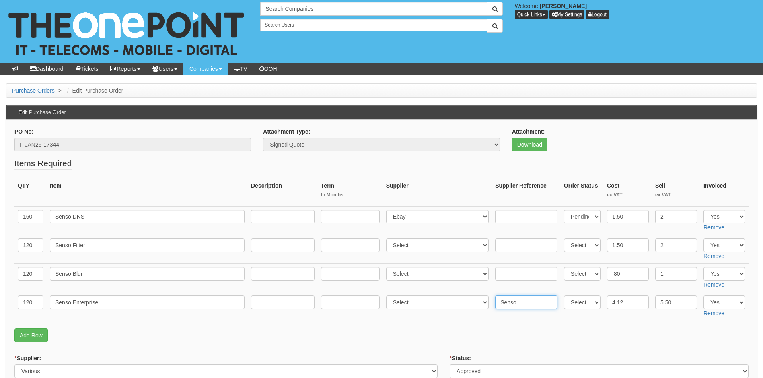
click at [543, 299] on input "Senso" at bounding box center [526, 302] width 62 height 14
drag, startPoint x: 552, startPoint y: 302, endPoint x: 496, endPoint y: 309, distance: 56.4
click at [474, 307] on tr "120 Senso Enterprise Select 123 REG.co.uk 1Password 3 4Gon AA Jones Electric Lt…" at bounding box center [381, 306] width 734 height 29
type input "Senso Inv SIX-81565"
click at [520, 335] on p "Add Row" at bounding box center [381, 335] width 734 height 14
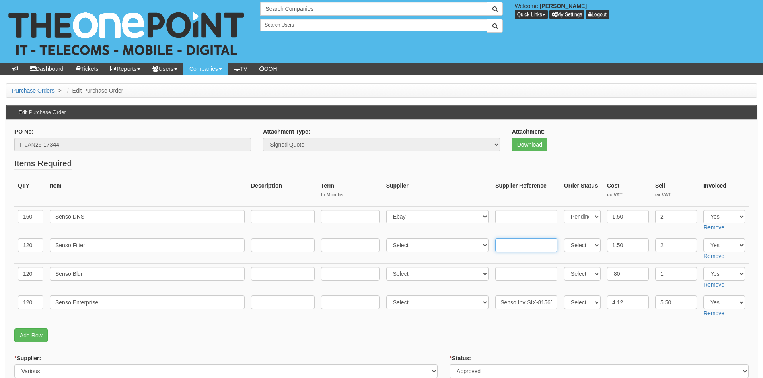
click at [511, 245] on input "text" at bounding box center [526, 245] width 62 height 14
paste input "Senso Inv SIX-81565"
type input "Senso Inv SIX-81565"
click at [503, 214] on input "text" at bounding box center [526, 217] width 62 height 14
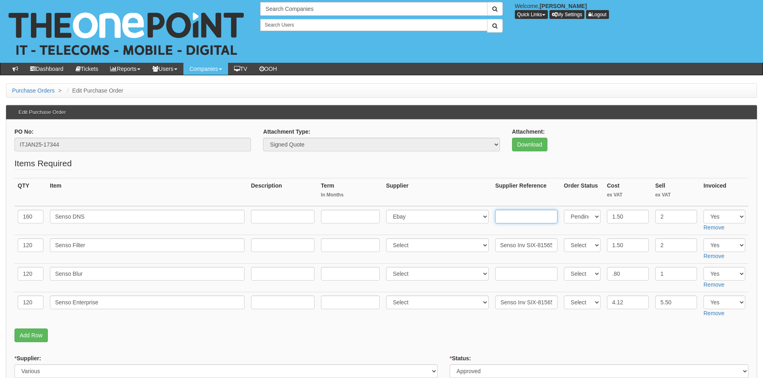
scroll to position [0, 0]
paste input "Senso Inv SIX-81565"
type input "Senso Inv SIX-81565"
click at [521, 272] on input "text" at bounding box center [526, 274] width 62 height 14
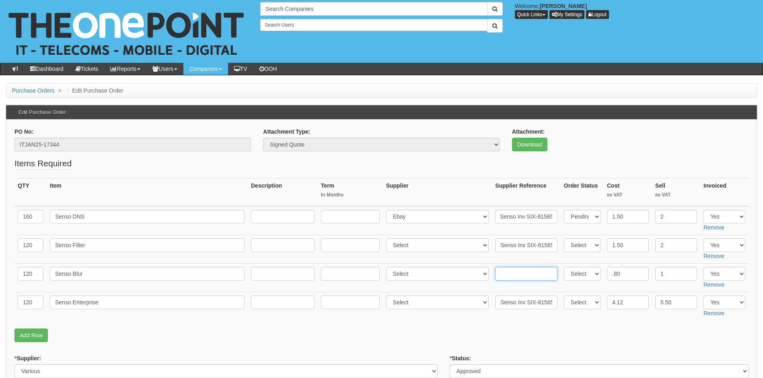
scroll to position [0, 0]
paste input "Senso Inv SIX-81565"
type input "Senso Inv SIX-81565"
click at [477, 324] on fieldset "Items Required QTY Item Description Term In Months Supplier Supplier Reference …" at bounding box center [381, 251] width 734 height 189
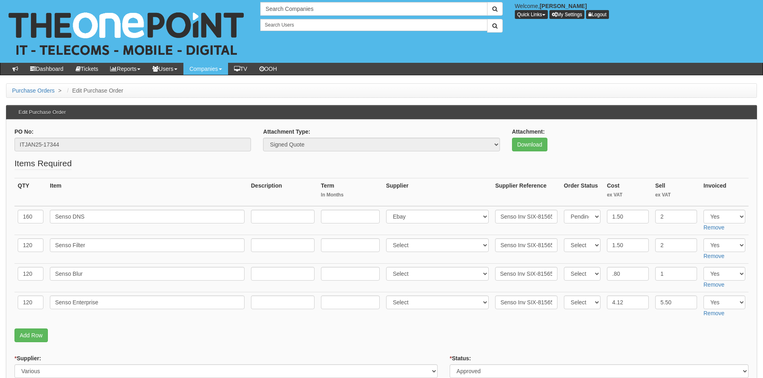
scroll to position [0, 0]
click at [424, 323] on fieldset "Items Required QTY Item Description Term In Months Supplier Supplier Reference …" at bounding box center [381, 251] width 734 height 189
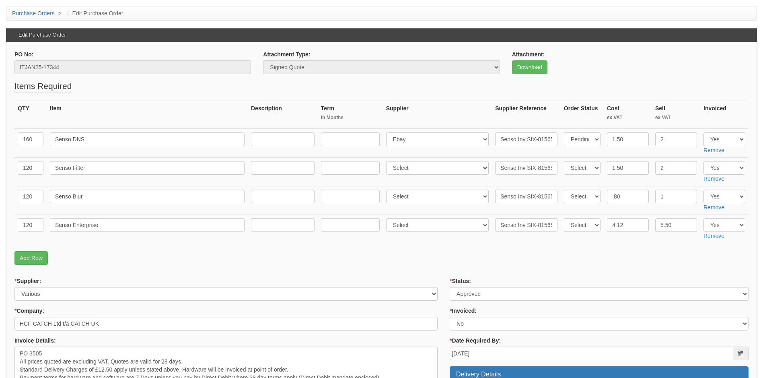
scroll to position [80, 0]
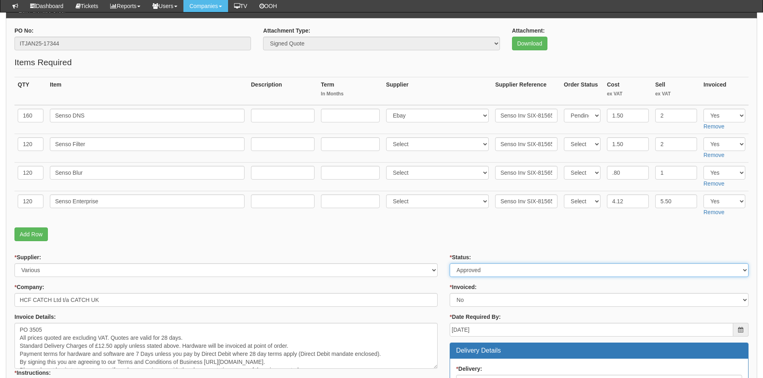
click at [478, 265] on select "Select Approved Completed Delivered Invoiced Ordered Ordered to site Part Order…" at bounding box center [599, 270] width 299 height 14
select select "4"
click at [450, 263] on select "Select Approved Completed Delivered Invoiced Ordered Ordered to site Part Order…" at bounding box center [599, 270] width 299 height 14
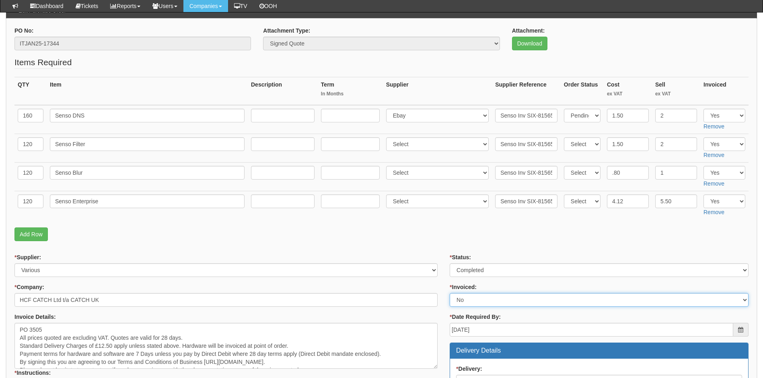
click at [478, 303] on select "Select Yes No N/A STB (part of order)" at bounding box center [599, 300] width 299 height 14
select select "1"
click at [450, 293] on select "Select Yes No N/A STB (part of order)" at bounding box center [599, 300] width 299 height 14
click at [442, 245] on form "PO No: ITJAN25-17344 Attachment Type: Select Signed Quote Auth email if quote u…" at bounding box center [381, 342] width 734 height 631
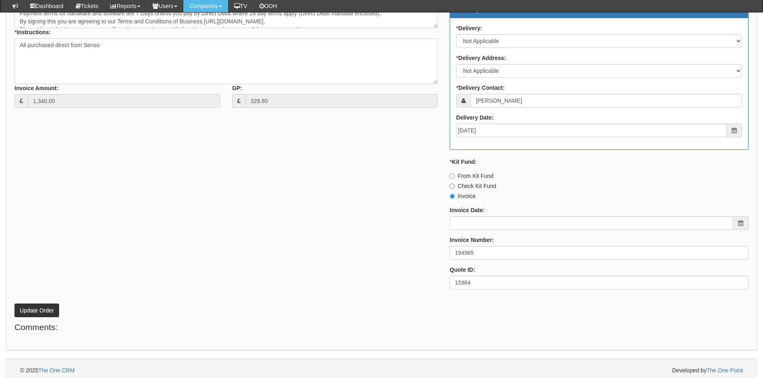
scroll to position [425, 0]
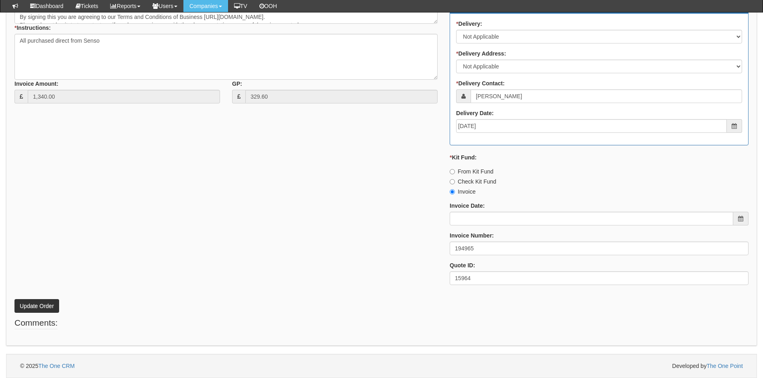
click at [387, 249] on div "* Supplier: Select 123 REG.co.uk 1Password 3 4Gon AA Jones Electric Ltd Abzorb …" at bounding box center [381, 99] width 746 height 383
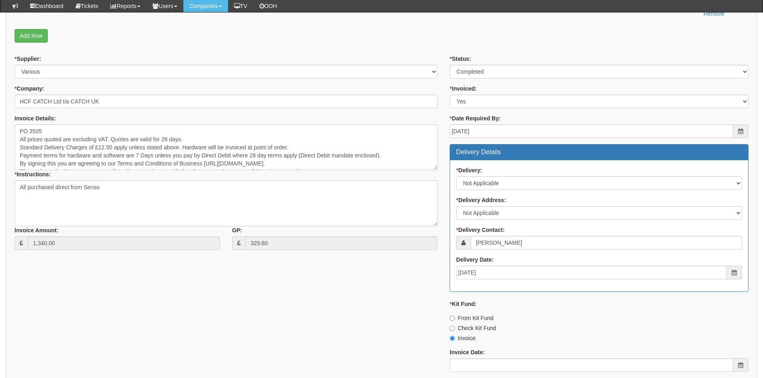
scroll to position [264, 0]
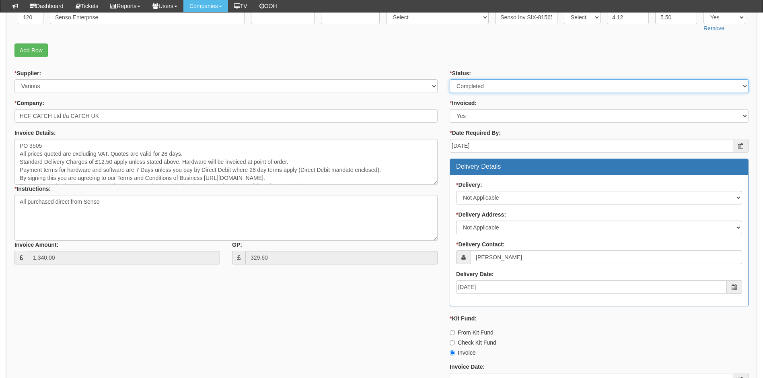
click at [487, 87] on select "Select Approved Completed Delivered Invoiced Ordered Ordered to site Part Order…" at bounding box center [599, 86] width 299 height 14
select select "2"
click at [450, 79] on select "Select Approved Completed Delivered Invoiced Ordered Ordered to site Part Order…" at bounding box center [599, 86] width 299 height 14
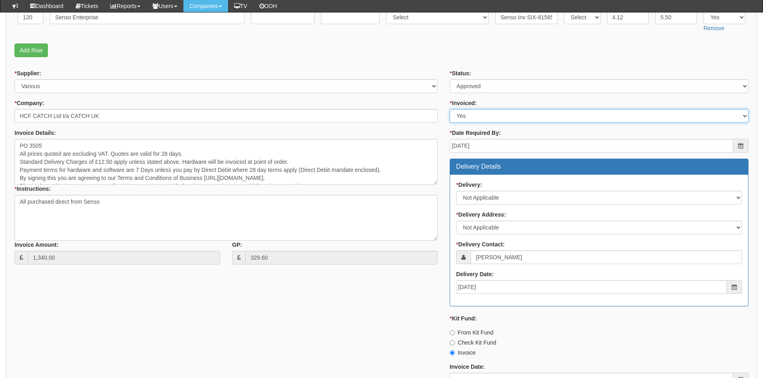
click at [486, 118] on select "Select Yes No N/A STB (part of order)" at bounding box center [599, 116] width 299 height 14
select select "2"
click at [450, 109] on select "Select Yes No N/A STB (part of order)" at bounding box center [599, 116] width 299 height 14
click at [446, 95] on div "* Status: Select Approved Completed Delivered Invoiced Ordered Ordered to site …" at bounding box center [599, 260] width 311 height 383
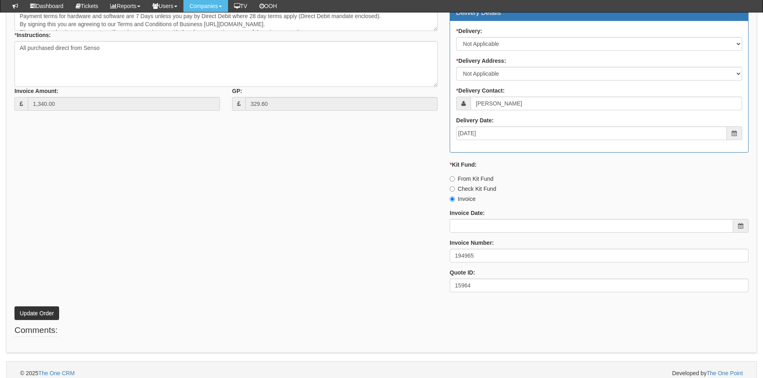
scroll to position [425, 0]
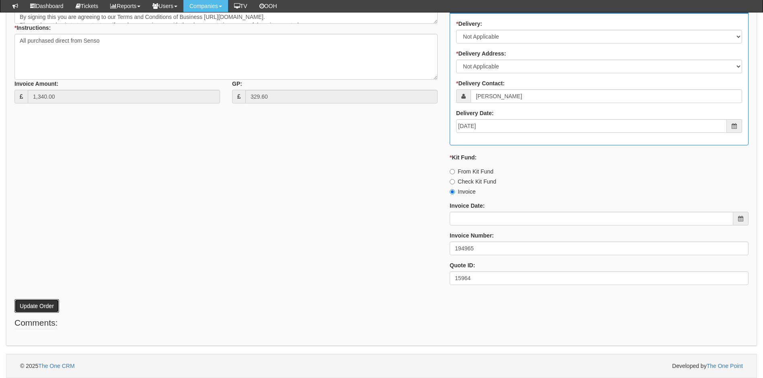
click at [29, 304] on button "Update Order" at bounding box center [36, 306] width 45 height 14
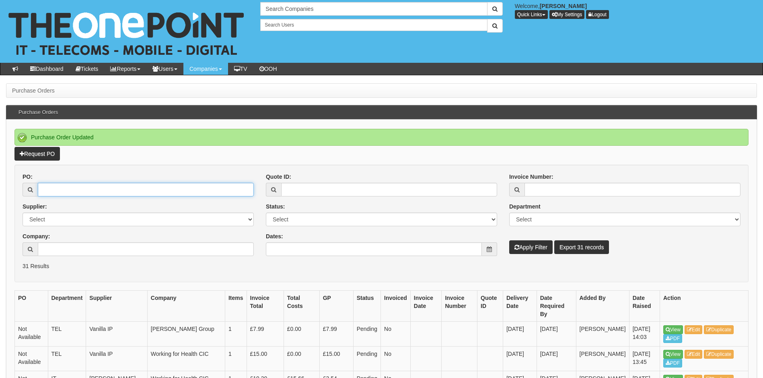
click at [68, 189] on input "PO:" at bounding box center [146, 190] width 216 height 14
click at [70, 197] on div "PO: Supplier: Select 123 REG.co.uk 1Password 3 4Gon AA Jones Electric Ltd Abzor…" at bounding box center [137, 217] width 243 height 89
click at [74, 189] on input "PO:" at bounding box center [146, 190] width 216 height 14
type input "17344"
click at [509, 240] on button "Apply Filter" at bounding box center [530, 247] width 43 height 14
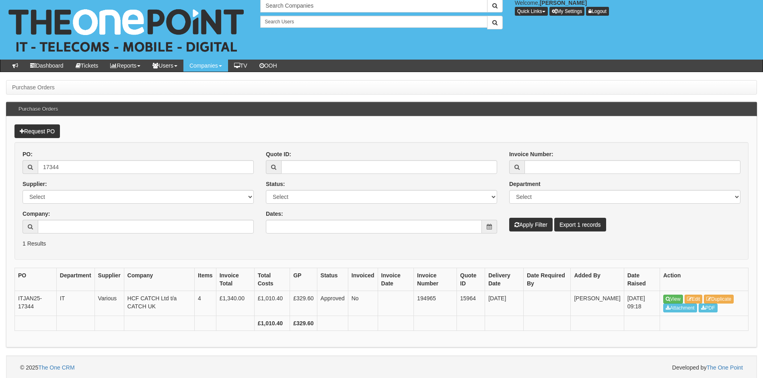
scroll to position [5, 0]
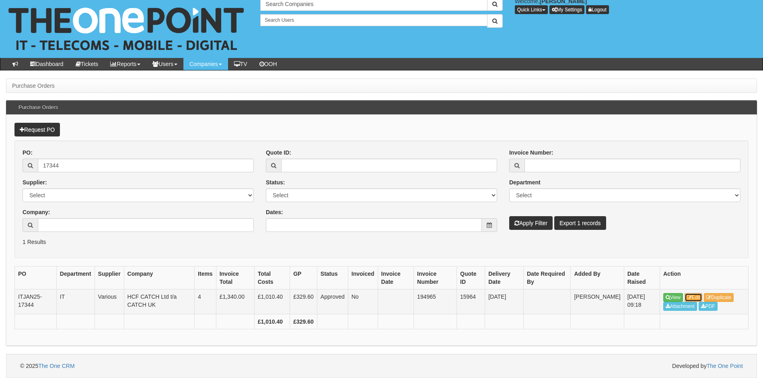
click at [698, 295] on link "Edit" at bounding box center [694, 297] width 18 height 9
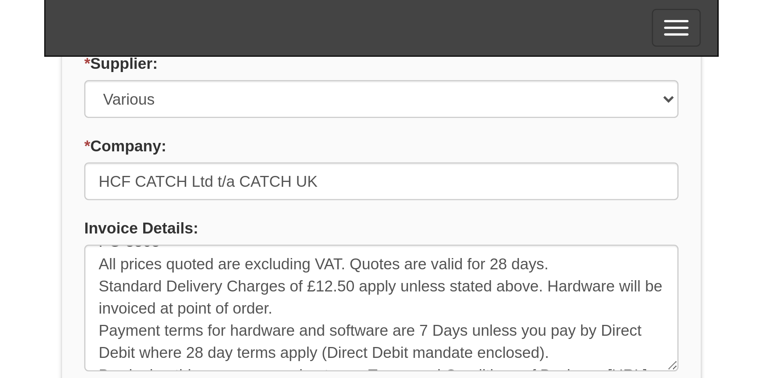
scroll to position [315, 0]
